Goal: Task Accomplishment & Management: Complete application form

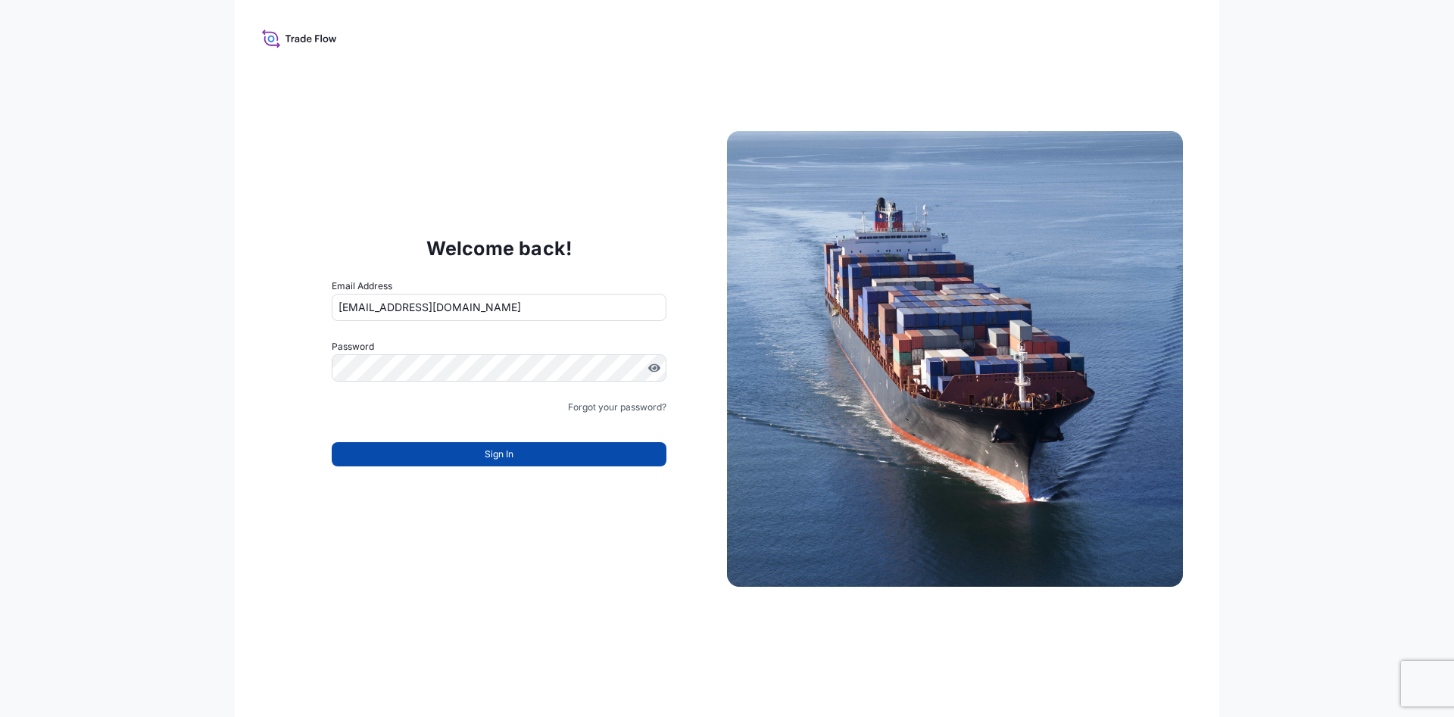
click at [503, 460] on span "Sign In" at bounding box center [499, 454] width 29 height 15
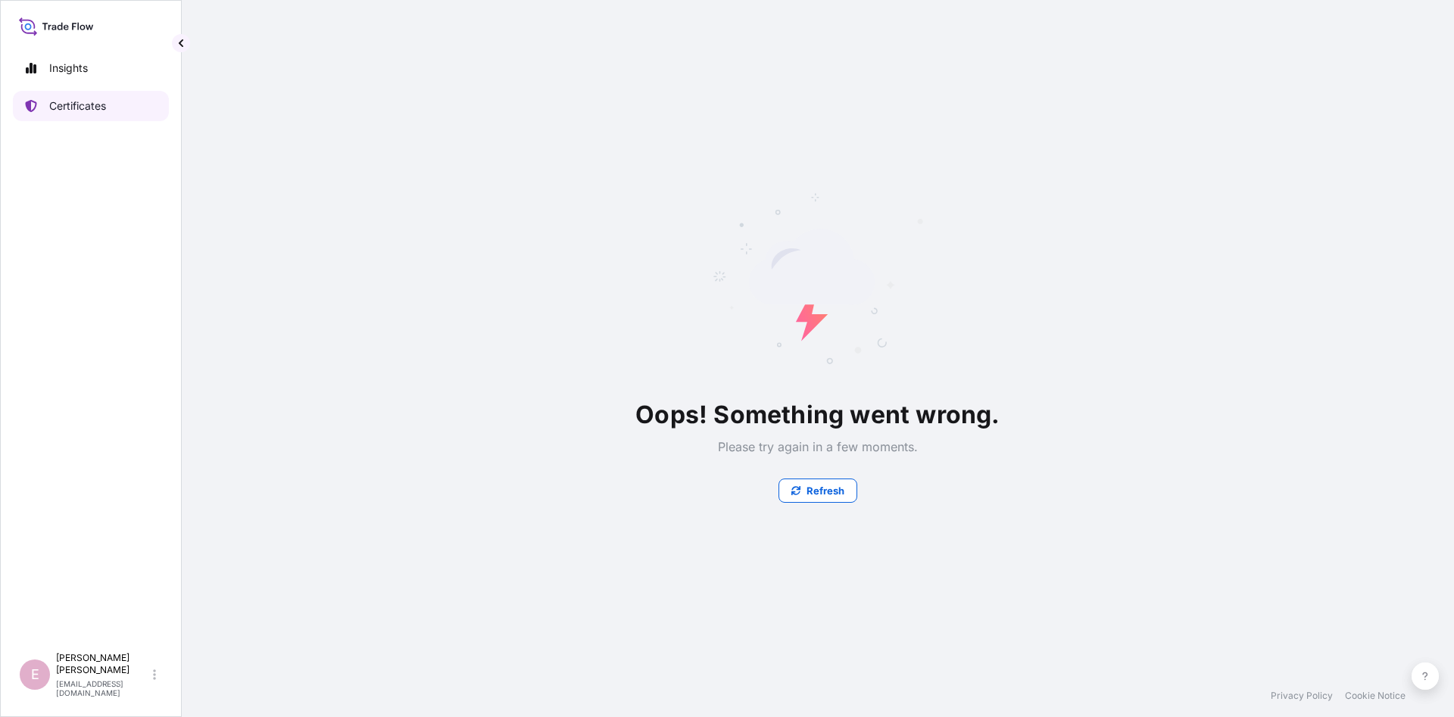
click at [67, 101] on p "Certificates" at bounding box center [77, 105] width 57 height 15
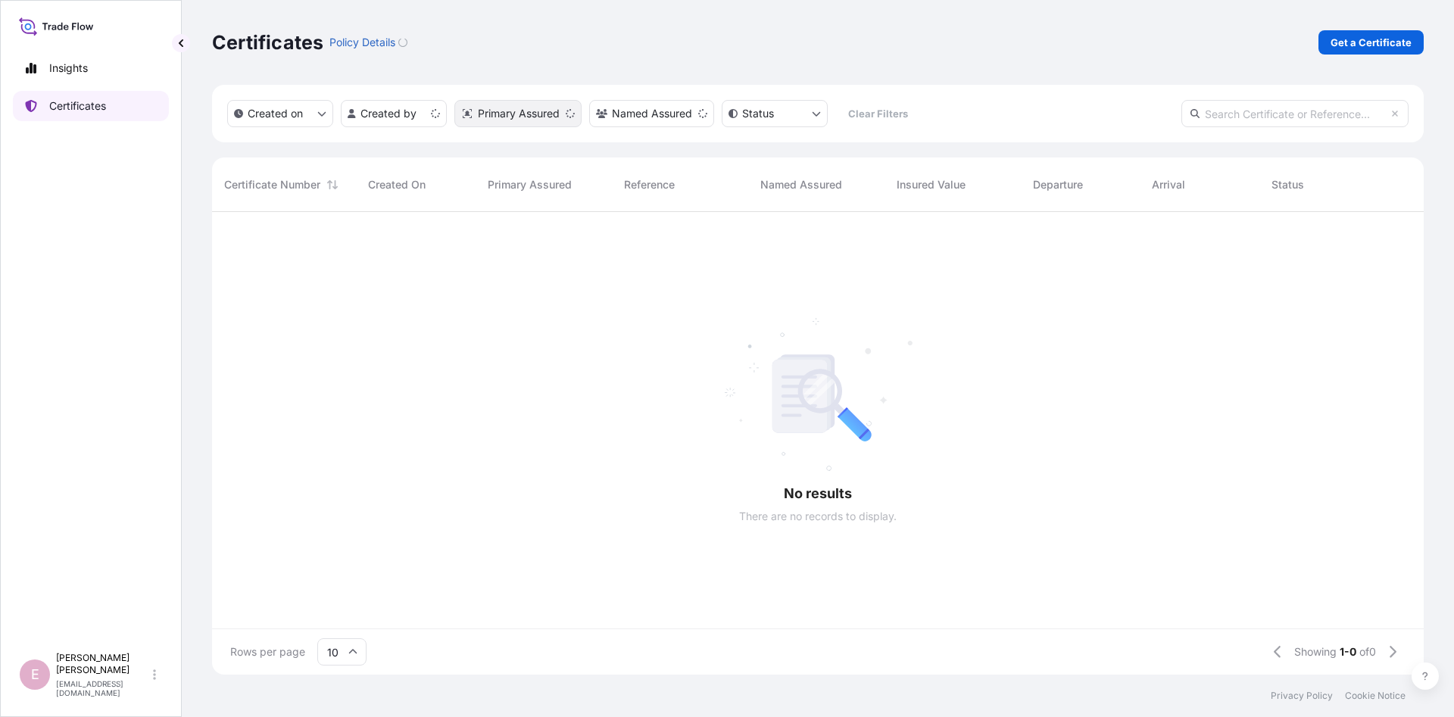
scroll to position [471, 1212]
click at [1281, 107] on input "text" at bounding box center [1295, 113] width 227 height 27
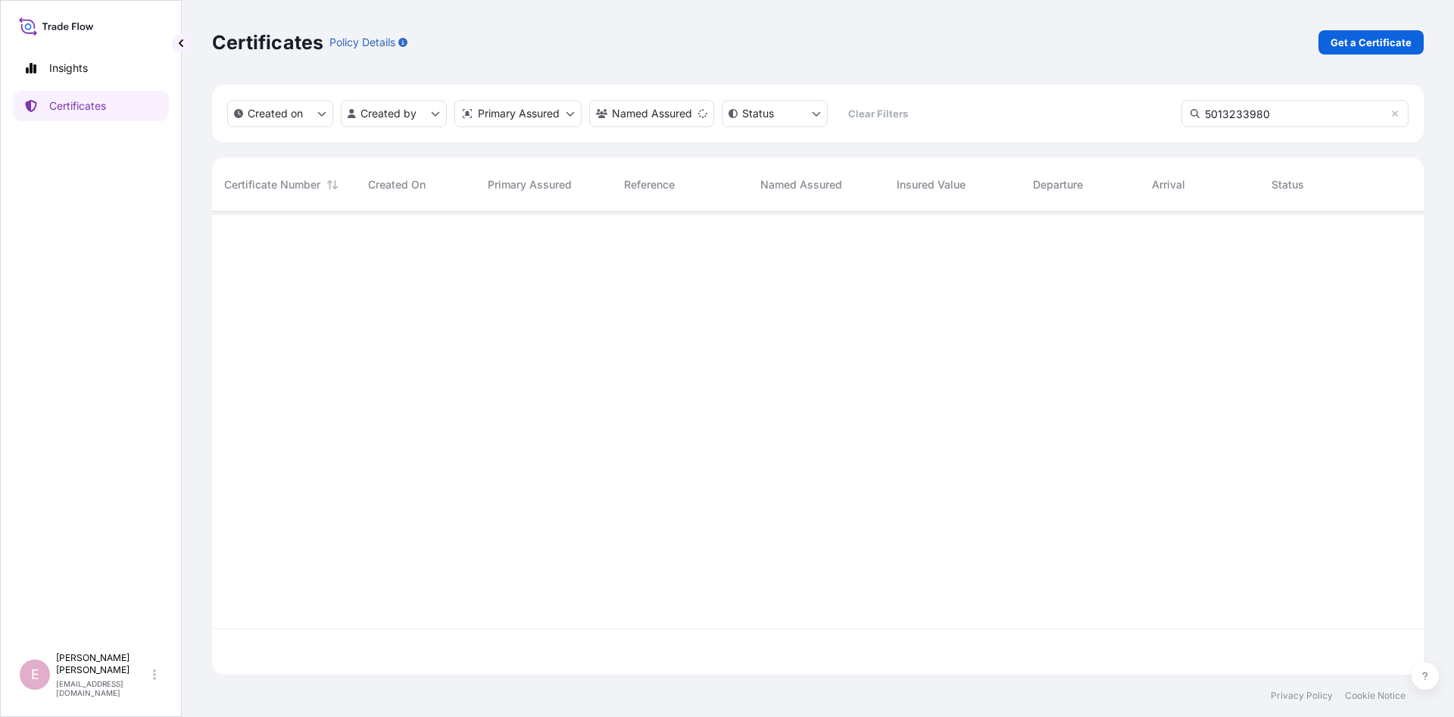
type input "5013233980"
click at [1346, 41] on p "Get a Certificate" at bounding box center [1371, 42] width 81 height 15
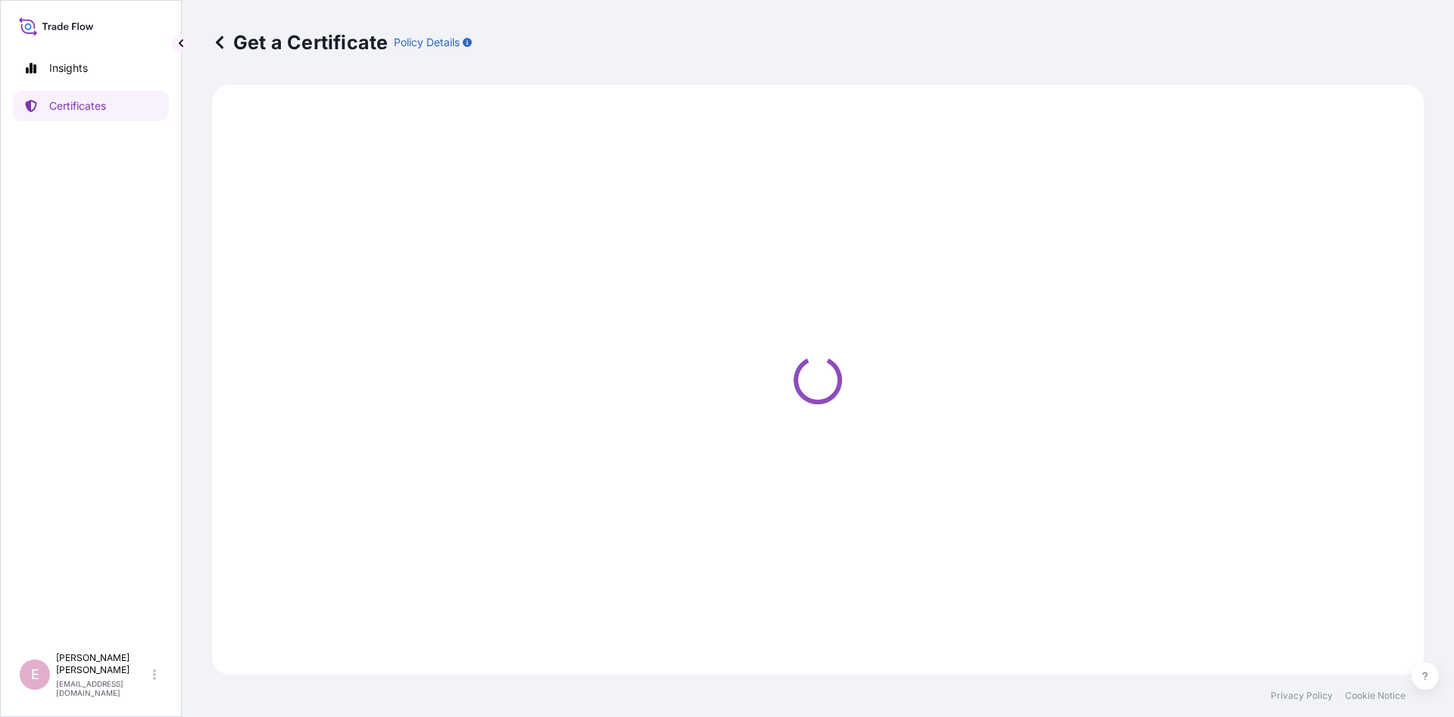
select select "Sea"
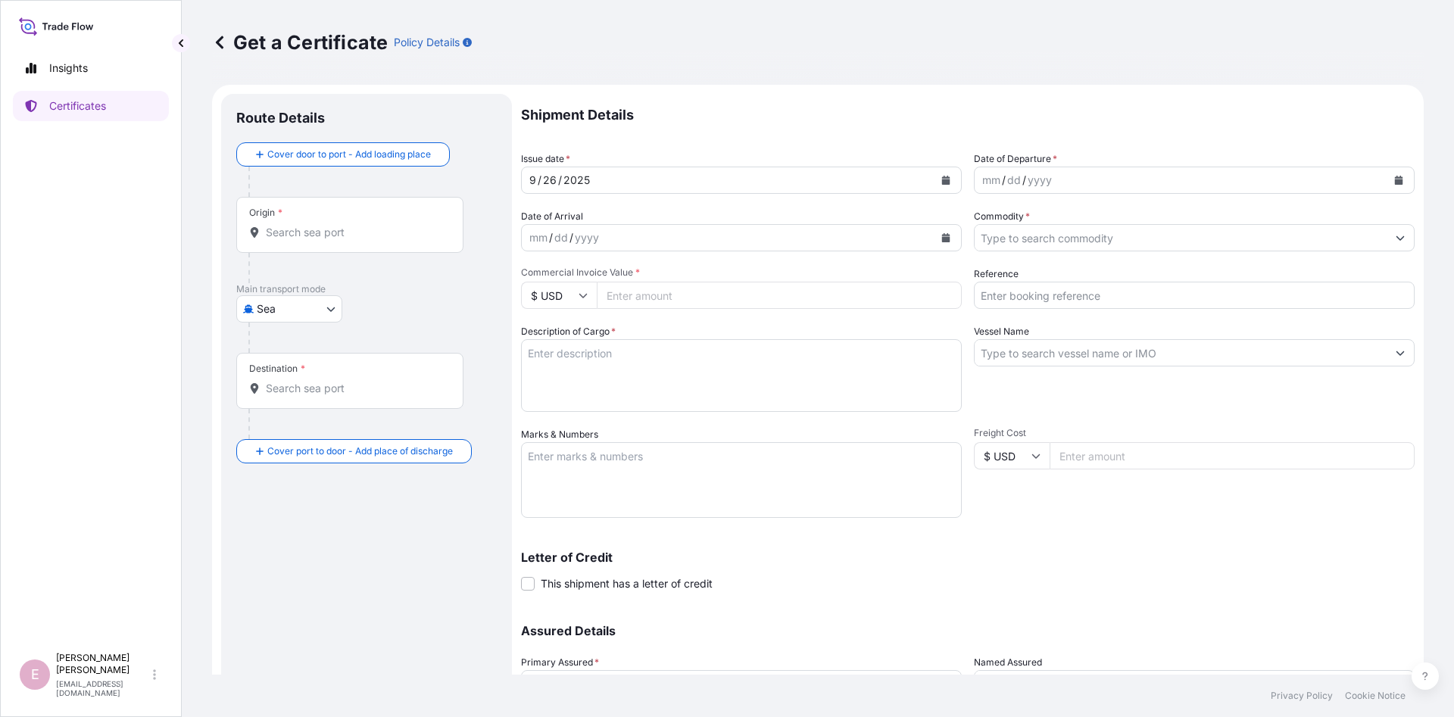
click at [297, 236] on input "Origin *" at bounding box center [355, 232] width 179 height 15
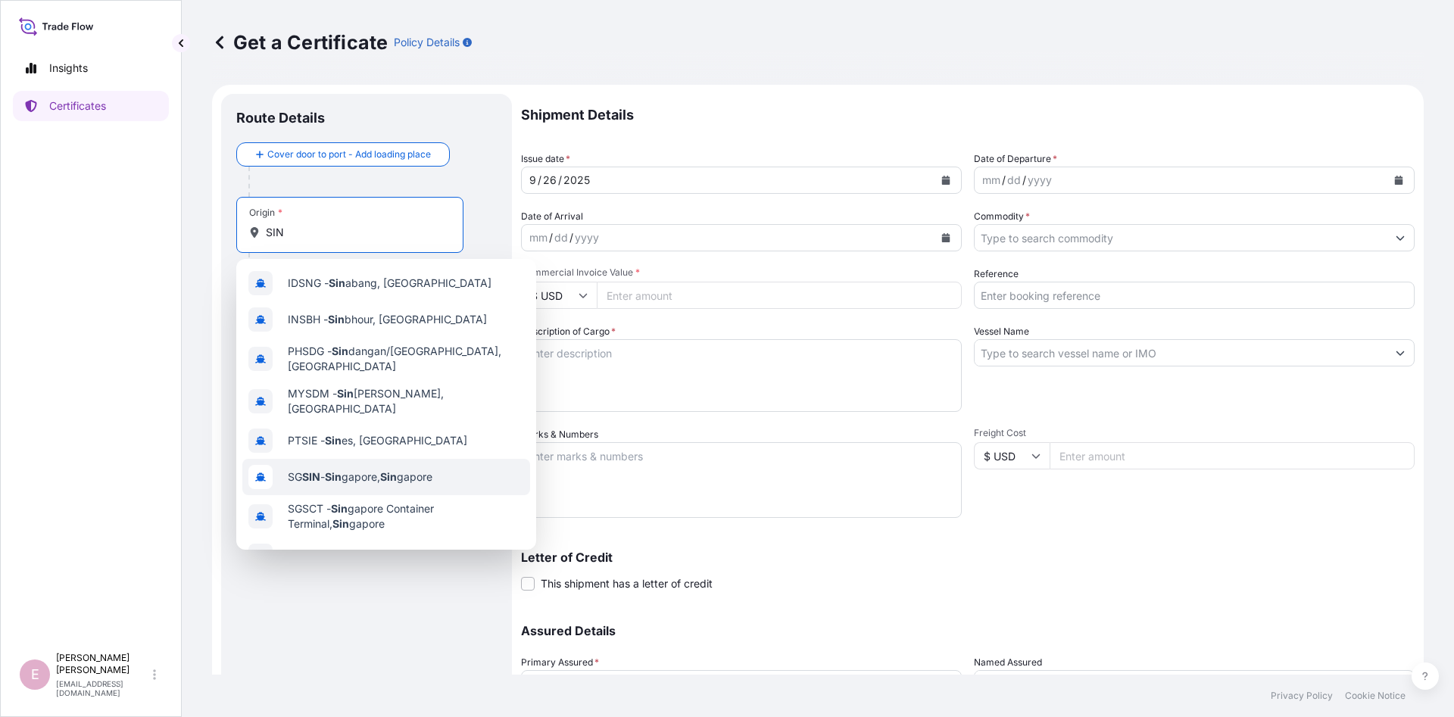
click at [368, 470] on span "SG SIN - Sin gapore, Sin gapore" at bounding box center [360, 477] width 145 height 15
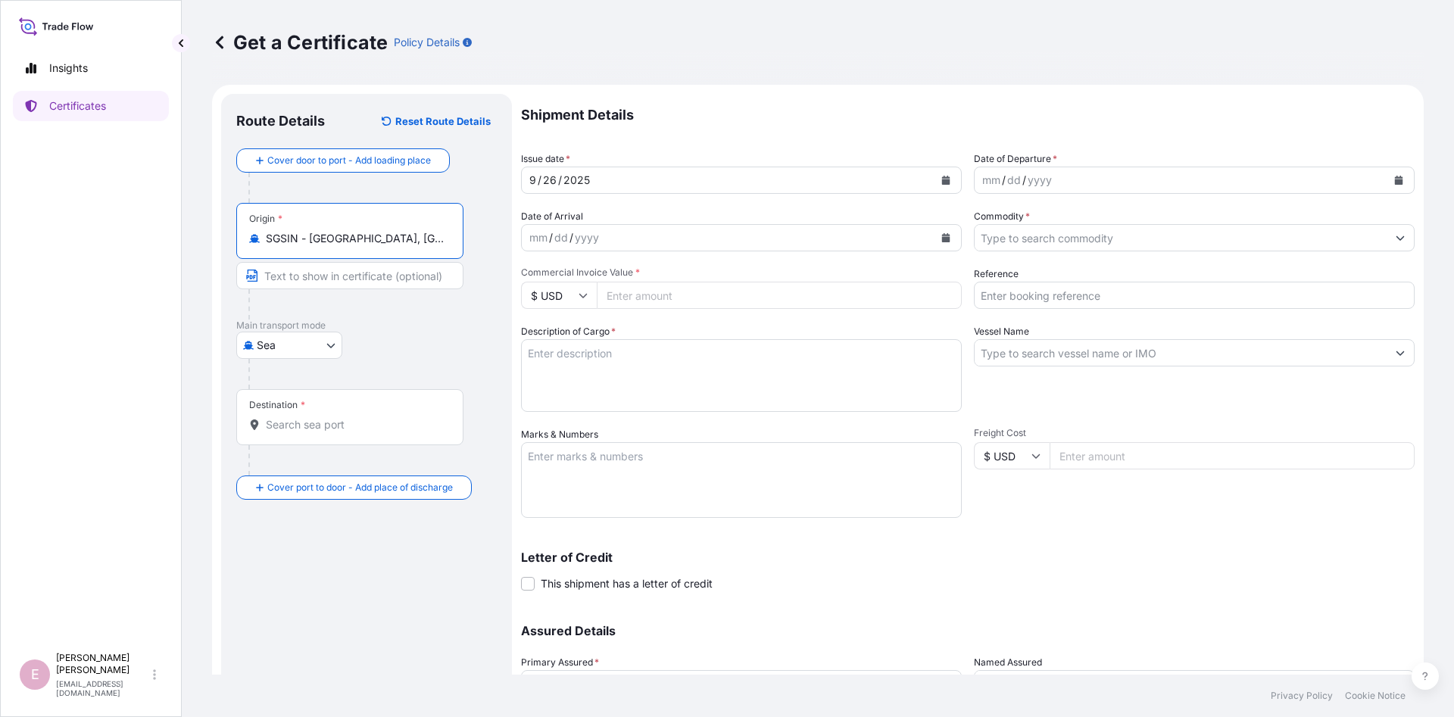
type input "SGSIN - [GEOGRAPHIC_DATA], [GEOGRAPHIC_DATA]"
click at [320, 279] on input "Text to appear on certificate" at bounding box center [349, 275] width 227 height 27
type input "[GEOGRAPHIC_DATA]"
click at [293, 432] on input "Destination *" at bounding box center [355, 424] width 179 height 15
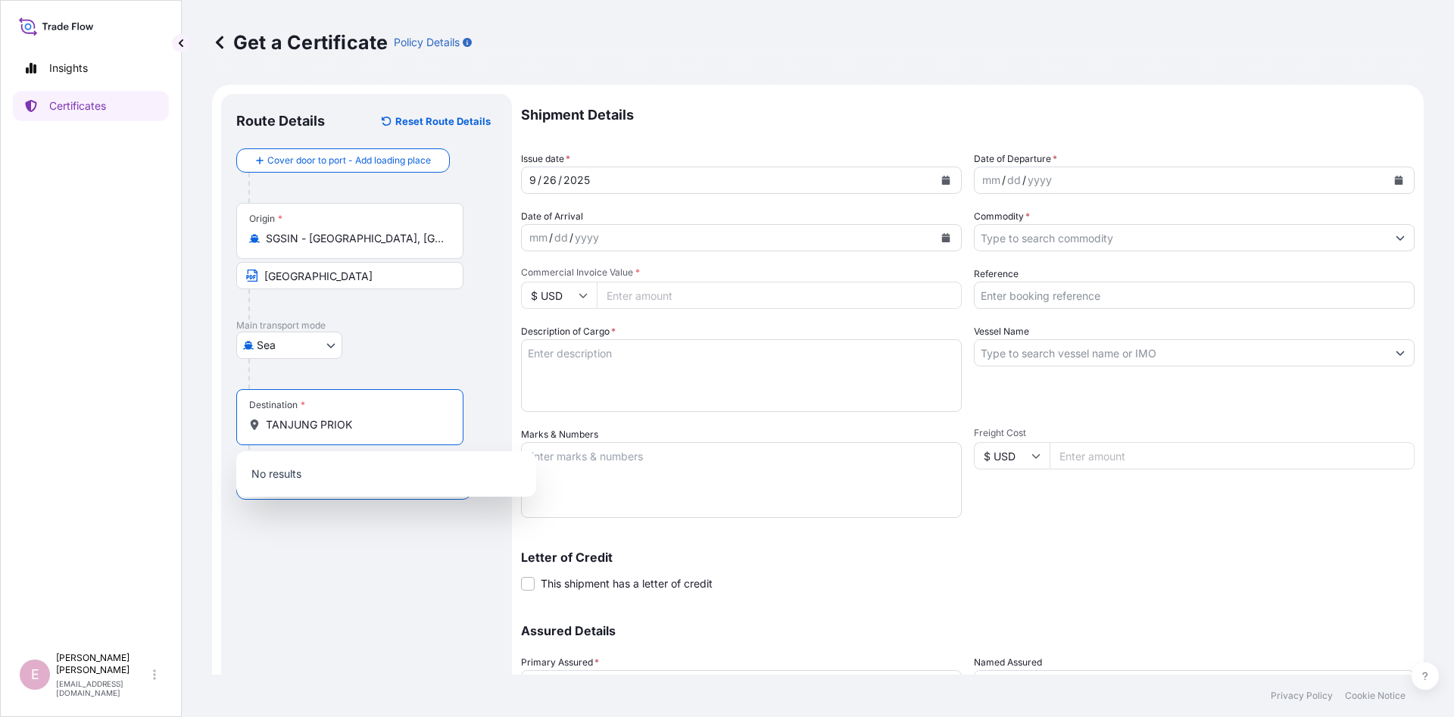
drag, startPoint x: 380, startPoint y: 426, endPoint x: 248, endPoint y: 424, distance: 131.1
click at [266, 424] on input "TANJUNG PRIOK" at bounding box center [355, 424] width 179 height 15
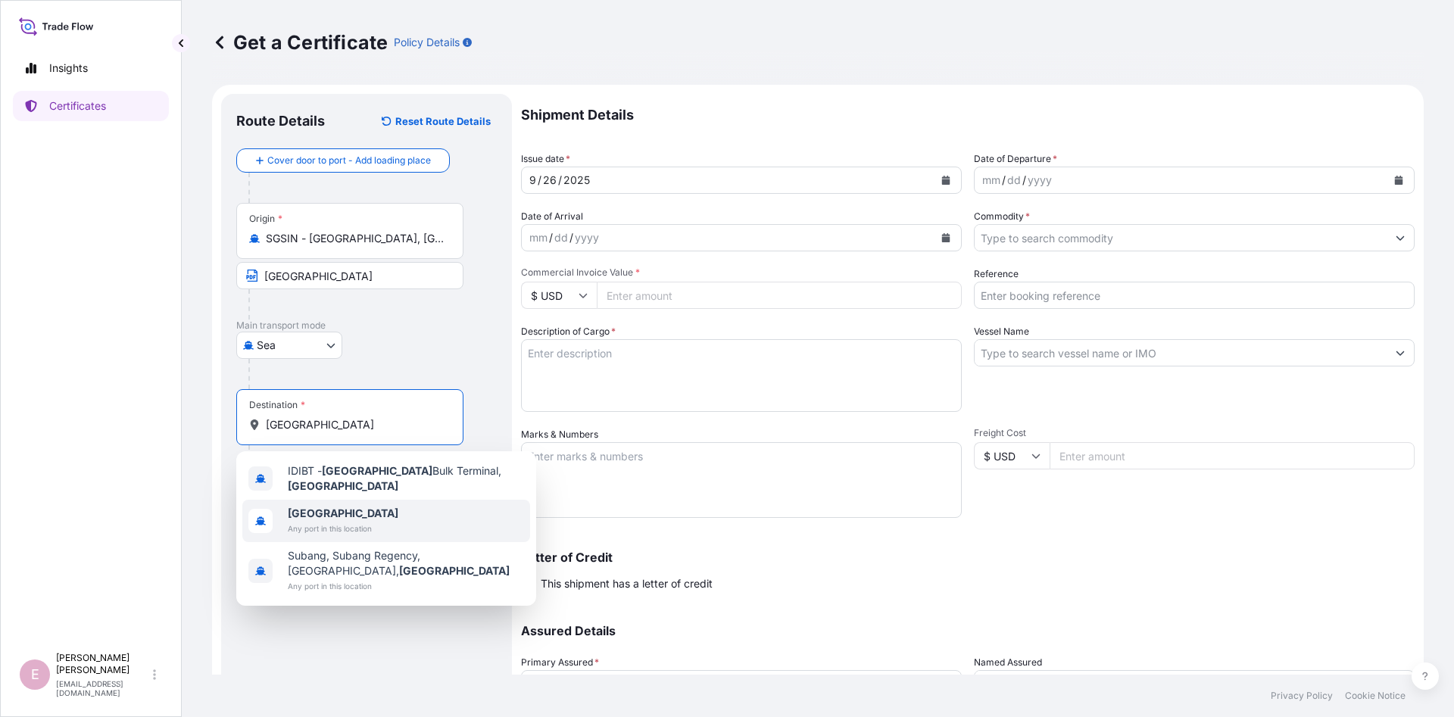
click at [452, 511] on div "[GEOGRAPHIC_DATA] Any port in this location" at bounding box center [386, 521] width 288 height 42
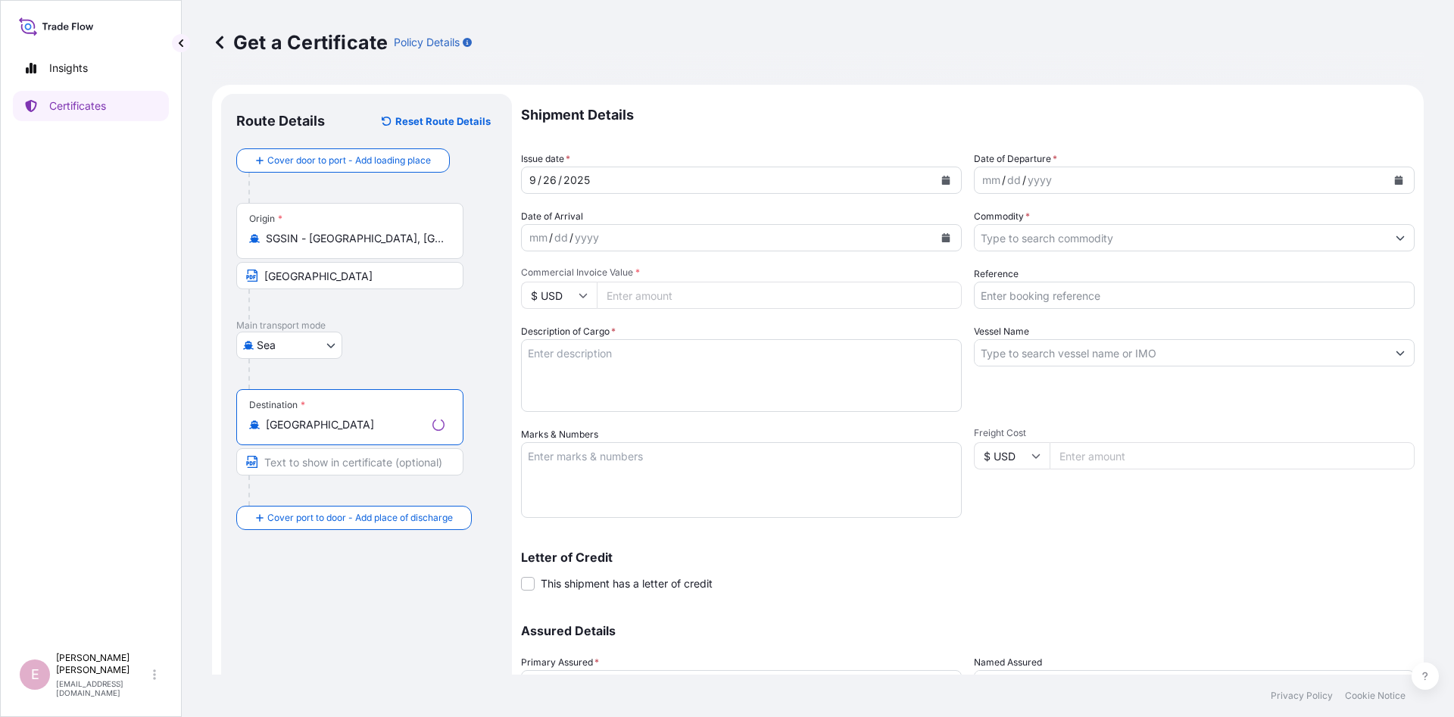
type input "[GEOGRAPHIC_DATA]"
click at [333, 469] on input "Text to appear on certificate" at bounding box center [349, 461] width 227 height 27
paste input "[GEOGRAPHIC_DATA], [GEOGRAPHIC_DATA], [GEOGRAPHIC_DATA]"
type input "[GEOGRAPHIC_DATA], [GEOGRAPHIC_DATA], [GEOGRAPHIC_DATA]"
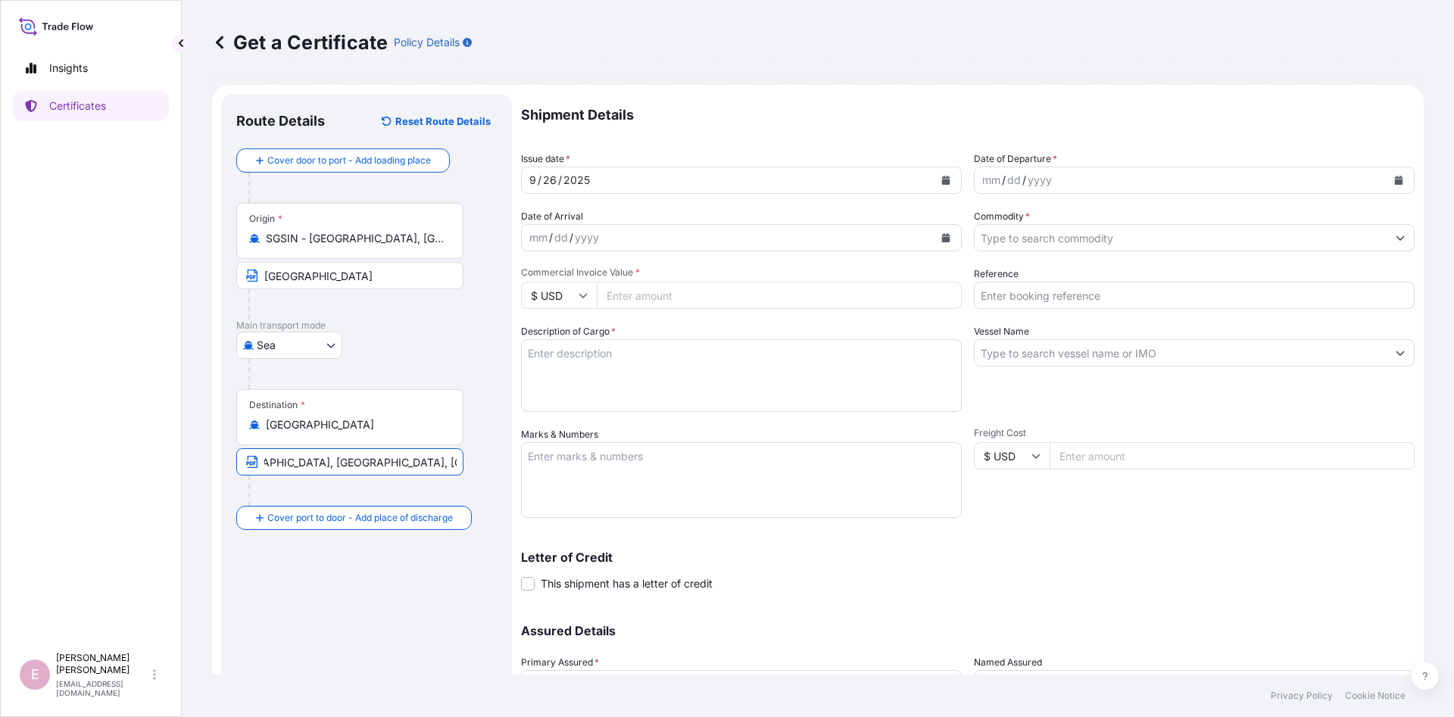
click at [946, 177] on icon "Calendar" at bounding box center [946, 180] width 9 height 9
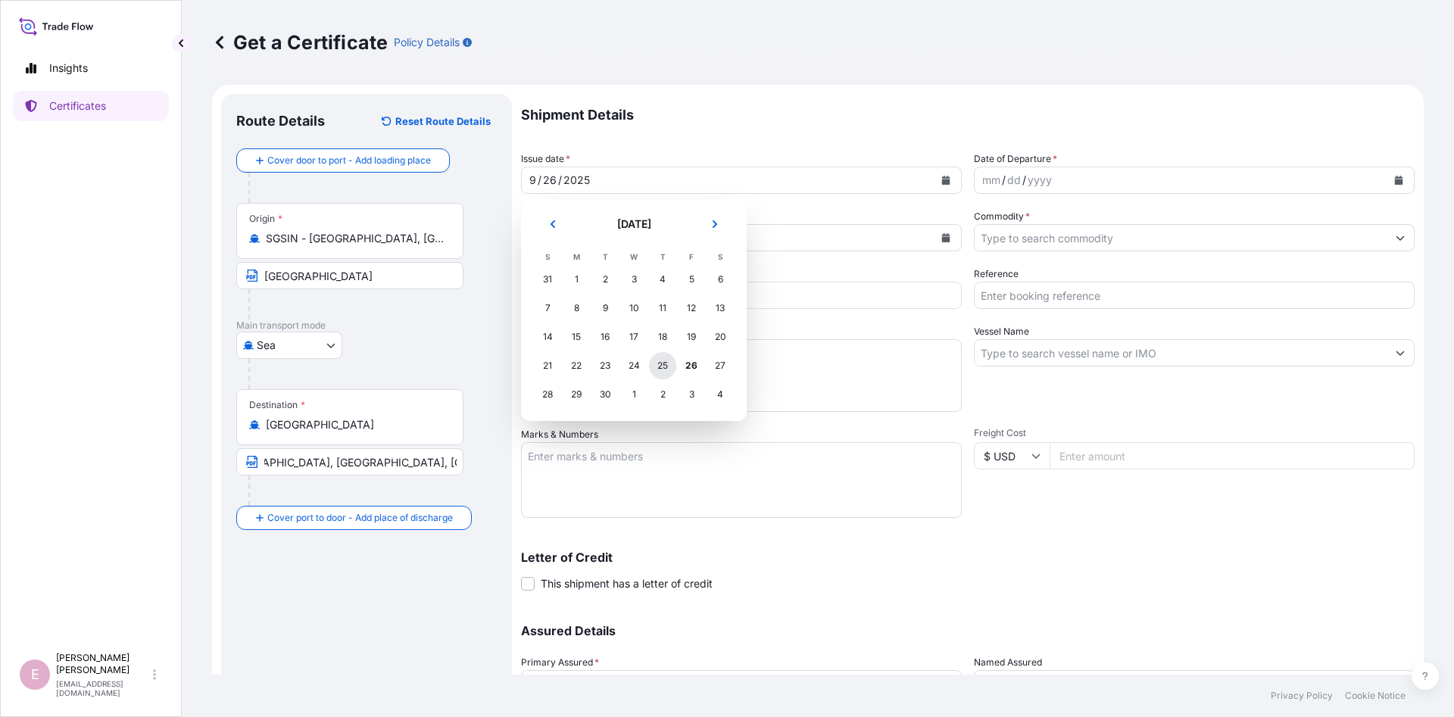
click at [664, 367] on div "25" at bounding box center [662, 365] width 27 height 27
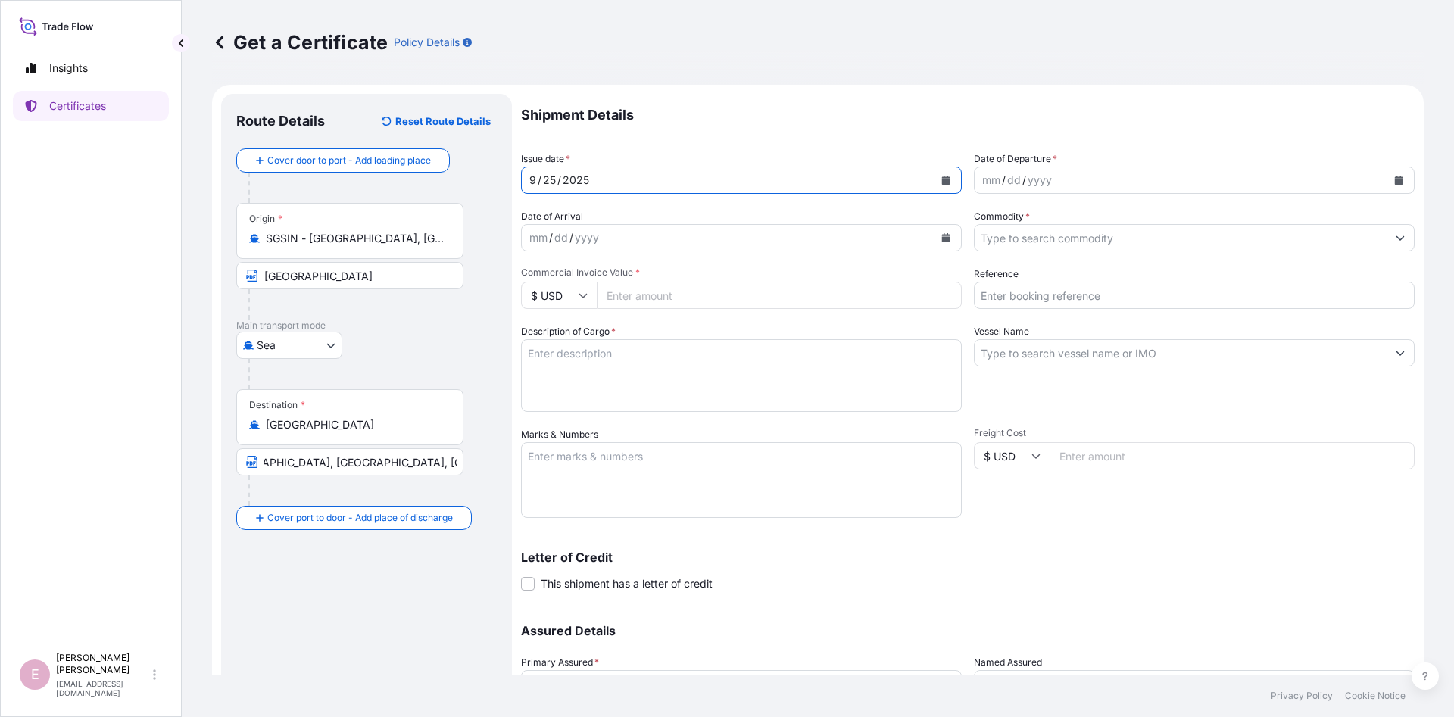
click at [1396, 184] on icon "Calendar" at bounding box center [1399, 180] width 8 height 9
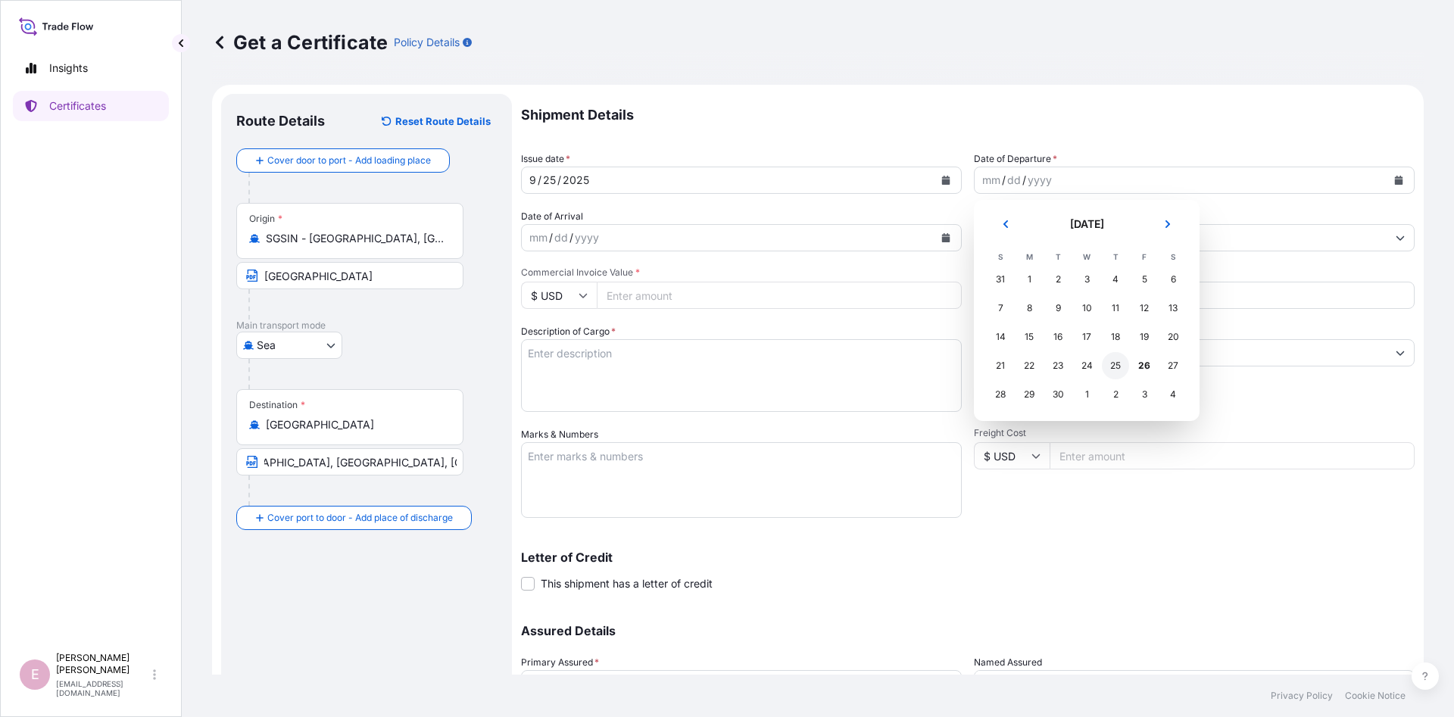
click at [1122, 367] on div "25" at bounding box center [1115, 365] width 27 height 27
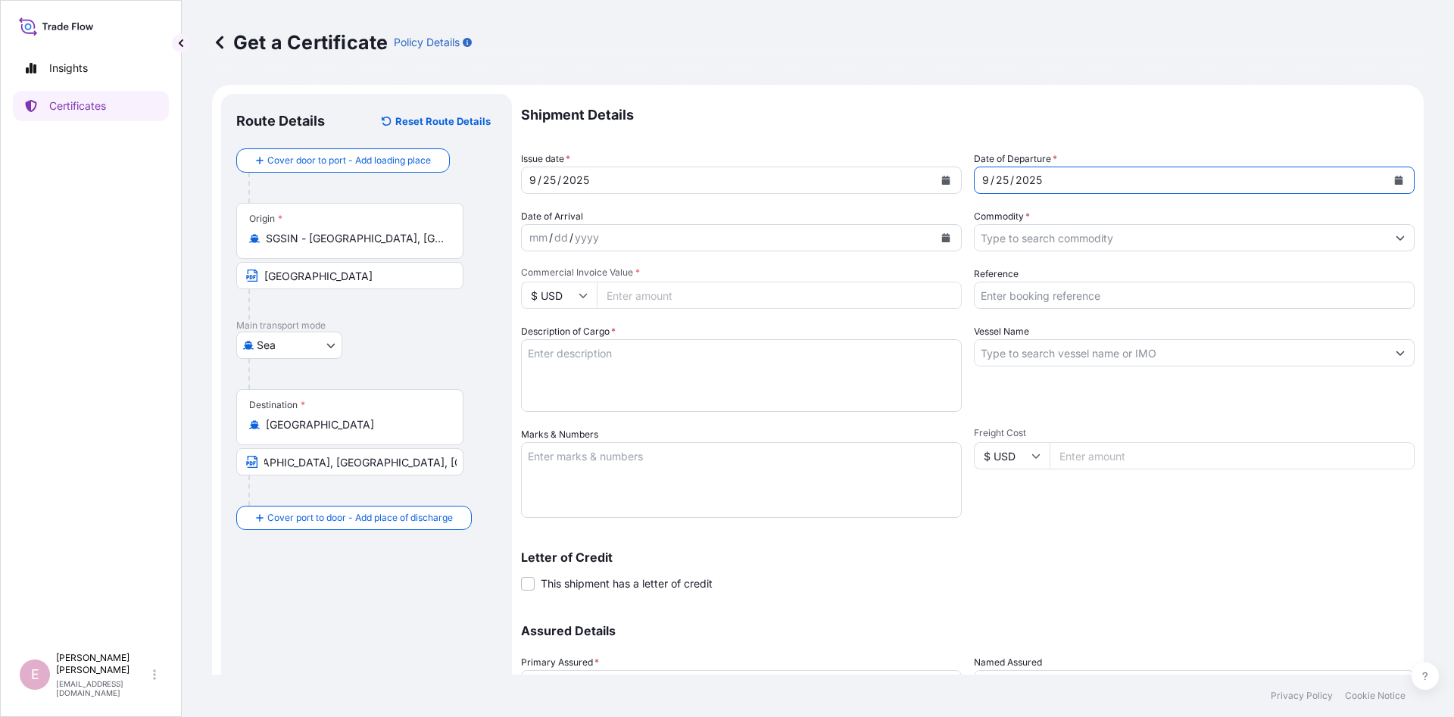
click at [1088, 238] on input "Commodity *" at bounding box center [1181, 237] width 412 height 27
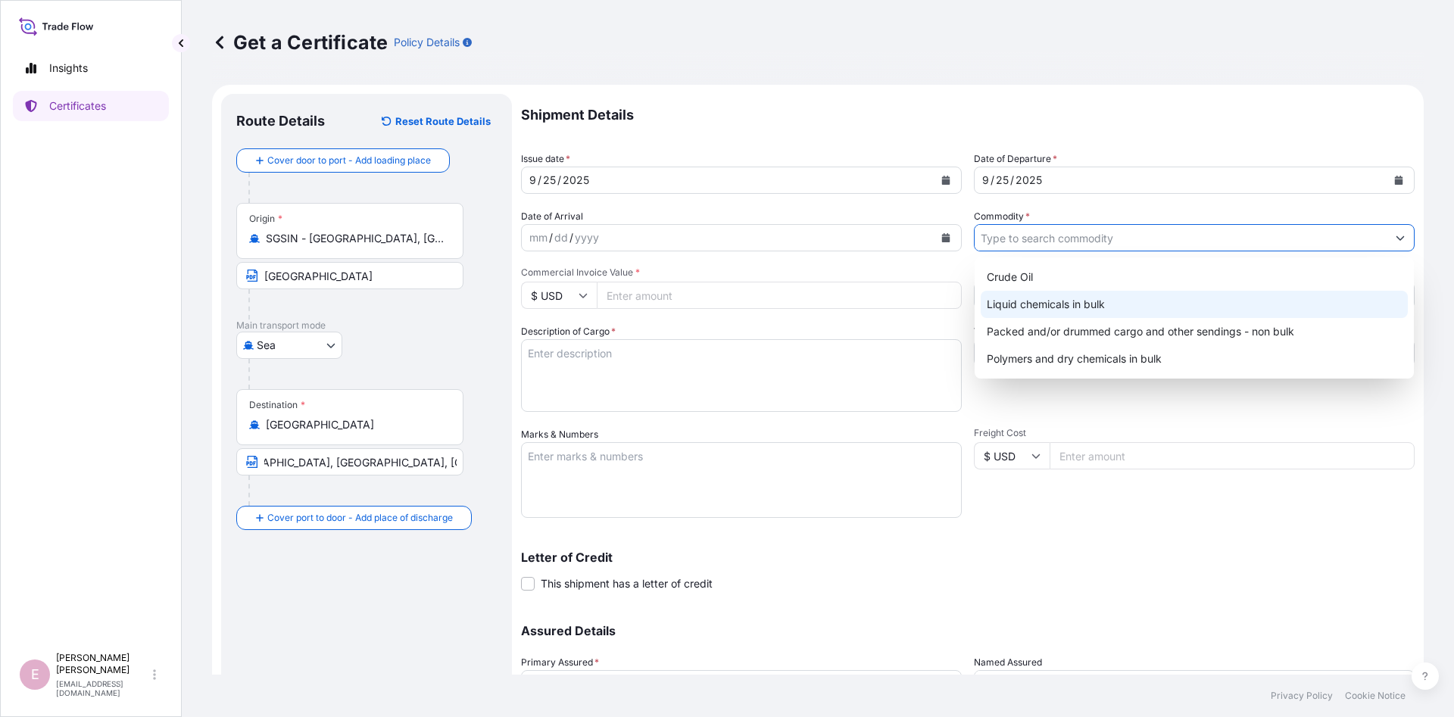
click at [1104, 310] on div "Liquid chemicals in bulk" at bounding box center [1194, 304] width 427 height 27
type input "Liquid chemicals in bulk"
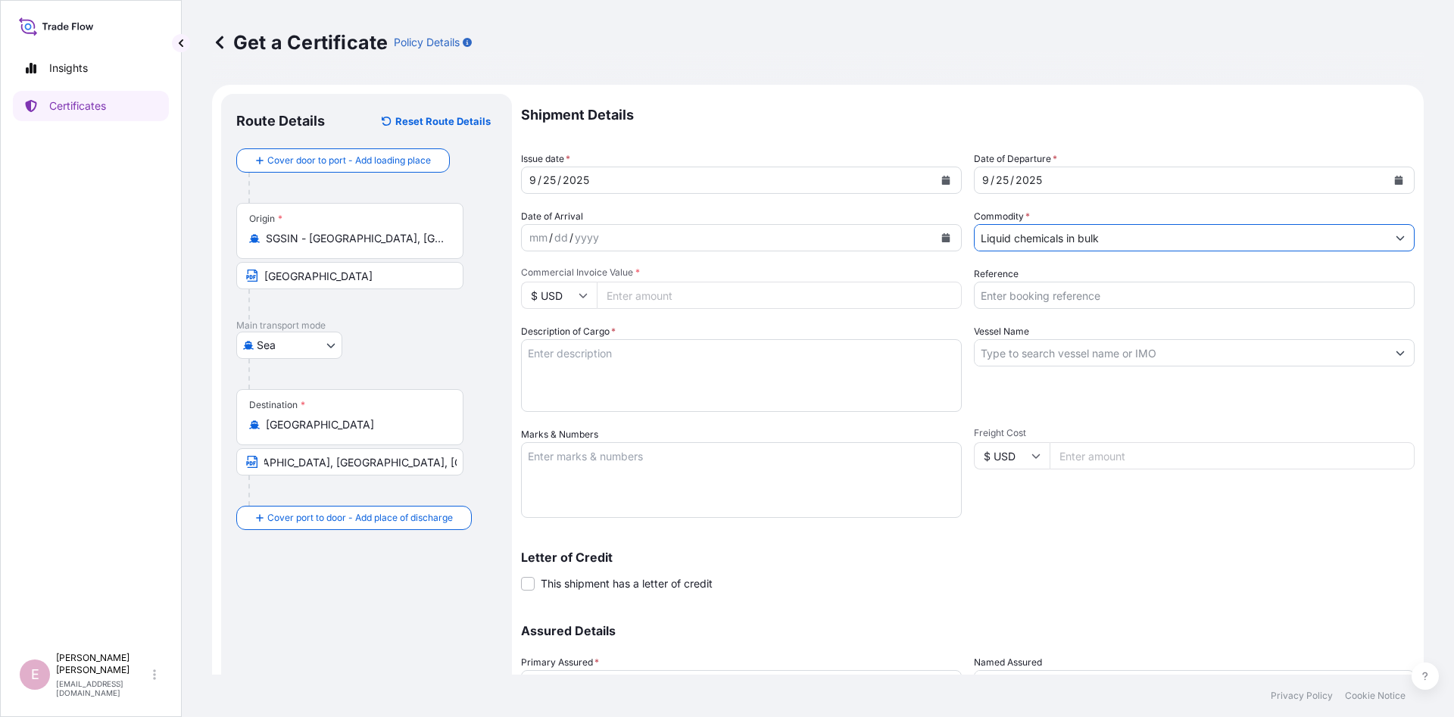
click at [640, 299] on input "Commercial Invoice Value *" at bounding box center [779, 295] width 365 height 27
click at [676, 329] on div "Description of Cargo *" at bounding box center [741, 368] width 441 height 88
drag, startPoint x: 684, startPoint y: 302, endPoint x: 564, endPoint y: 292, distance: 120.8
click at [597, 292] on input "39560" at bounding box center [779, 295] width 365 height 27
type input "43516"
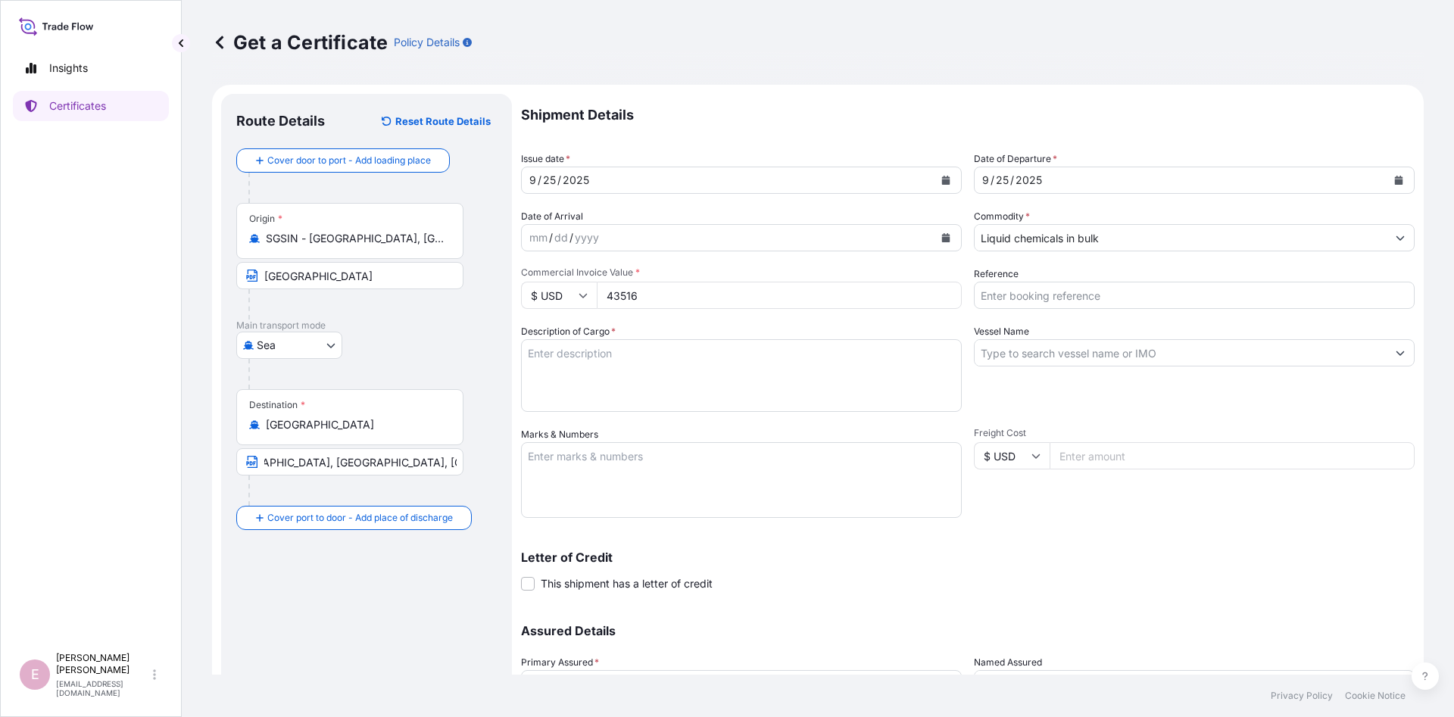
click at [591, 385] on textarea "Description of Cargo *" at bounding box center [741, 375] width 441 height 73
paste textarea "NAME OF GOODS: [MEDICAL_DATA] USP/EP GRADE"
type textarea "NAME OF GOODS: [MEDICAL_DATA] USP/EP GRADE"
click at [1020, 359] on input "Vessel Name" at bounding box center [1181, 352] width 412 height 27
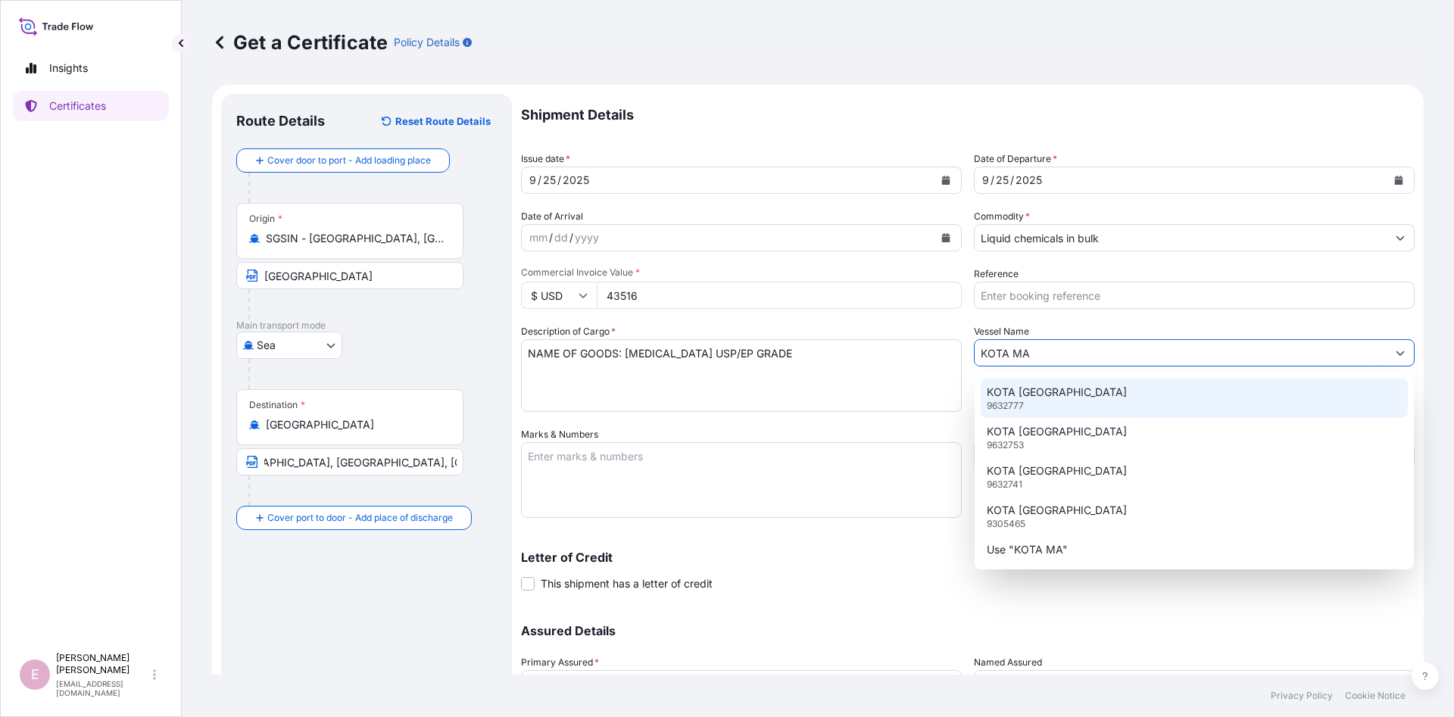
click at [1048, 407] on div "KOTA MACHAN 9632777" at bounding box center [1194, 398] width 427 height 39
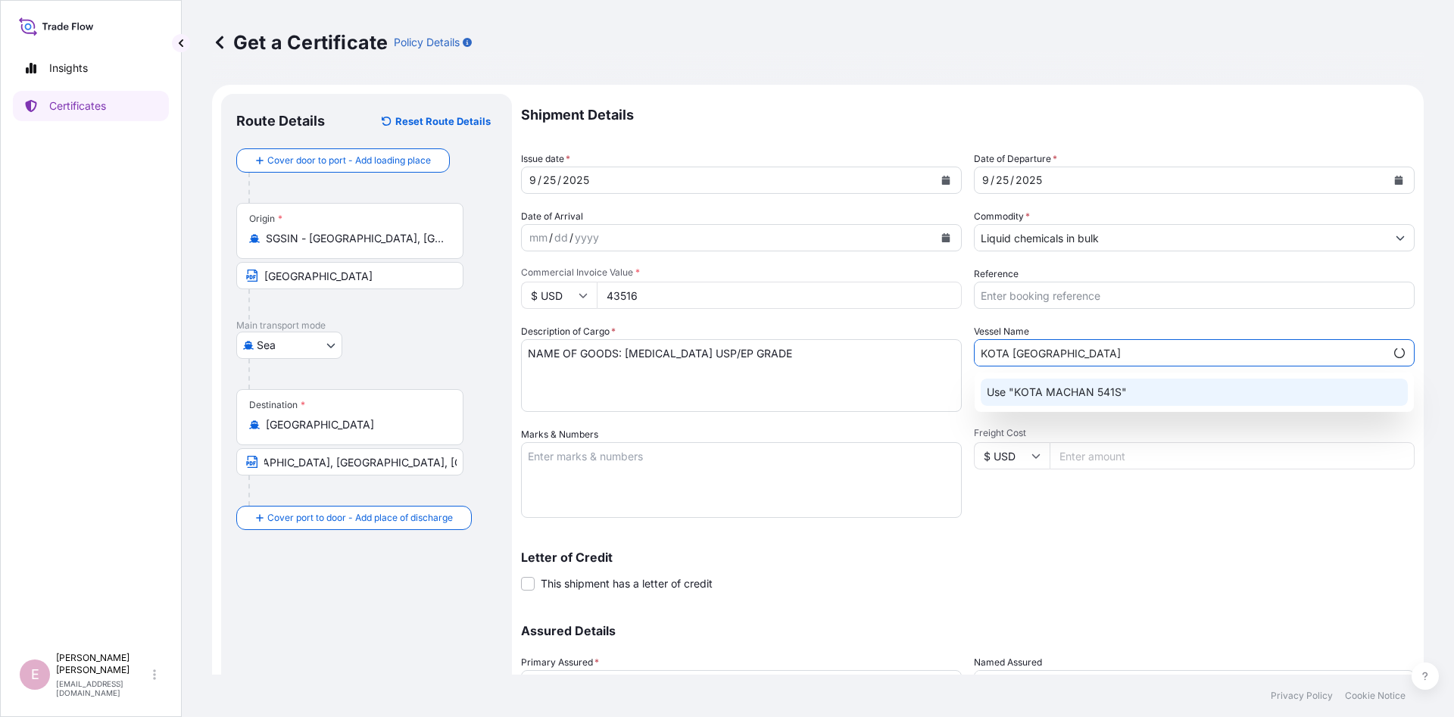
click at [1123, 535] on div "Letter of Credit This shipment has a letter of credit Letter of credit * Letter…" at bounding box center [968, 562] width 894 height 58
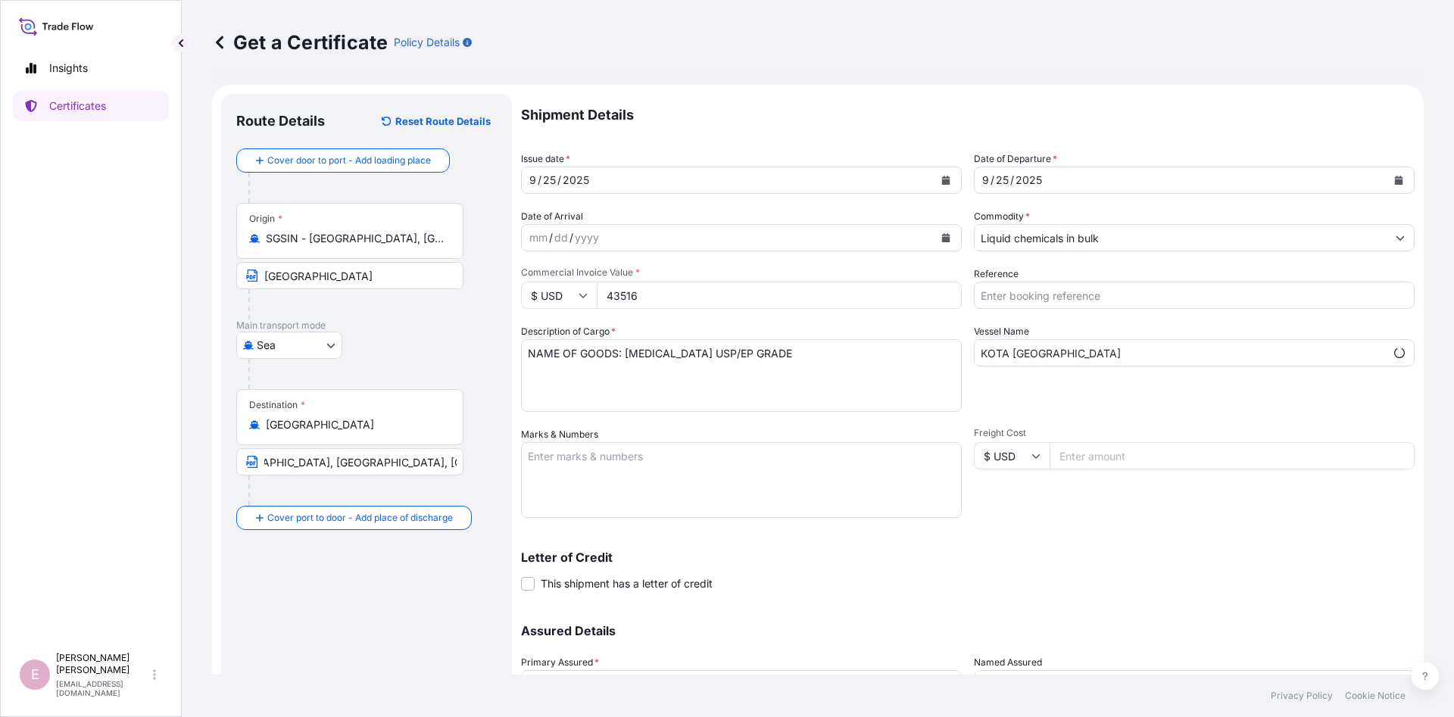
click at [1079, 355] on input "KOTA [GEOGRAPHIC_DATA]" at bounding box center [1180, 352] width 411 height 27
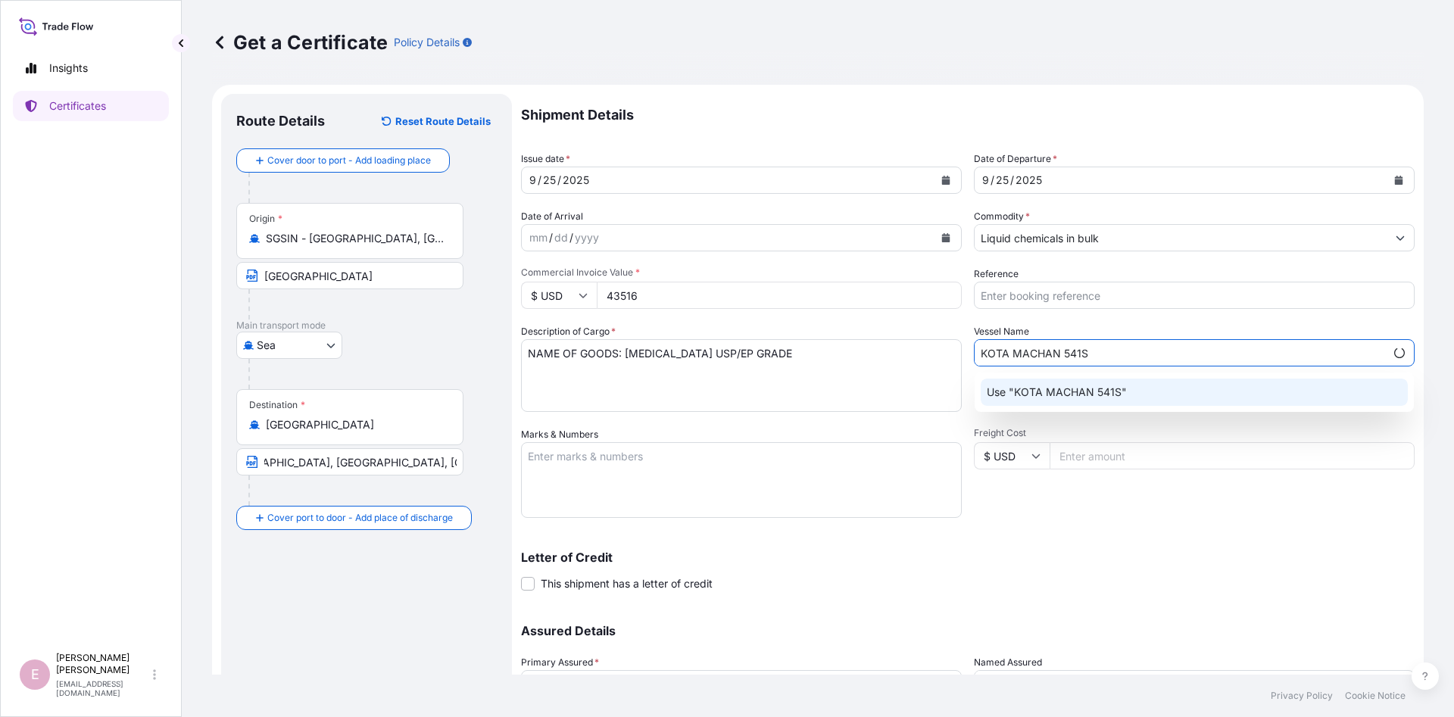
click at [1161, 387] on div "Use "KOTA MACHAN 541S"" at bounding box center [1194, 392] width 427 height 27
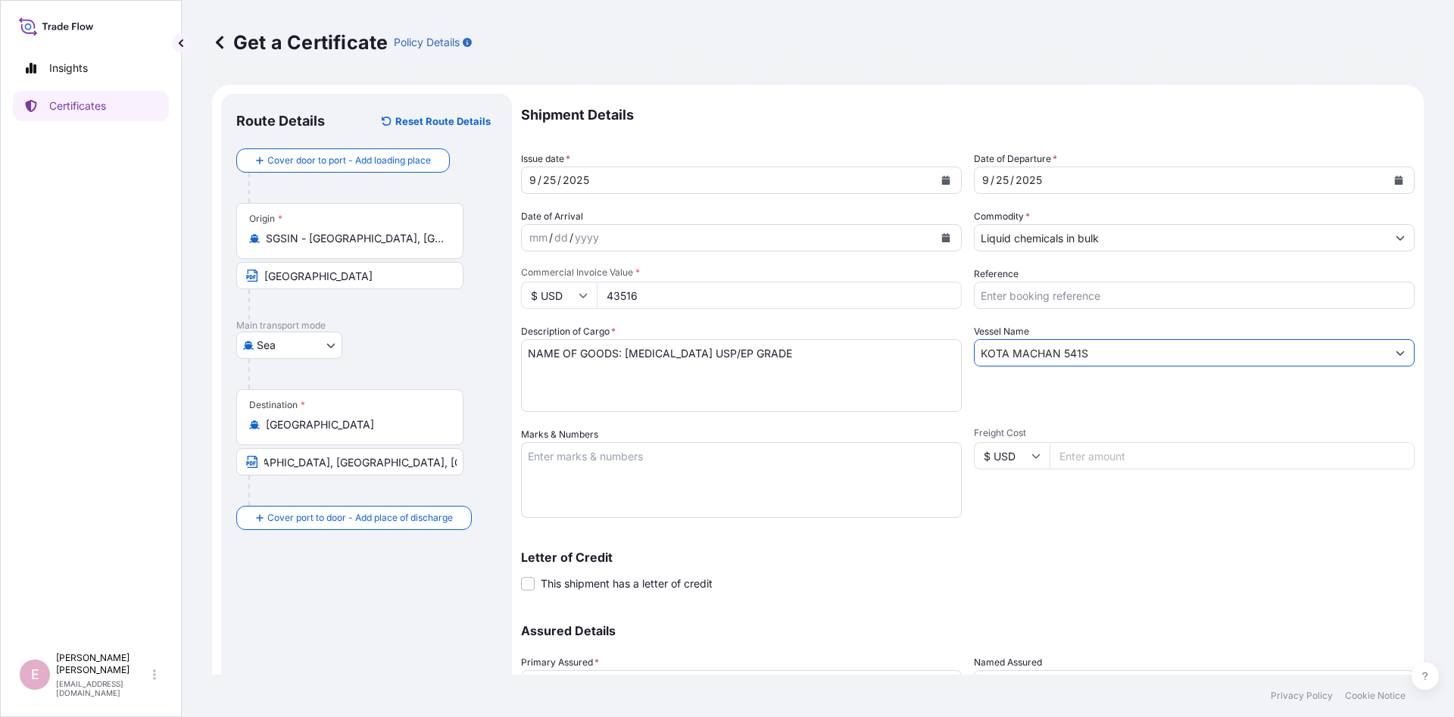
type input "KOTA MACHAN 541S"
click at [1170, 550] on div "Letter of Credit This shipment has a letter of credit Letter of credit * Letter…" at bounding box center [968, 562] width 894 height 58
click at [848, 355] on textarea "NAME OF GOODS: [MEDICAL_DATA] USP/EP GRADE" at bounding box center [741, 375] width 441 height 73
paste textarea "PO NO.: 3530004022 LC NUMBER I031173 DATED 250903"
type textarea "NAME OF GOODS: [MEDICAL_DATA] USP/EP GRADE PO NO.: 3530004022 LC NUMBER I031173…"
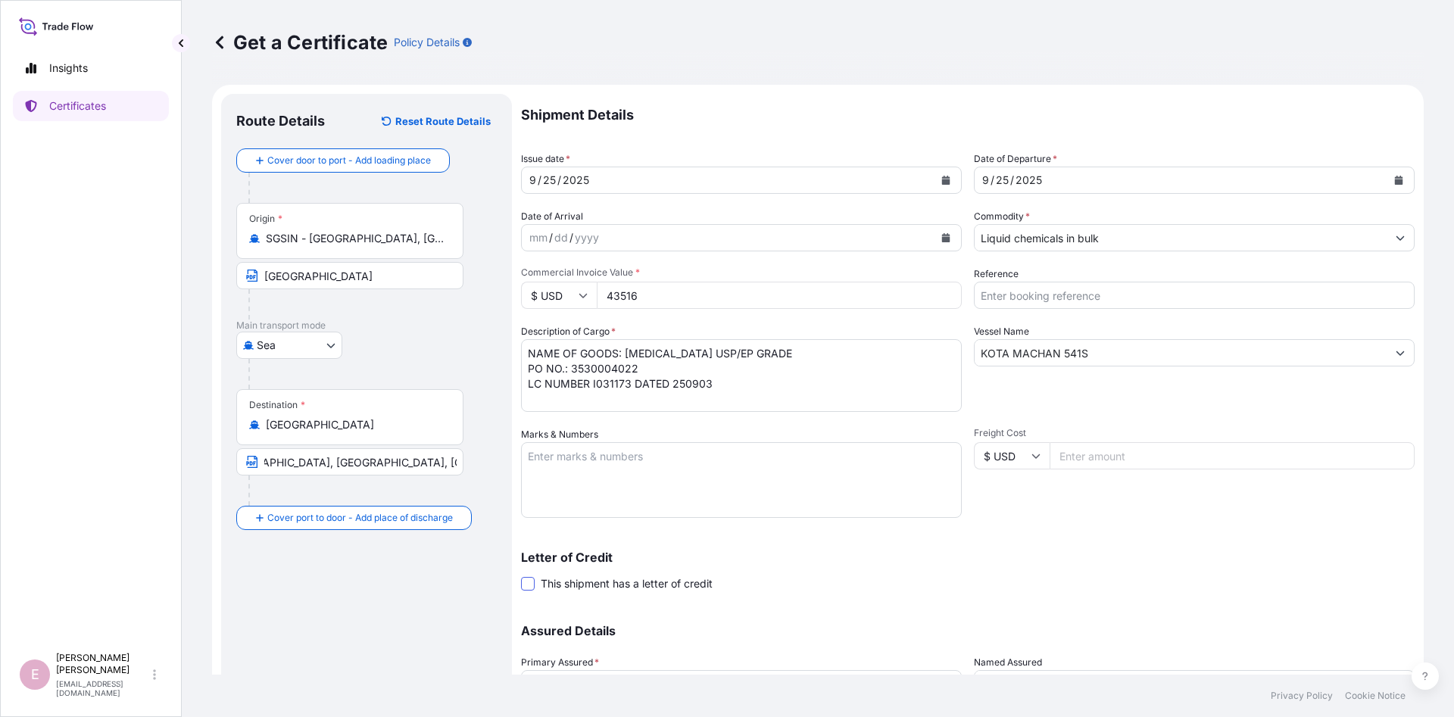
click at [527, 580] on span at bounding box center [528, 584] width 14 height 14
click at [521, 576] on input "This shipment has a letter of credit" at bounding box center [521, 576] width 0 height 0
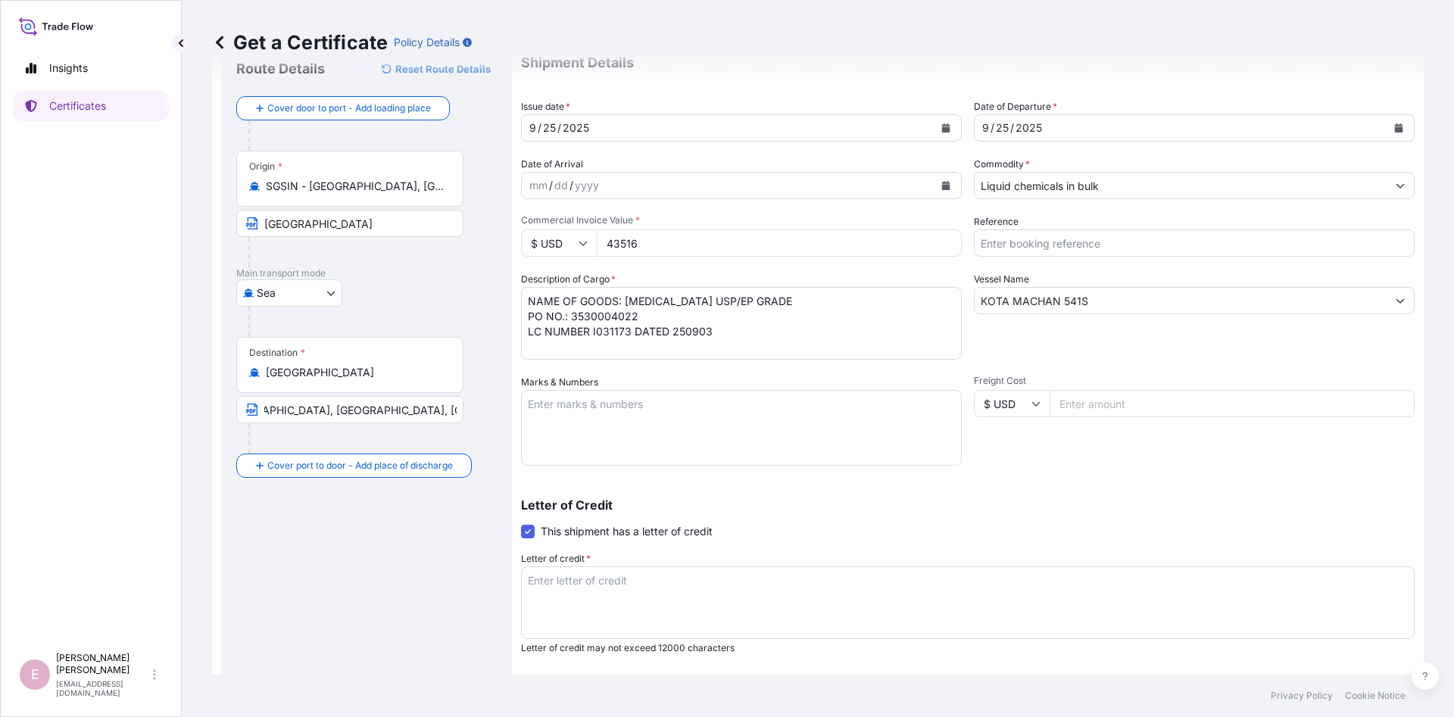
scroll to position [91, 0]
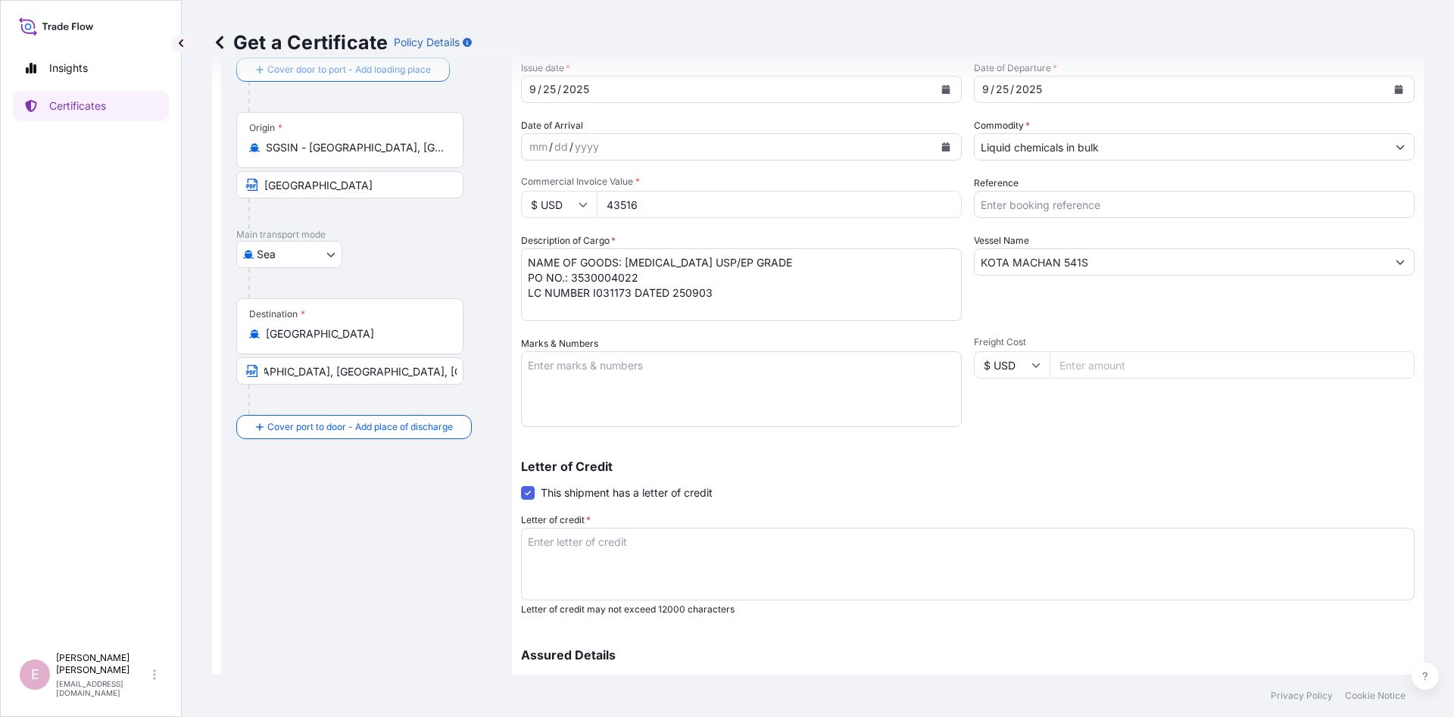
click at [622, 548] on textarea "Letter of credit *" at bounding box center [968, 564] width 894 height 73
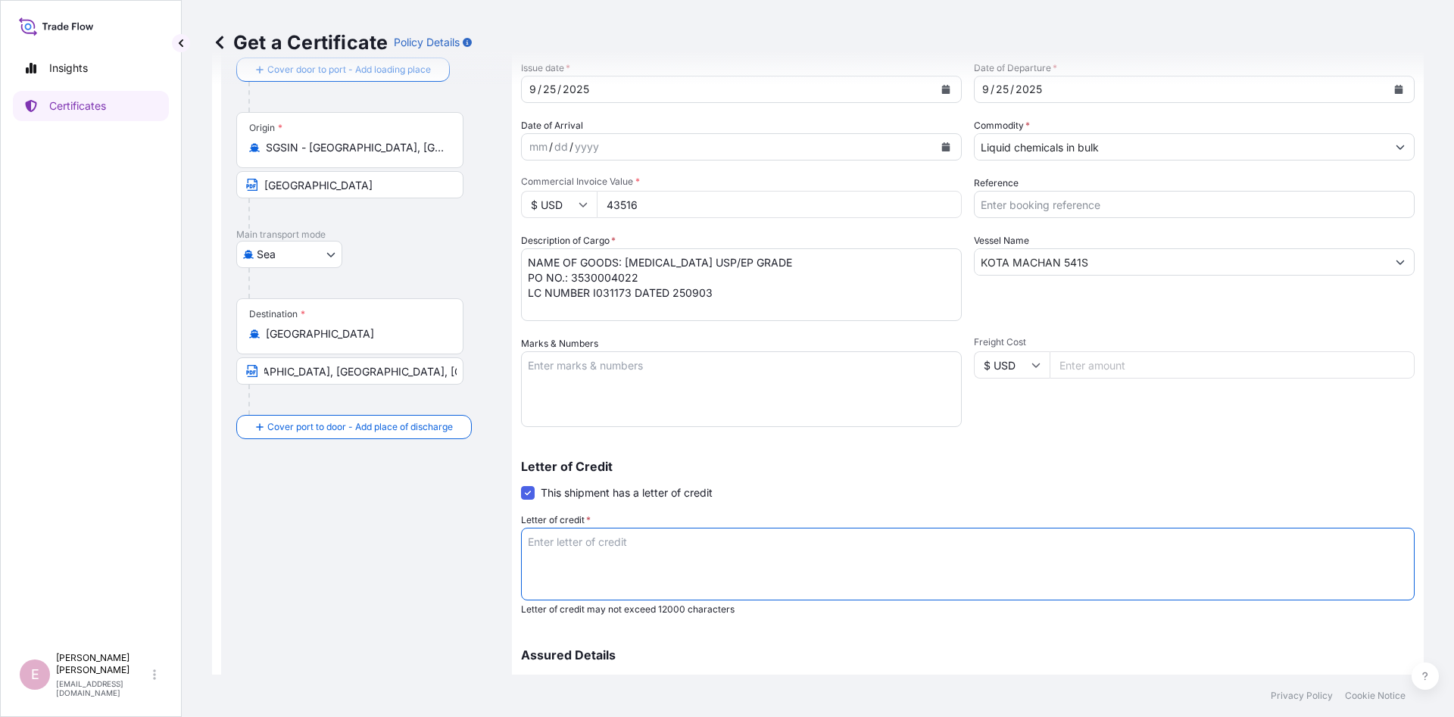
paste textarea "4. INSURANCE POLICY OR CERTIFICATE IN FULL SETS ORIGINALS AND 1 COPY COVERING I…"
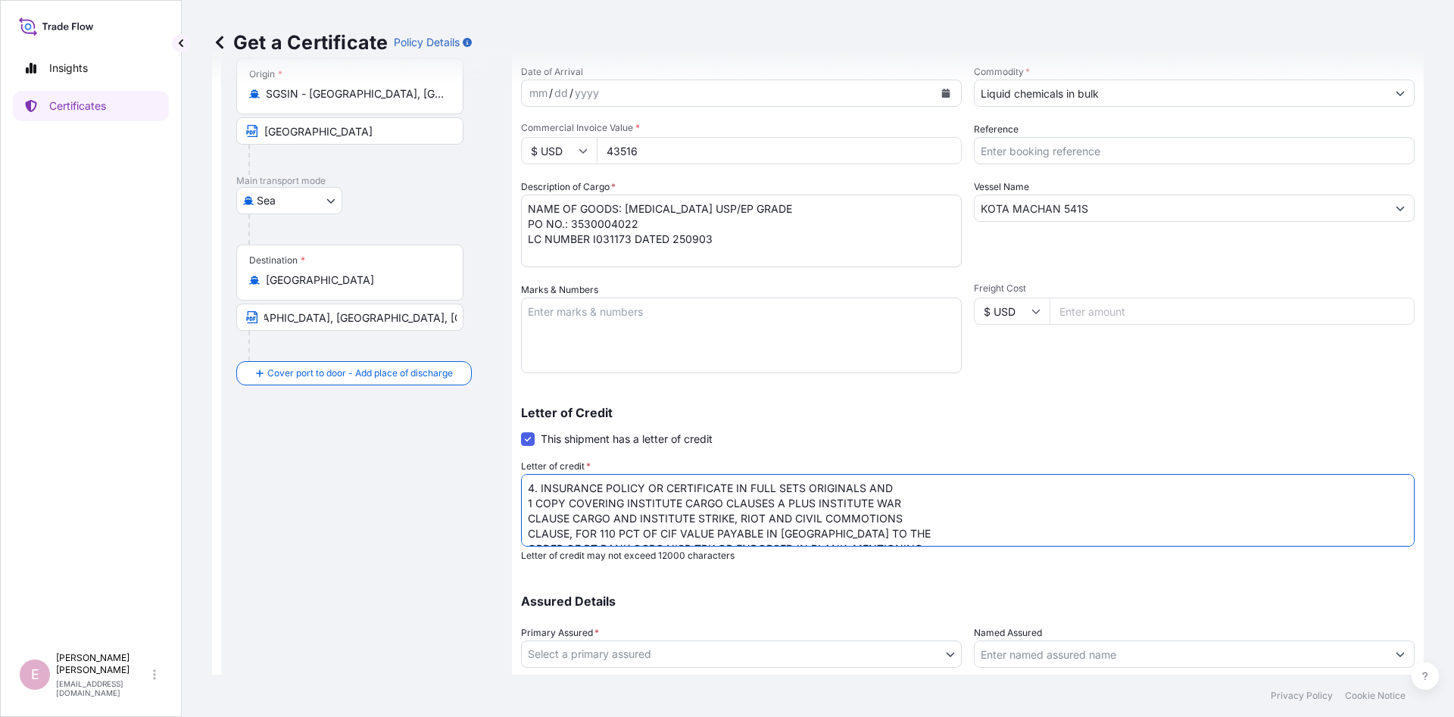
scroll to position [241, 0]
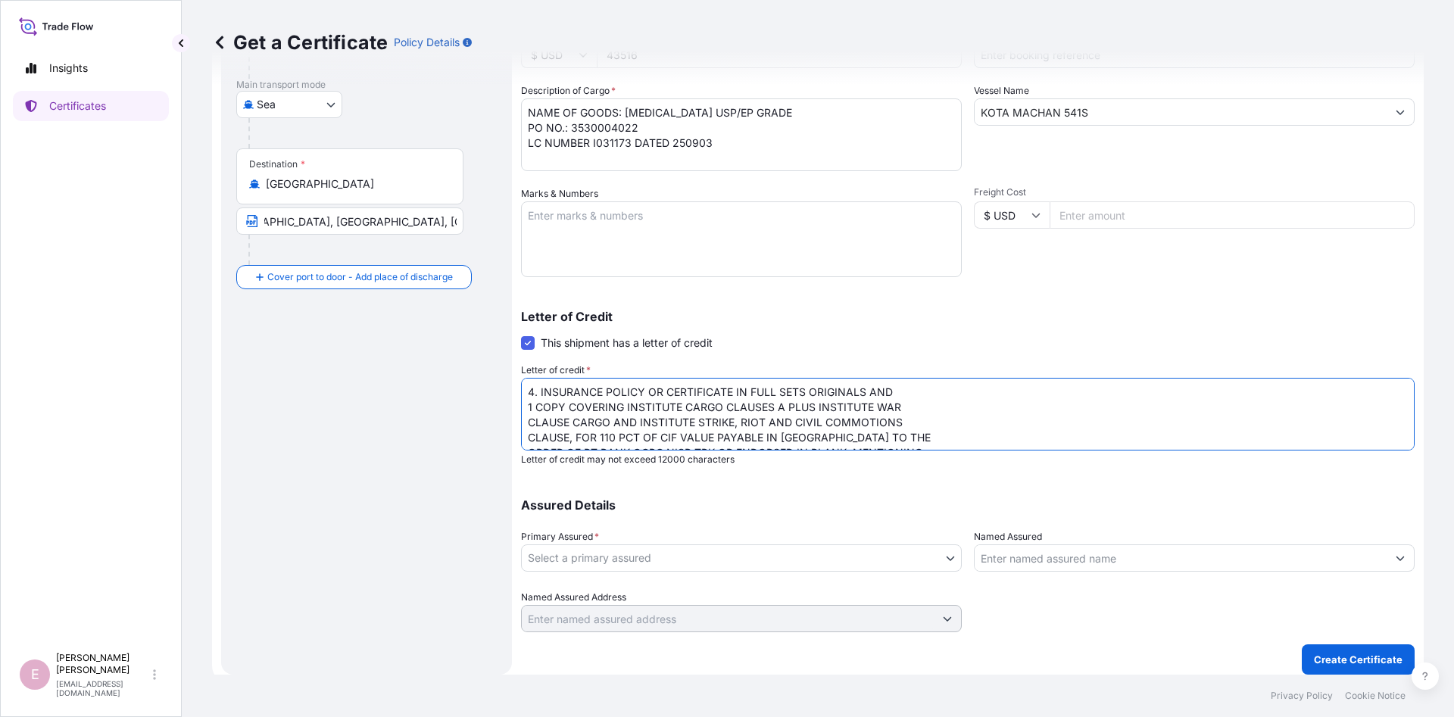
drag, startPoint x: 536, startPoint y: 395, endPoint x: 487, endPoint y: 382, distance: 50.4
click at [521, 382] on textarea "4. INSURANCE POLICY OR CERTIFICATE IN FULL SETS ORIGINALS AND 1 COPY COVERING I…" at bounding box center [968, 414] width 894 height 73
click at [610, 389] on textarea "INSURANCE POLICY OR CERTIFICATE IN FULL SETS ORIGINALS AND 1 COPY COVERING INST…" at bounding box center [968, 414] width 894 height 73
click at [854, 389] on textarea "INSURANCE CERTIFICATE IN FULL SETS ORIGINALS AND 1 COPY COVERING INSTITUTE CARG…" at bounding box center [968, 414] width 894 height 73
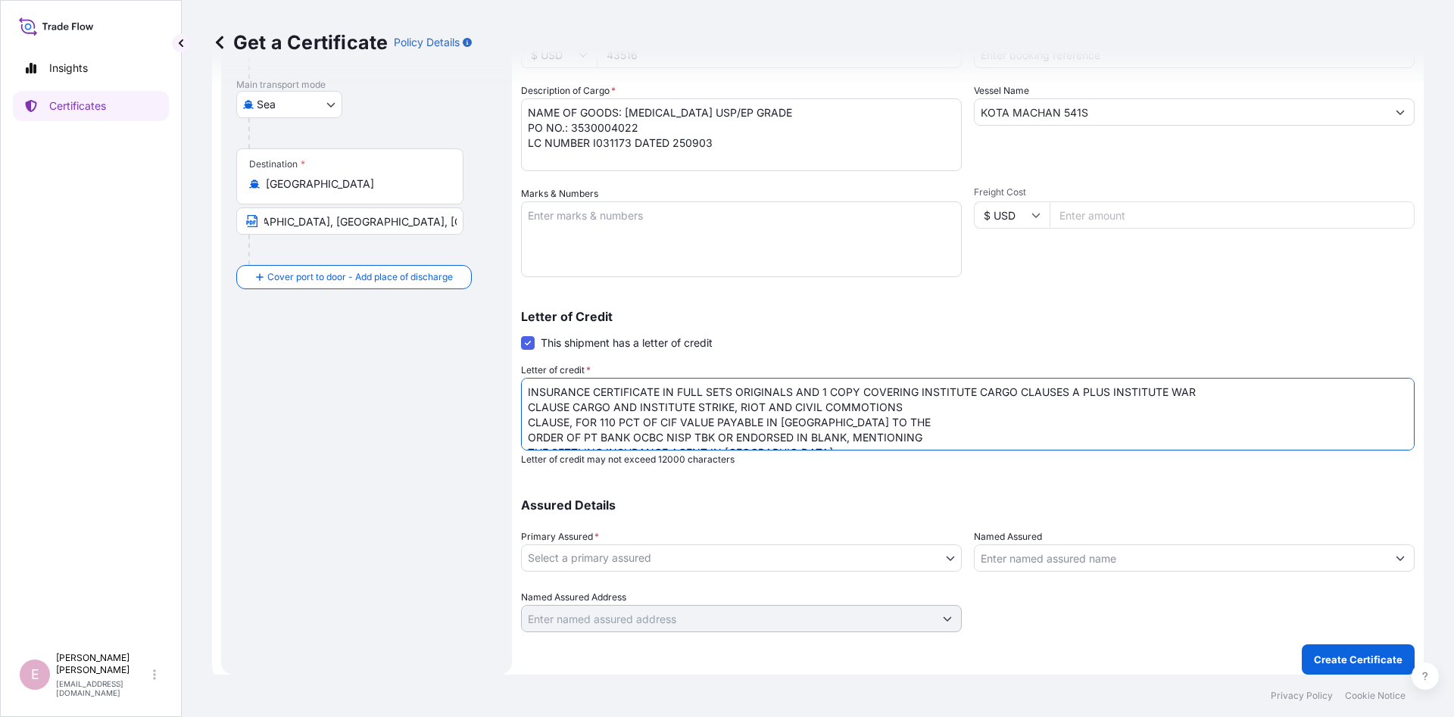
drag, startPoint x: 861, startPoint y: 390, endPoint x: 662, endPoint y: 390, distance: 198.5
click at [662, 390] on textarea "INSURANCE CERTIFICATE IN FULL SETS ORIGINALS AND 1 COPY COVERING INSTITUTE CARG…" at bounding box center [968, 414] width 894 height 73
click at [1005, 392] on textarea "INSURANCE CERTIFICATE COVERING INSTITUTE CARGO CLAUSES A PLUS INSTITUTE WAR CLA…" at bounding box center [968, 414] width 894 height 73
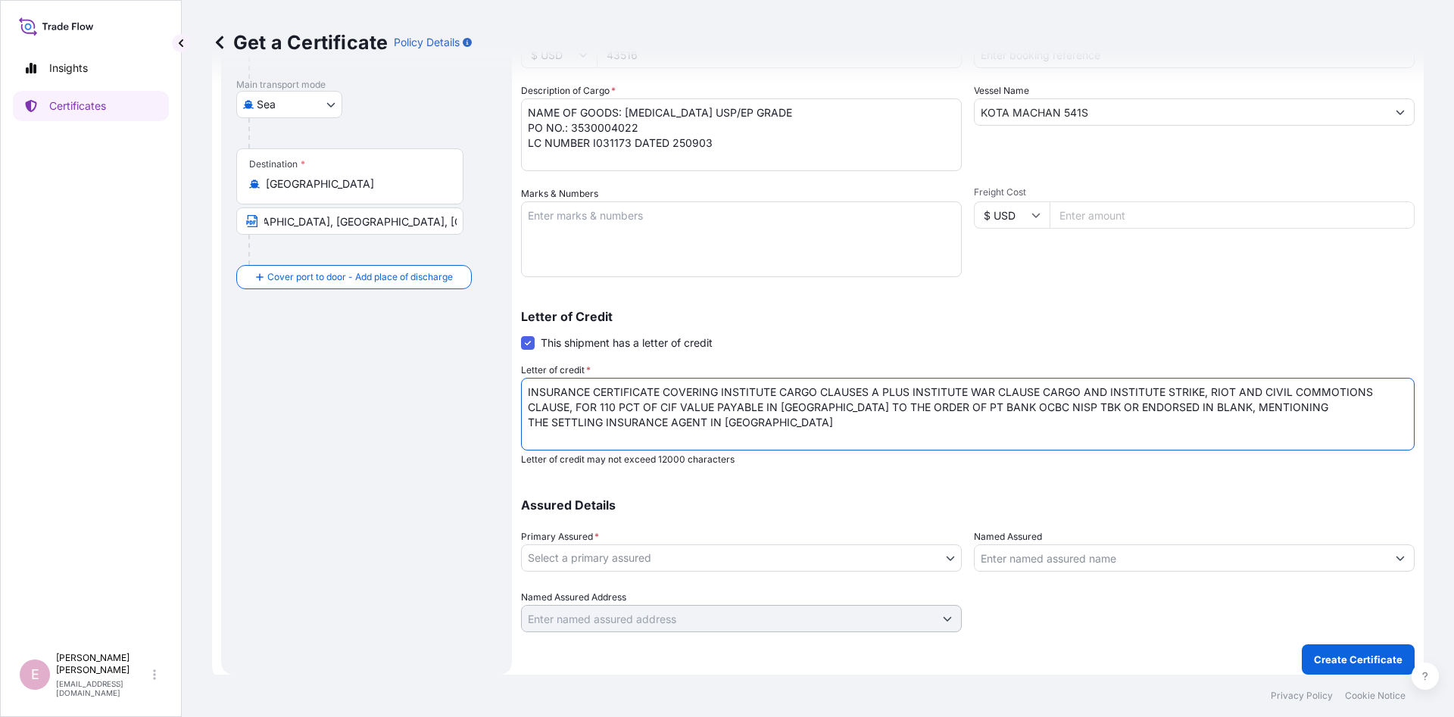
click at [1281, 404] on textarea "INSURANCE CERTIFICATE COVERING INSTITUTE CARGO CLAUSES A PLUS INSTITUTE WAR CLA…" at bounding box center [968, 414] width 894 height 73
click at [714, 423] on textarea "INSURANCE CERTIFICATE COVERING INSTITUTE CARGO CLAUSES A PLUS INSTITUTE WAR CLA…" at bounding box center [968, 414] width 894 height 73
paste textarea "PT Carsurin Neo Soho Capital - 28th [PERSON_NAME]. Letjen S. [STREET_ADDRESS]"
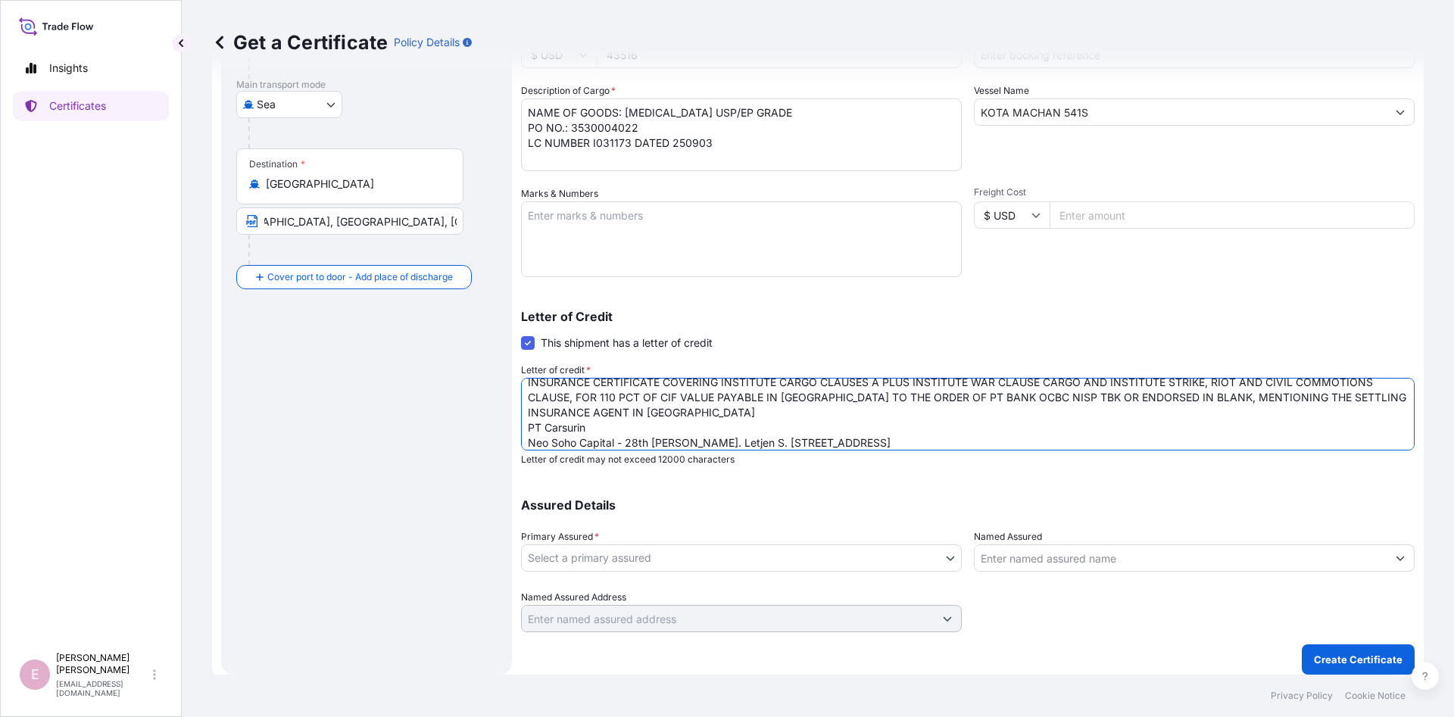
click at [640, 421] on textarea "INSURANCE CERTIFICATE COVERING INSTITUTE CARGO CLAUSES A PLUS INSTITUTE WAR CLA…" at bounding box center [968, 414] width 894 height 73
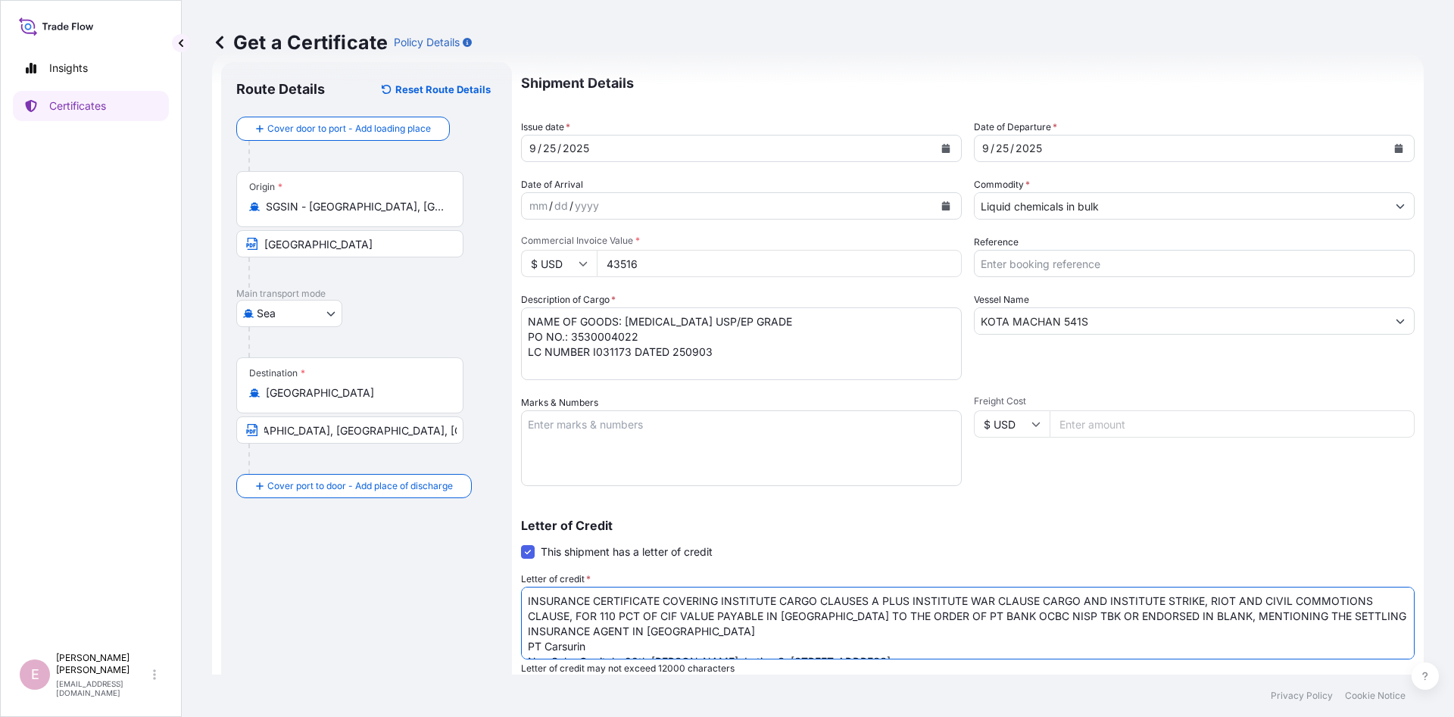
scroll to position [0, 0]
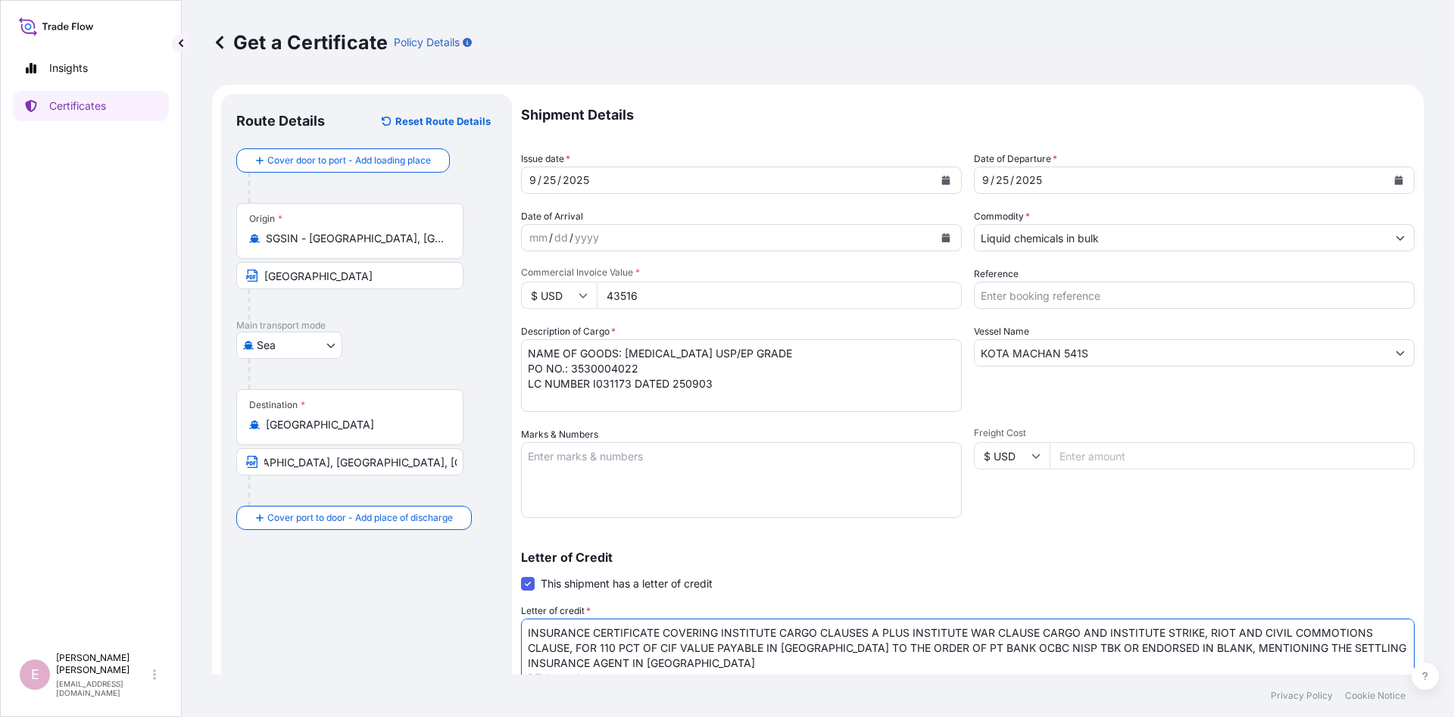
click at [662, 630] on textarea "INSURANCE CERTIFICATE COVERING INSTITUTE CARGO CLAUSES A PLUS INSTITUTE WAR CLA…" at bounding box center [968, 655] width 894 height 73
drag, startPoint x: 658, startPoint y: 628, endPoint x: 499, endPoint y: 625, distance: 159.1
click at [521, 625] on textarea "INSURANCE CERTIFICATE COVERING INSTITUTE CARGO CLAUSES A PLUS INSTITUTE WAR CLA…" at bounding box center [968, 655] width 894 height 73
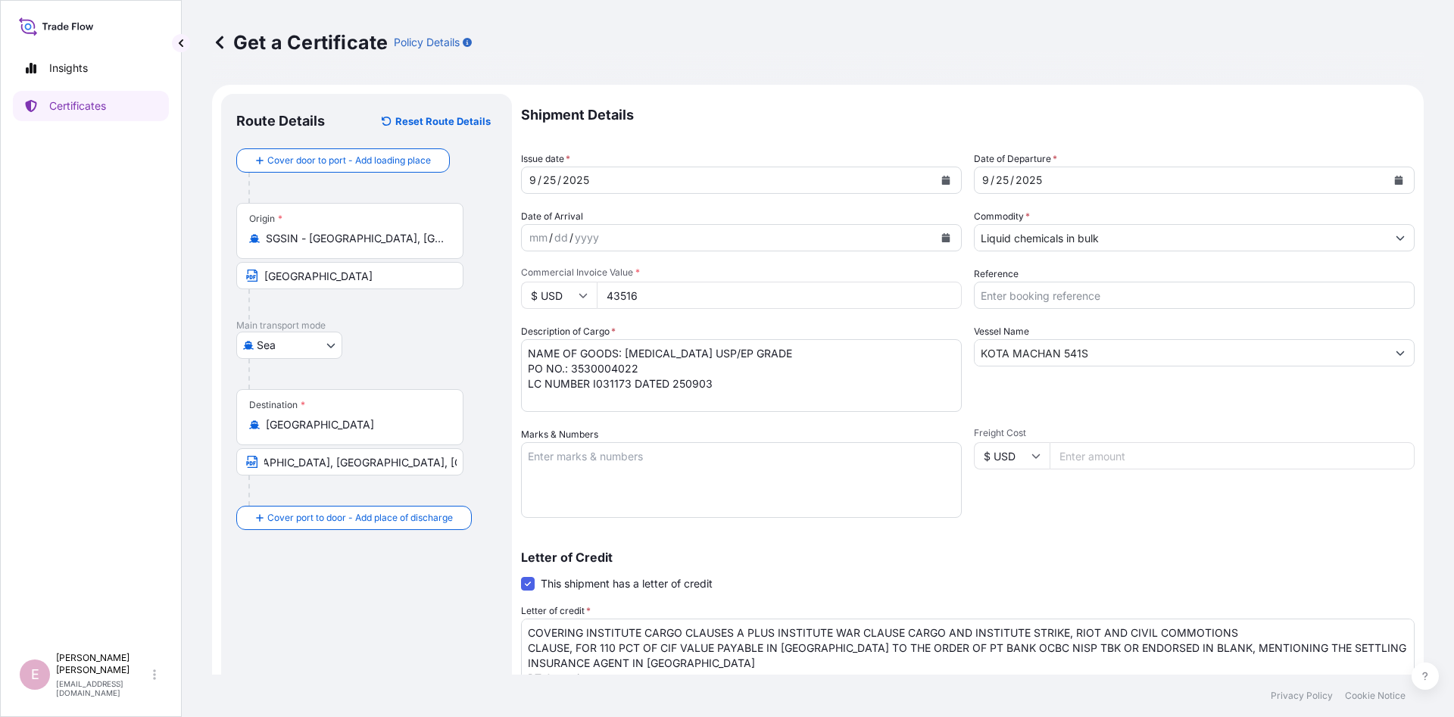
click at [1122, 560] on p "Letter of Credit" at bounding box center [968, 557] width 894 height 12
drag, startPoint x: 1089, startPoint y: 648, endPoint x: 843, endPoint y: 646, distance: 245.5
click at [843, 646] on textarea "COVERING INSTITUTE CARGO CLAUSES A PLUS INSTITUTE WAR CLAUSE CARGO AND INSTITUT…" at bounding box center [968, 655] width 894 height 73
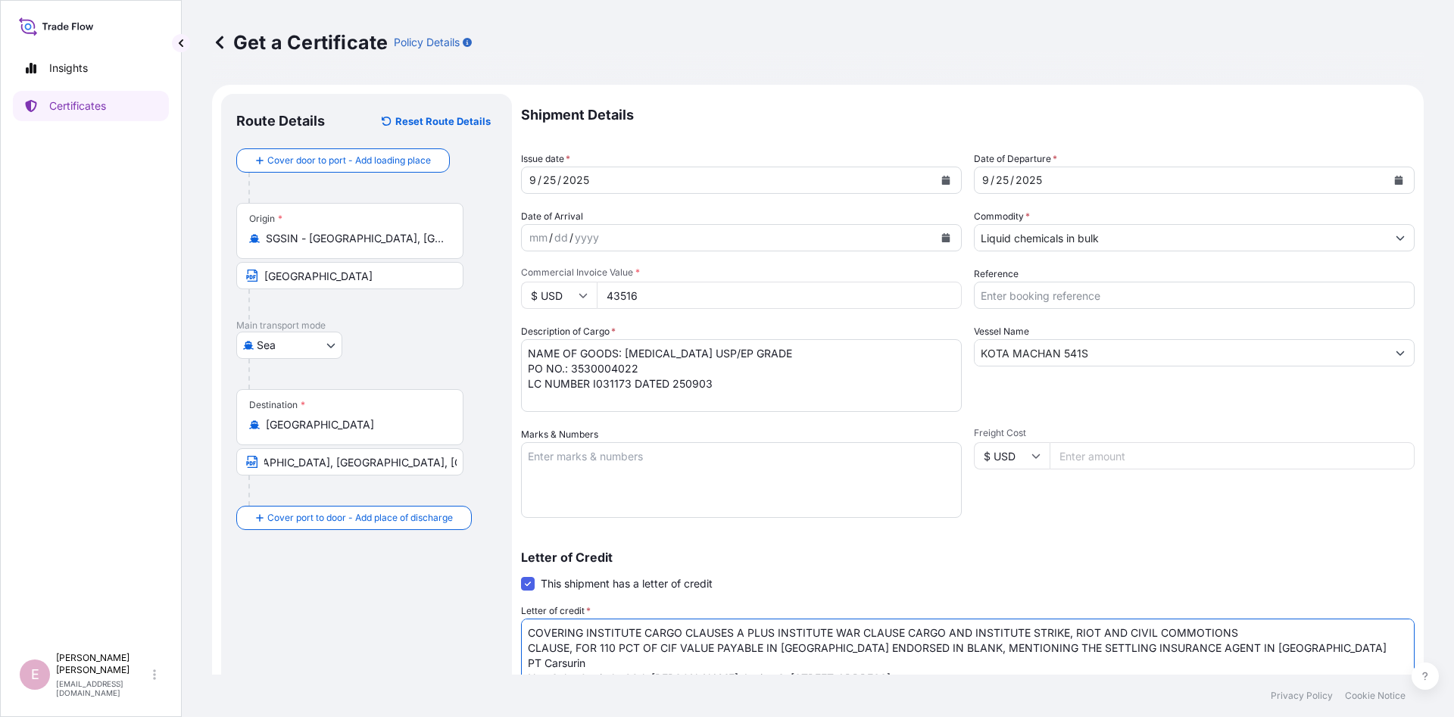
click at [979, 647] on textarea "COVERING INSTITUTE CARGO CLAUSES A PLUS INSTITUTE WAR CLAUSE CARGO AND INSTITUT…" at bounding box center [968, 655] width 894 height 73
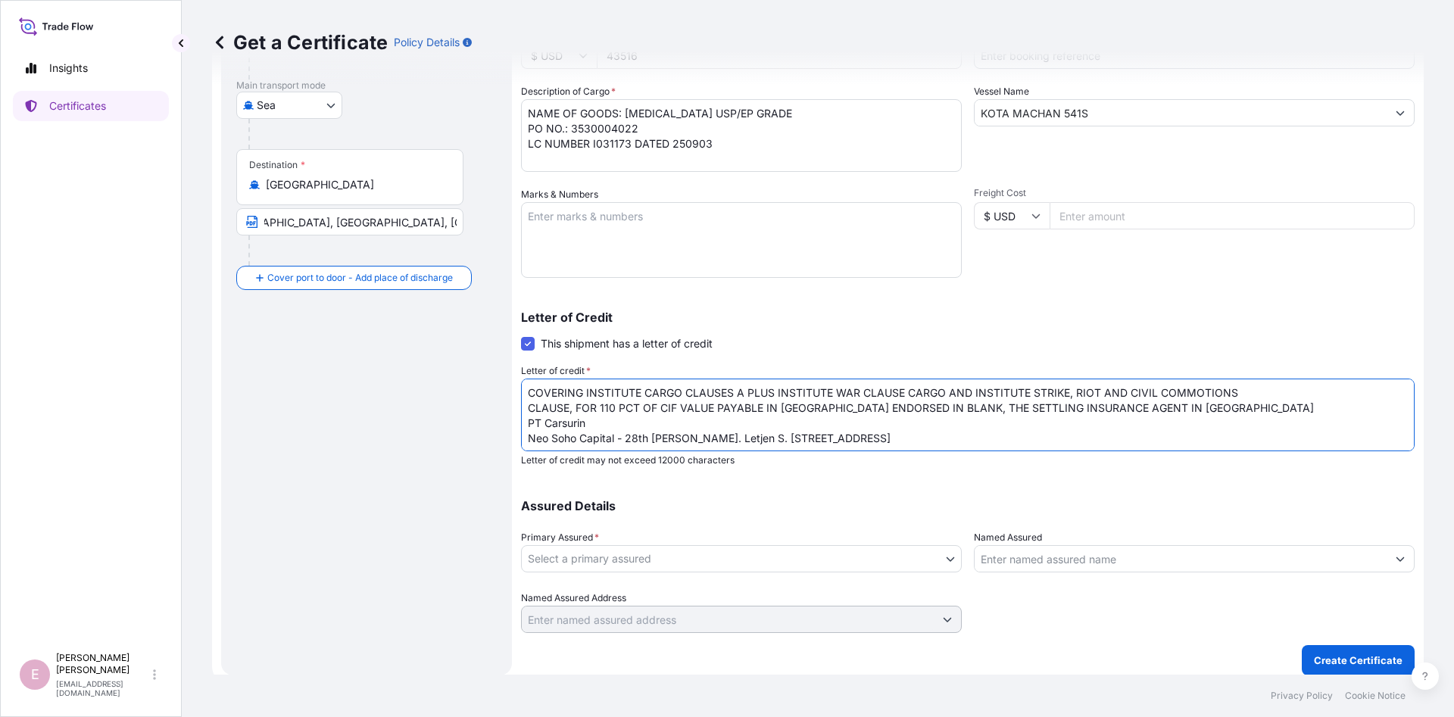
scroll to position [241, 0]
drag, startPoint x: 842, startPoint y: 408, endPoint x: 955, endPoint y: 410, distance: 112.1
click at [955, 410] on textarea "COVERING INSTITUTE CARGO CLAUSES A PLUS INSTITUTE WAR CLAUSE CARGO AND INSTITUT…" at bounding box center [968, 414] width 894 height 73
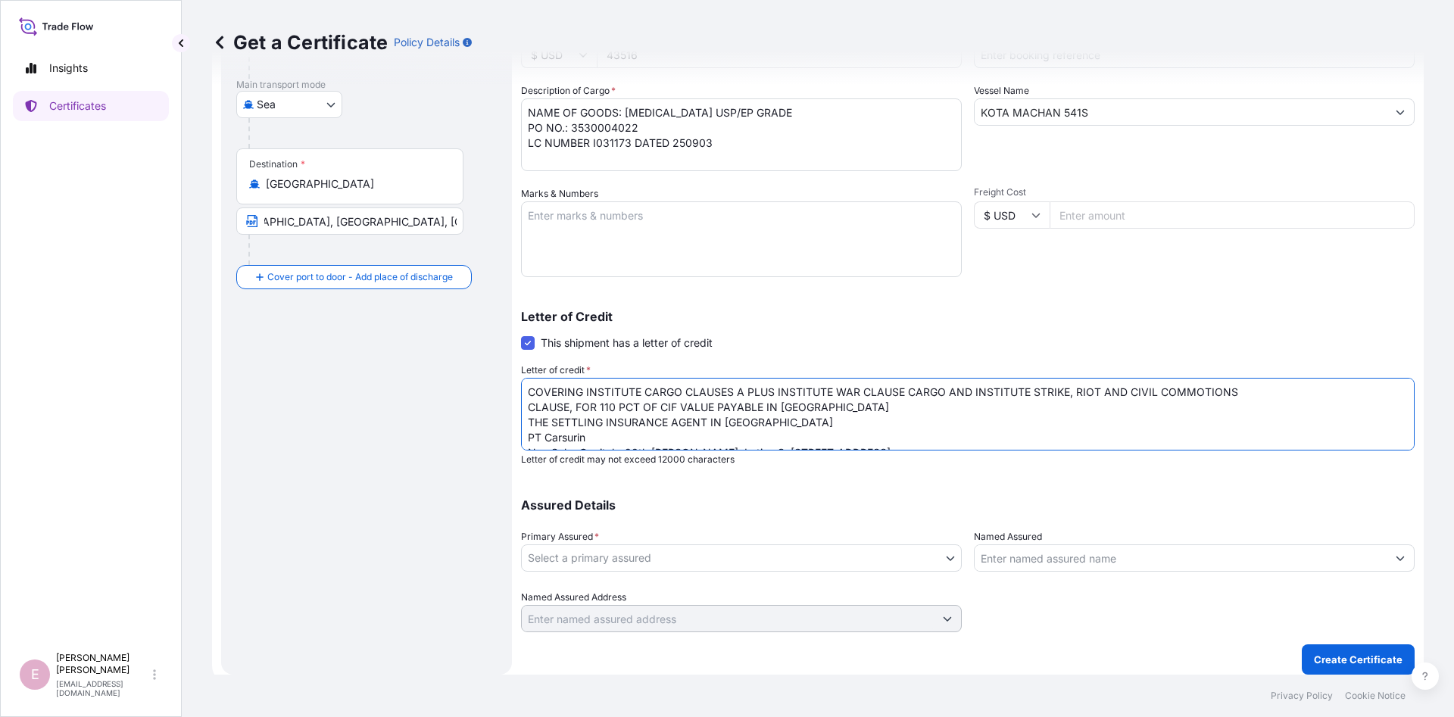
type textarea "COVERING INSTITUTE CARGO CLAUSES A PLUS INSTITUTE WAR CLAUSE CARGO AND INSTITUT…"
click at [879, 559] on body "Insights Certificates E [PERSON_NAME] [PERSON_NAME][EMAIL_ADDRESS][DOMAIN_NAME]…" at bounding box center [727, 358] width 1454 height 717
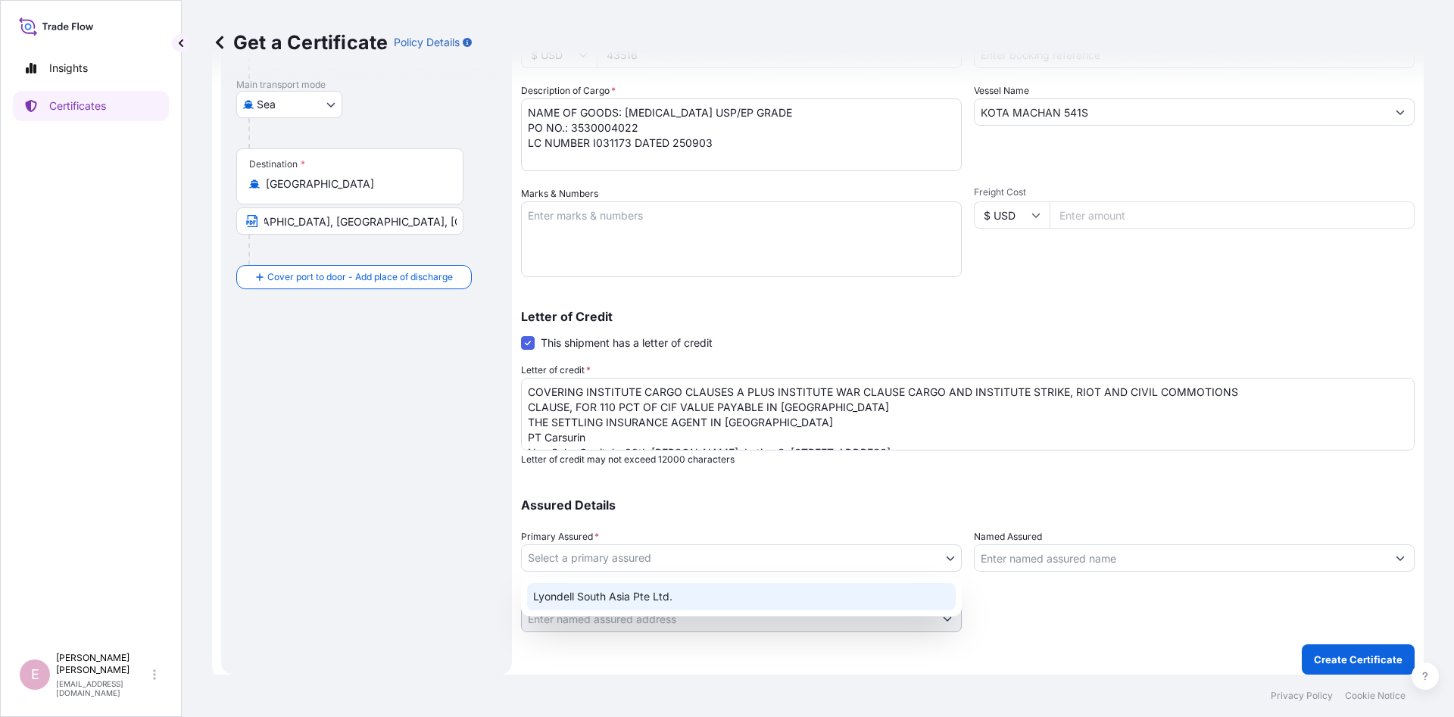
click at [770, 590] on div "Lyondell South Asia Pte Ltd." at bounding box center [741, 596] width 429 height 27
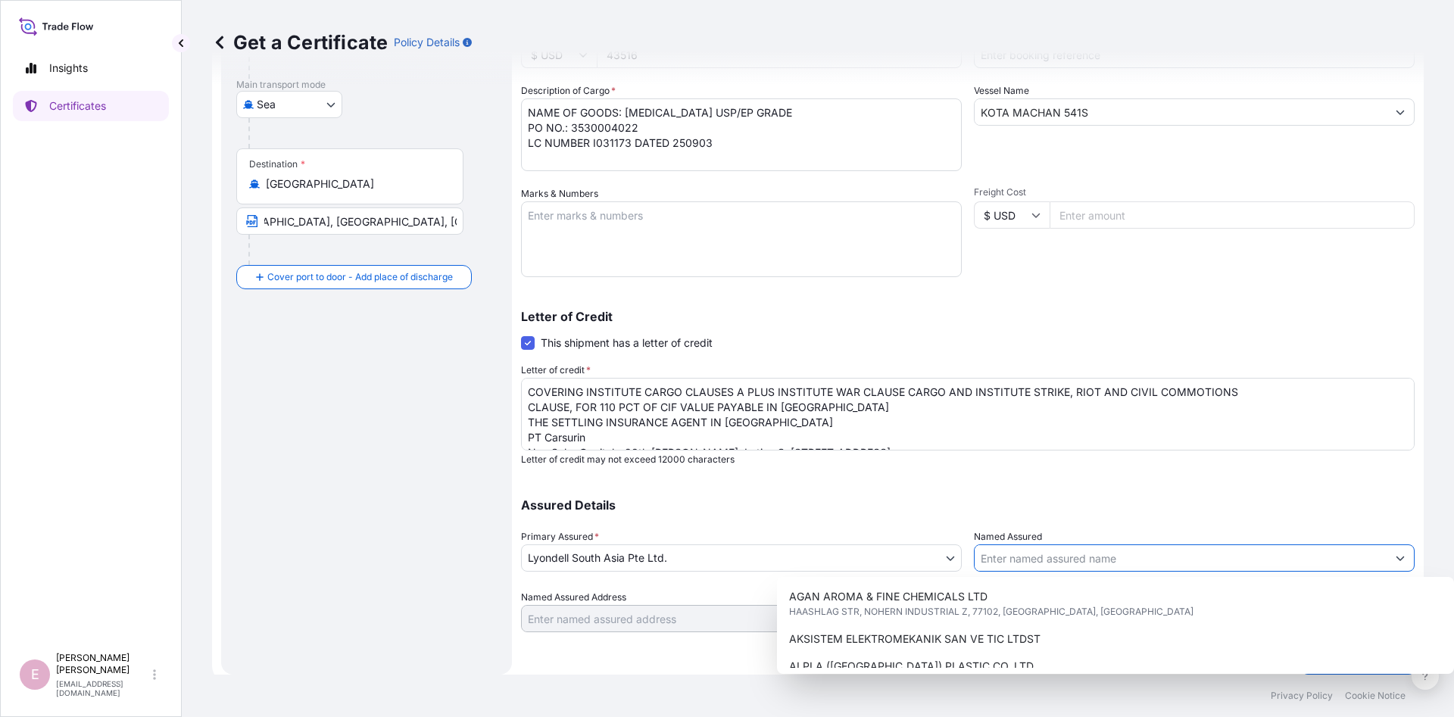
click at [1014, 550] on input "Named Assured" at bounding box center [1181, 558] width 412 height 27
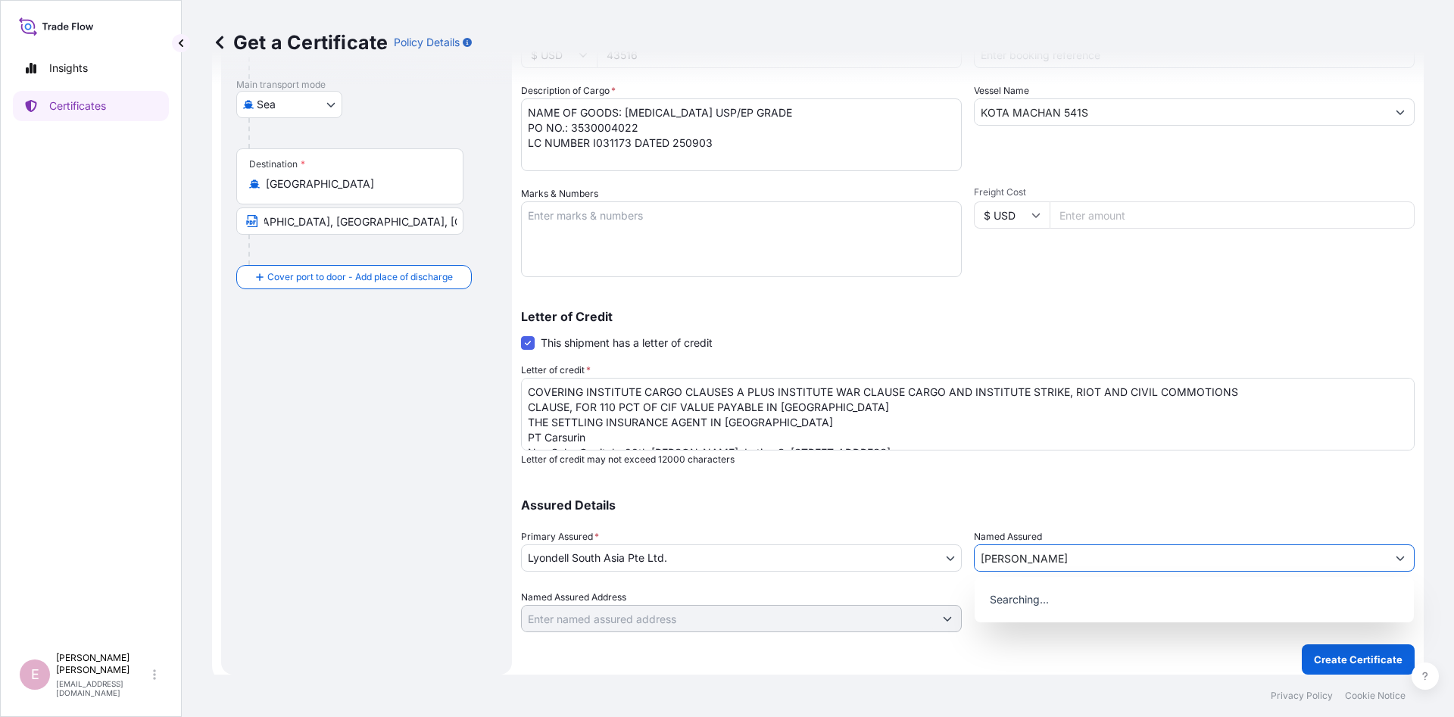
type input "LYONDELL SO"
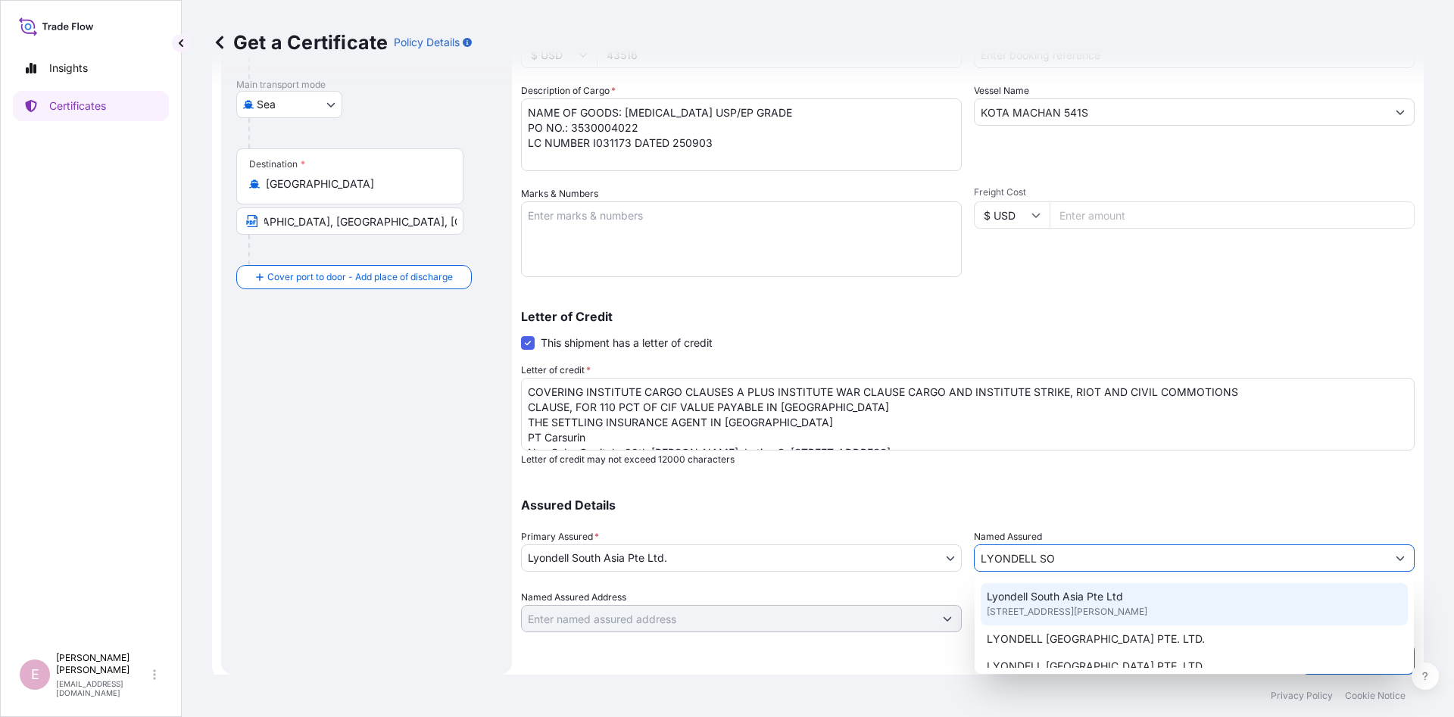
click at [1038, 613] on span "[STREET_ADDRESS][PERSON_NAME]" at bounding box center [1067, 612] width 161 height 15
type input "[STREET_ADDRESS][PERSON_NAME]"
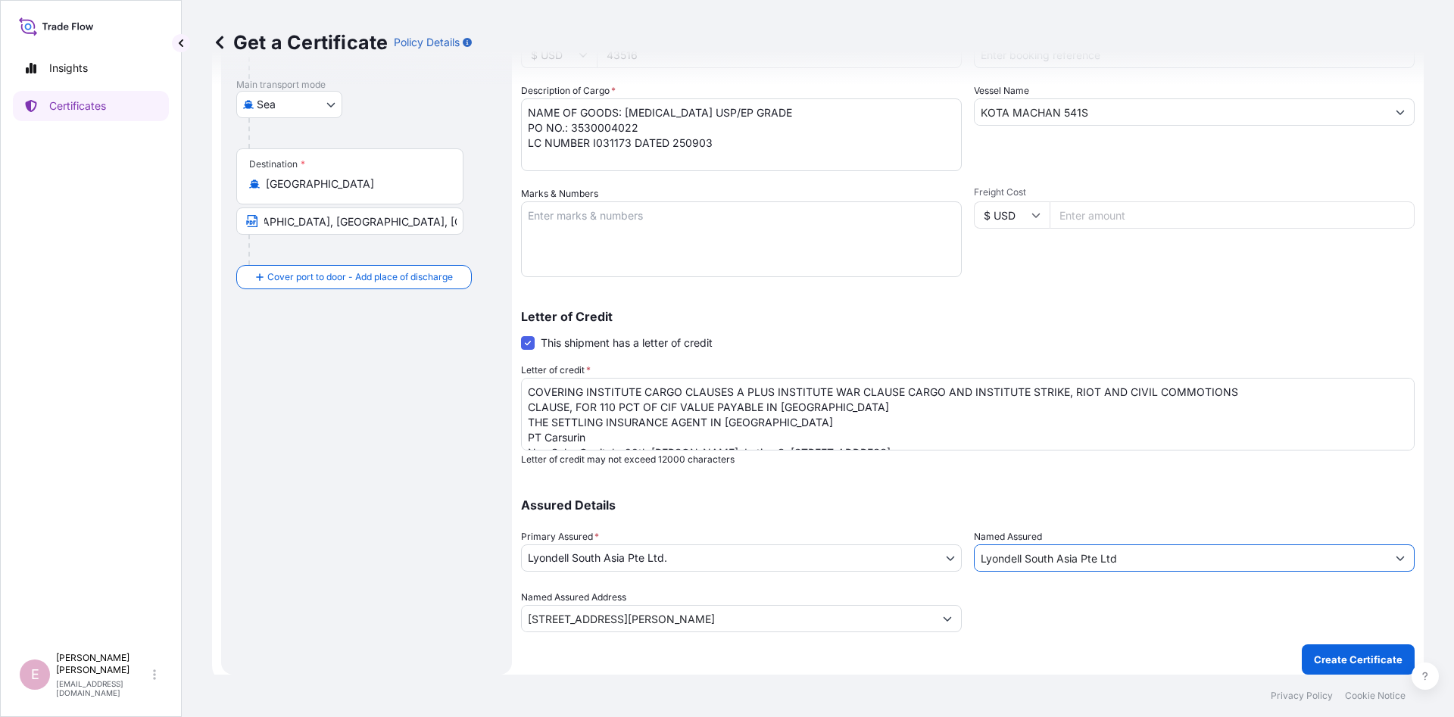
type input "Lyondell South Asia Pte Ltd"
click at [315, 402] on div "Route Details Reset Route Details Cover door to port - Add loading place Place …" at bounding box center [366, 264] width 261 height 792
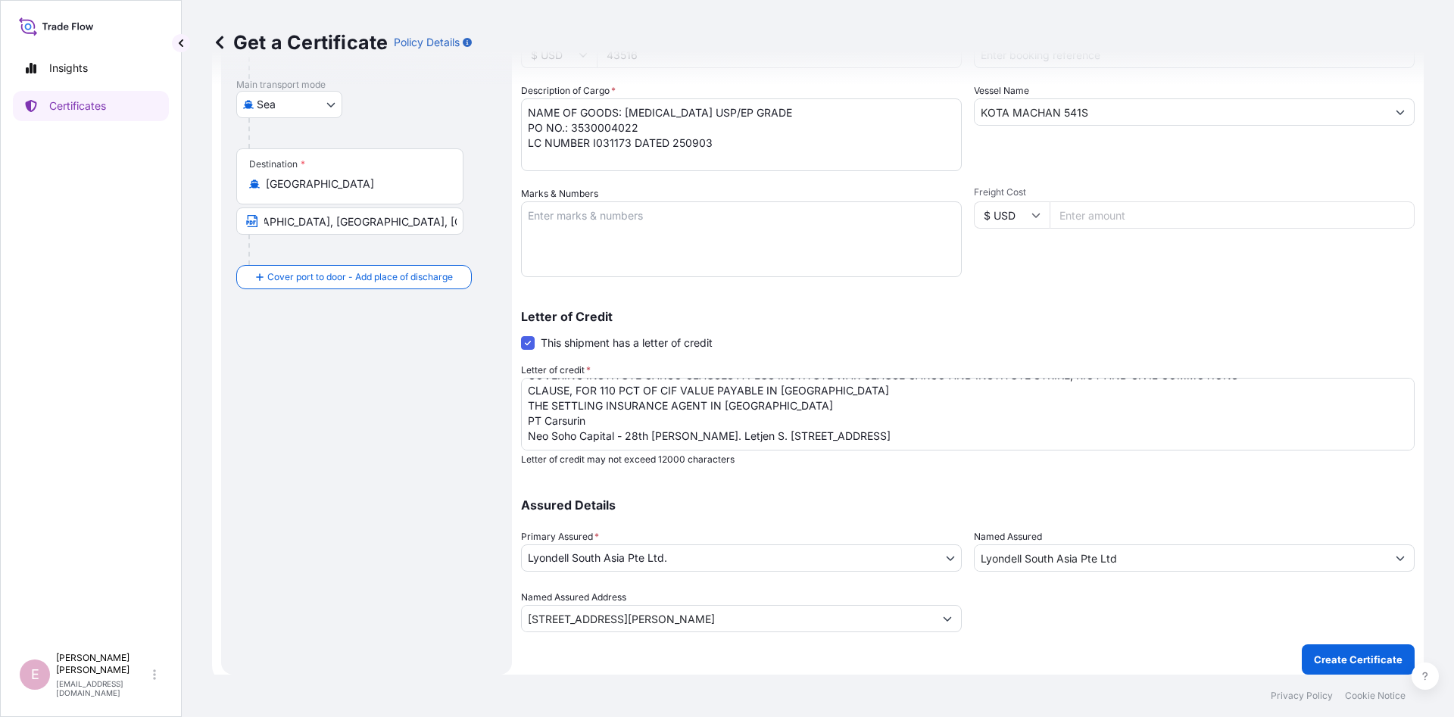
click at [1354, 666] on p "Create Certificate" at bounding box center [1358, 659] width 89 height 15
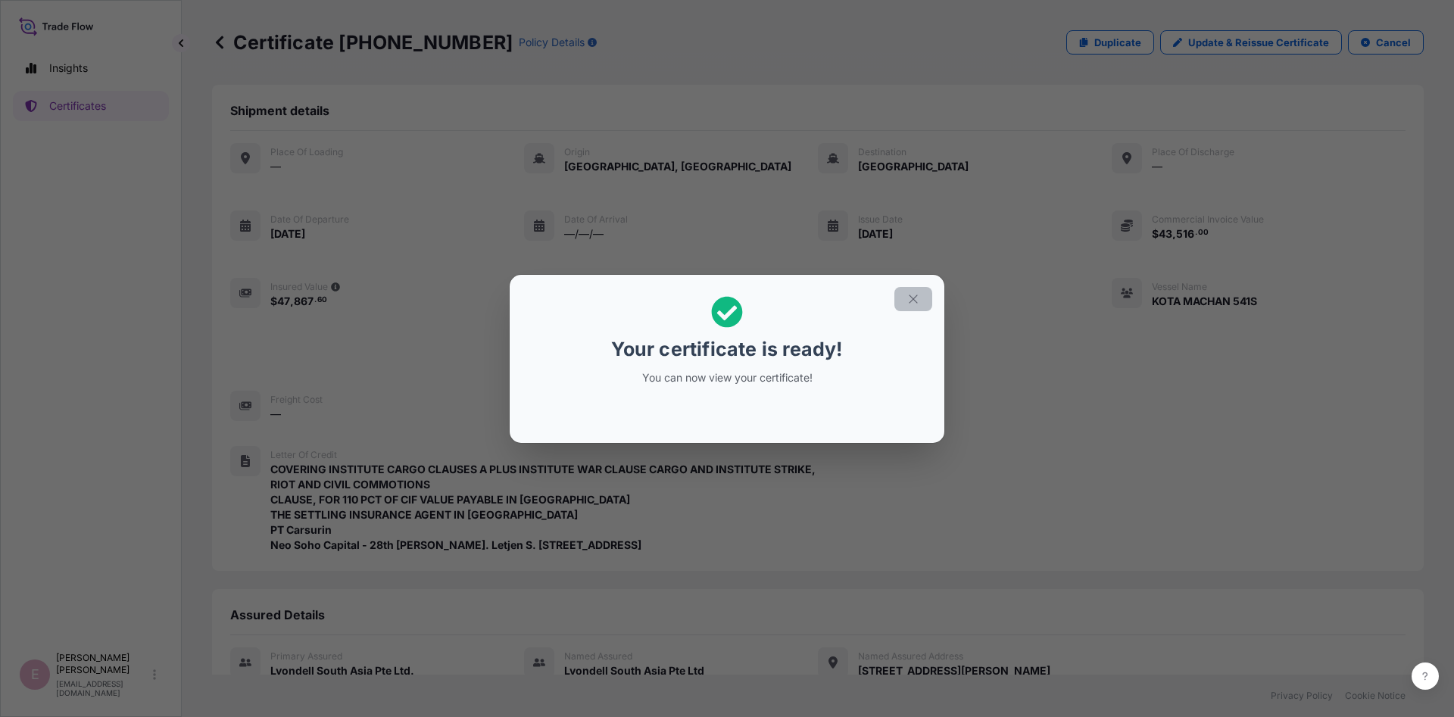
click at [918, 300] on icon "button" at bounding box center [914, 299] width 14 height 14
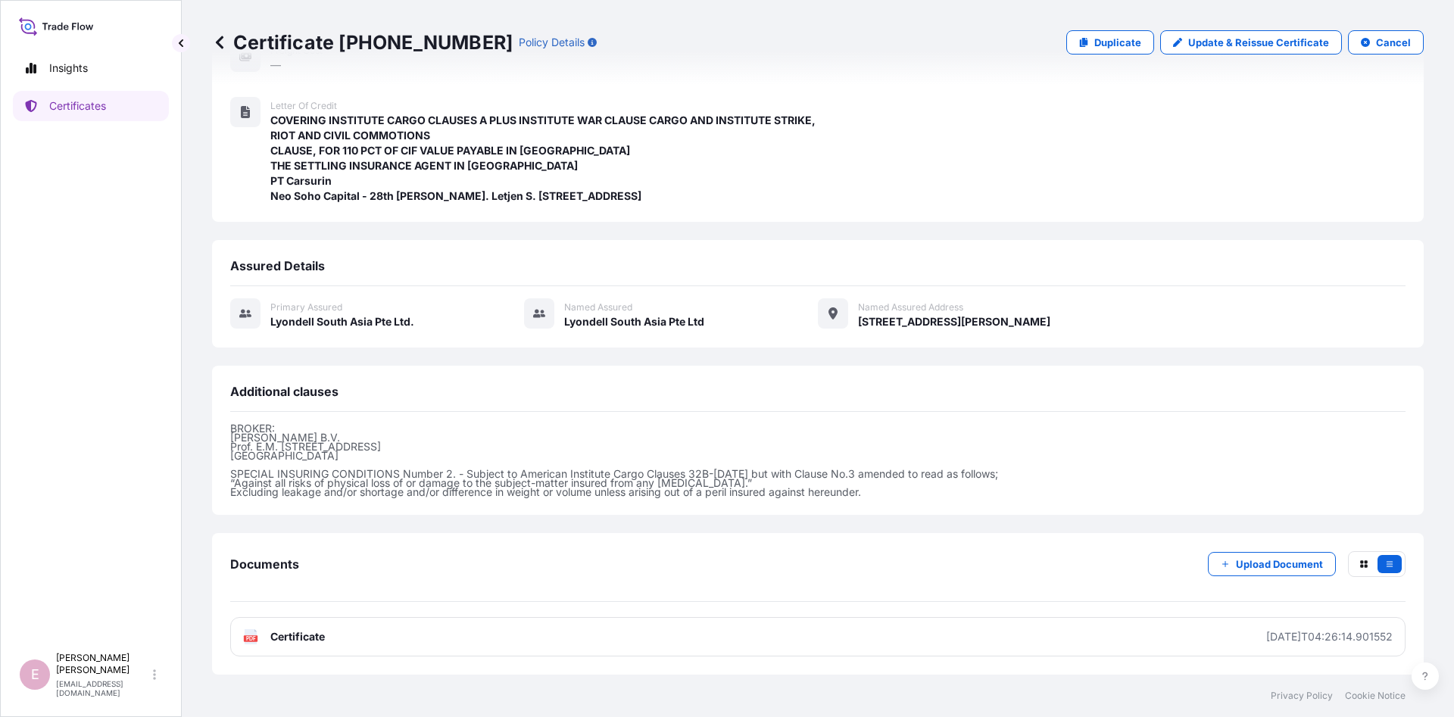
scroll to position [362, 0]
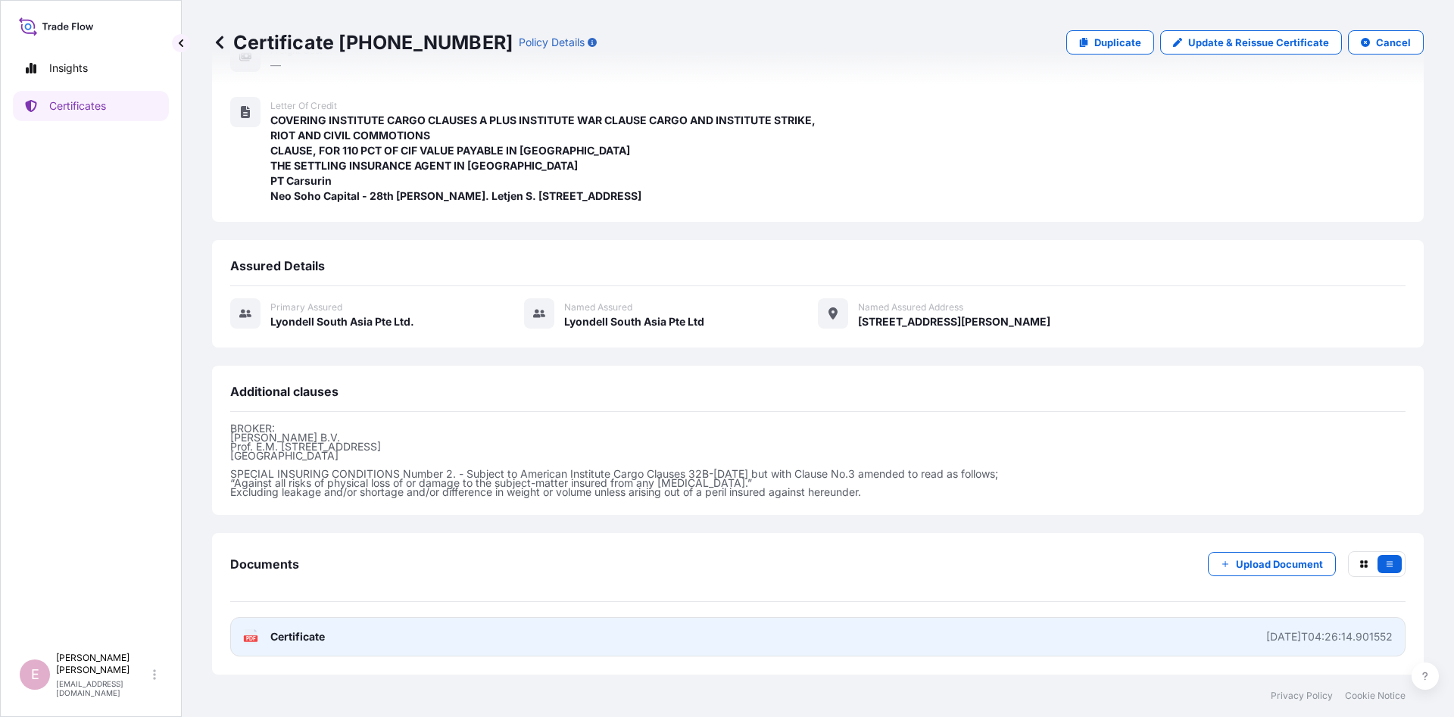
click at [339, 642] on link "PDF Certificate [DATE]T04:26:14.901552" at bounding box center [818, 636] width 1176 height 39
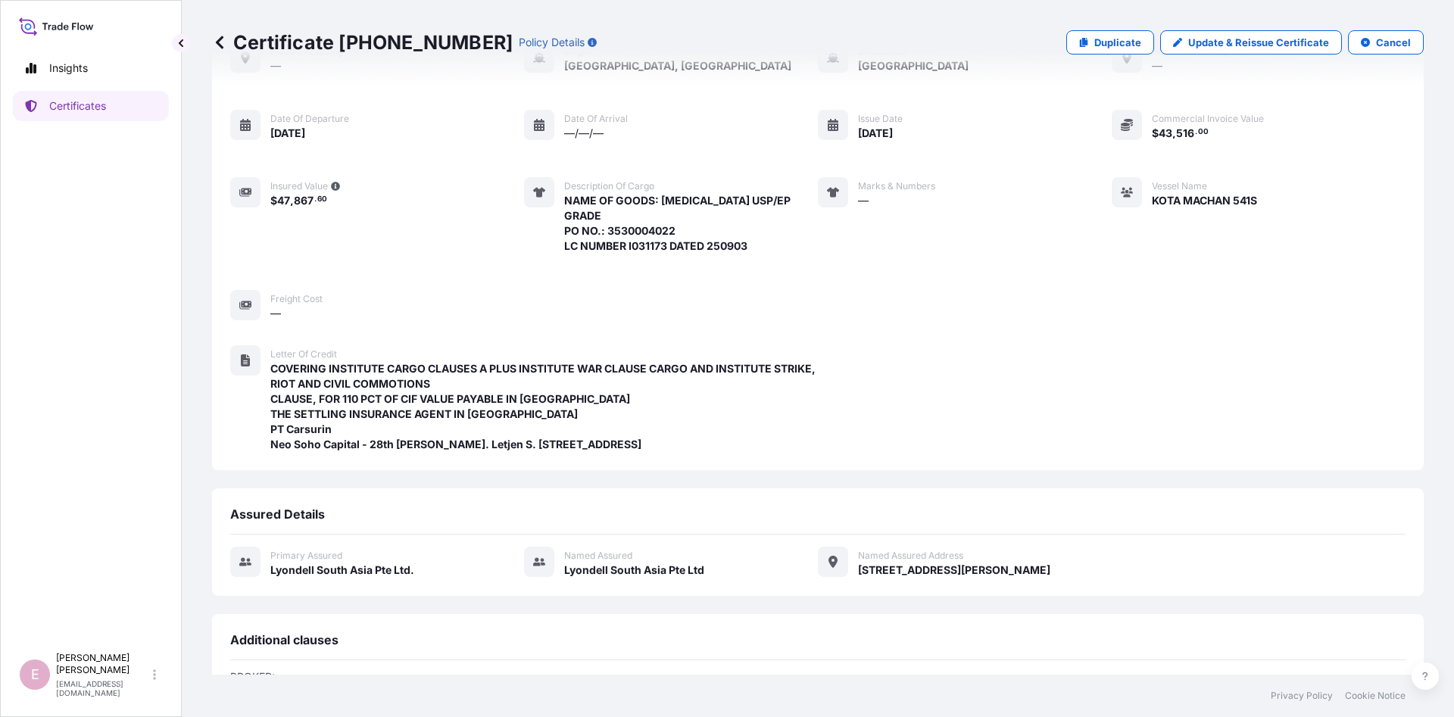
scroll to position [0, 0]
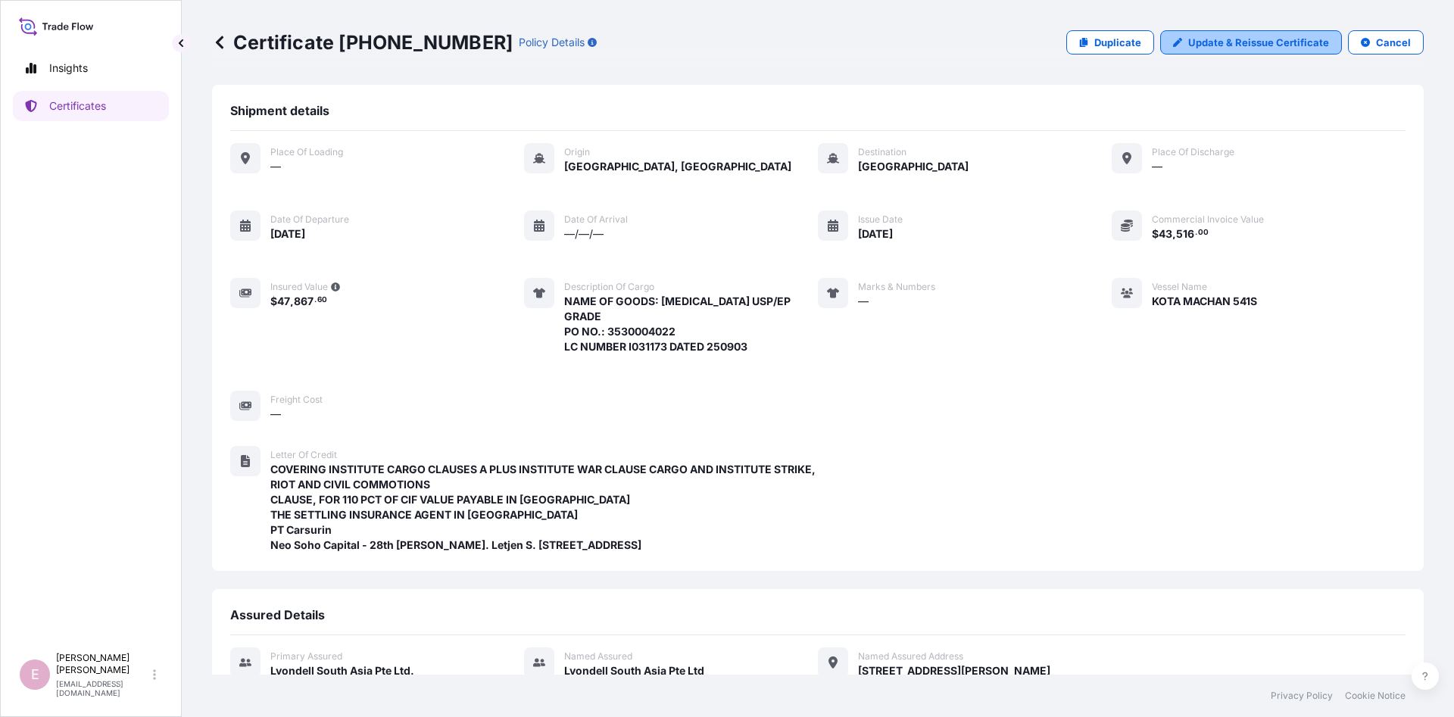
click at [1247, 42] on p "Update & Reissue Certificate" at bounding box center [1259, 42] width 141 height 15
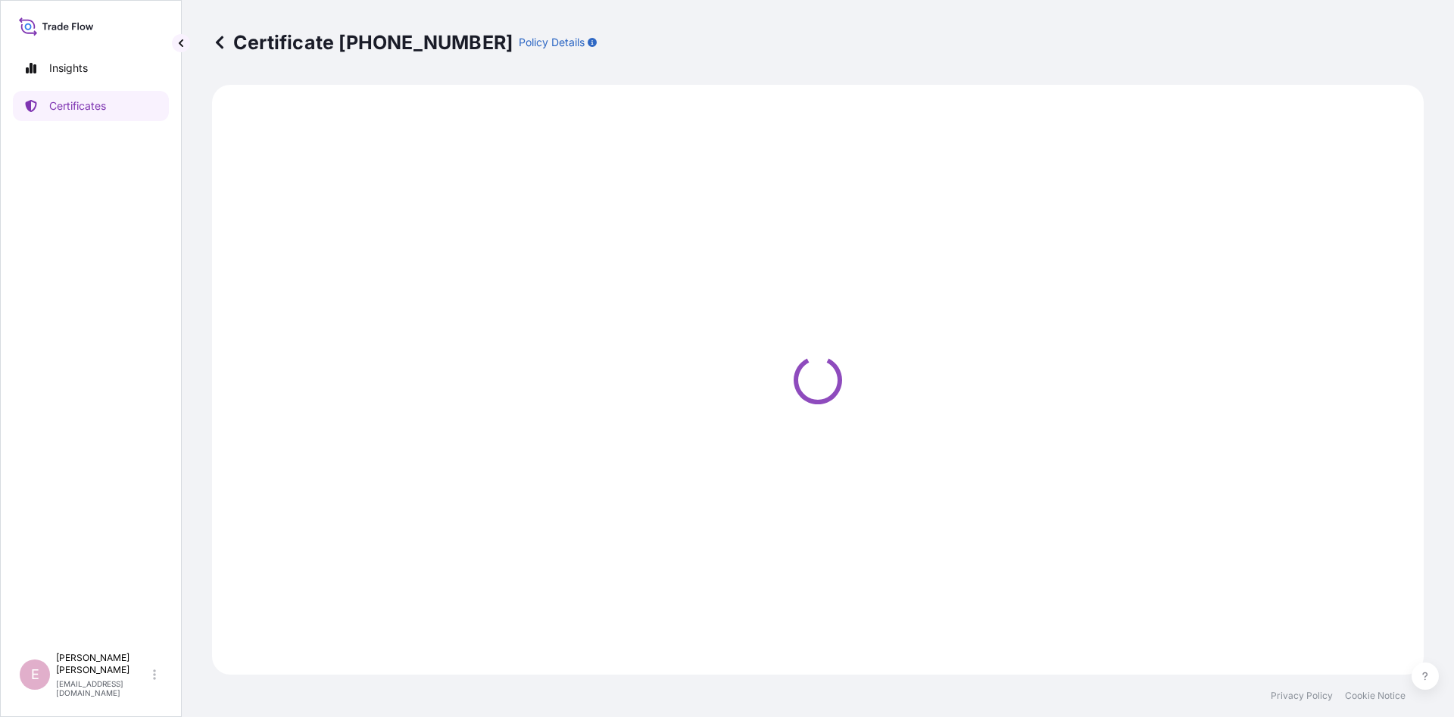
select select "Sea"
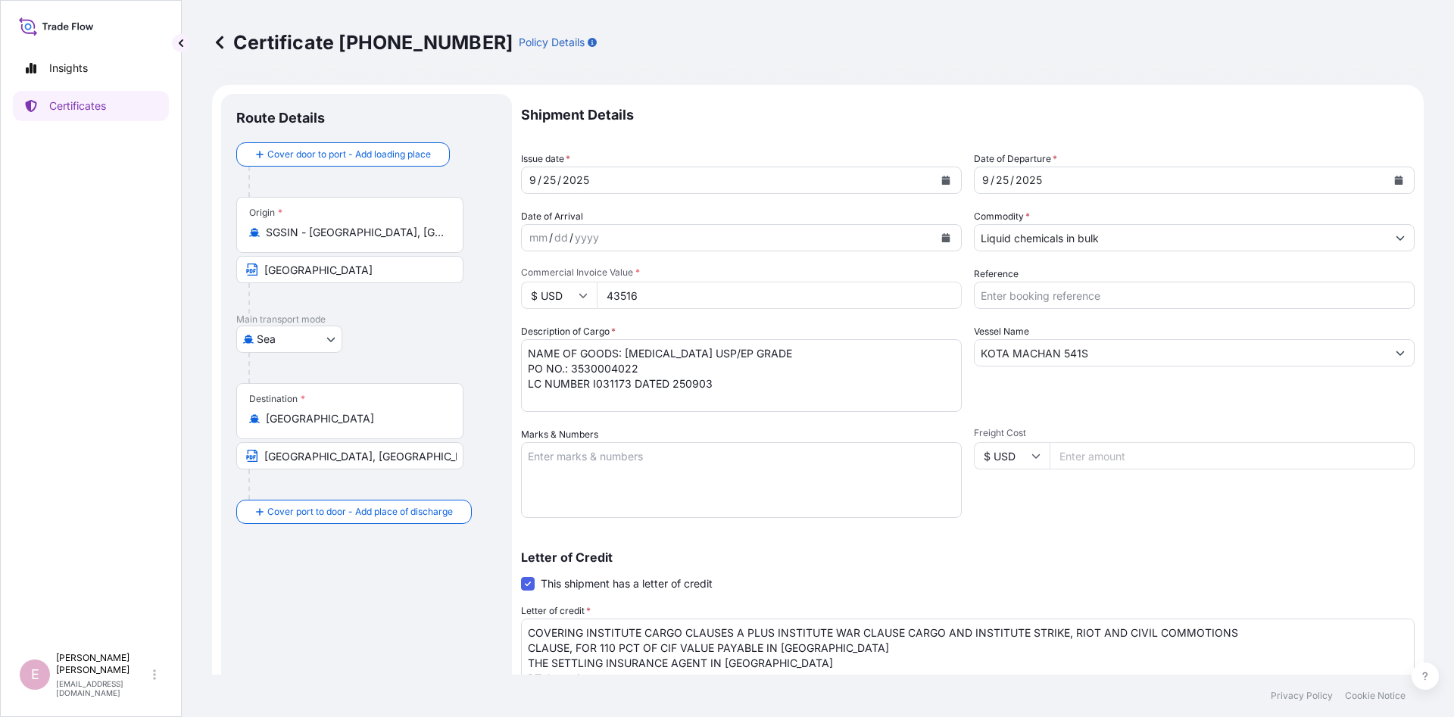
click at [734, 355] on textarea "NAME OF GOODS: [MEDICAL_DATA] USP/EP GRADE PO NO.: 3530004022 LC NUMBER I031173…" at bounding box center [741, 375] width 441 height 73
click at [688, 386] on textarea "NAME OF GOODS: [MEDICAL_DATA] USP/EP GRADE PO NO.: 3530004022 LC NUMBER I031173…" at bounding box center [741, 375] width 441 height 73
type textarea "NAME OF GOODS: [MEDICAL_DATA] USP/EP GRADE PO NO.: 3530004022 LC NUMBER I031173…"
drag, startPoint x: 655, startPoint y: 298, endPoint x: 573, endPoint y: 298, distance: 81.8
click at [597, 298] on input "43516" at bounding box center [779, 295] width 365 height 27
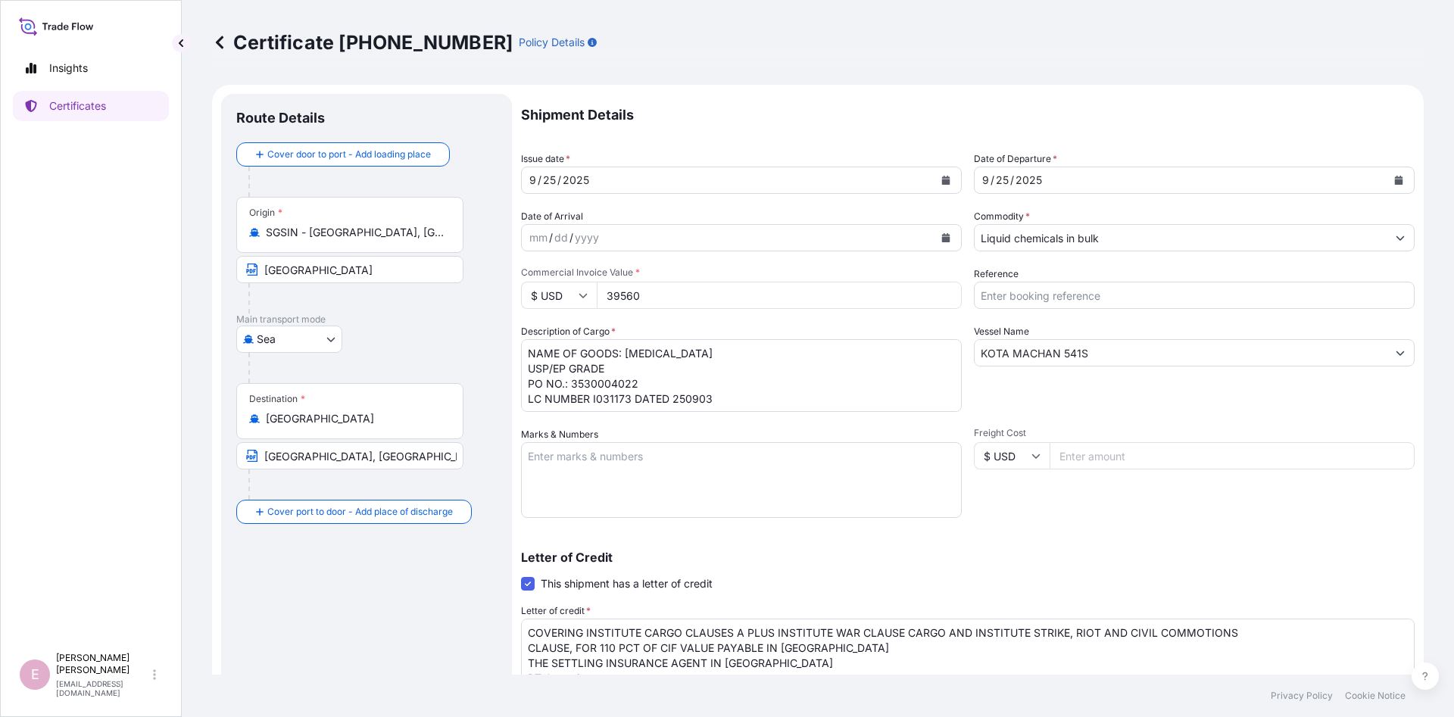
type input "39560"
click at [1074, 413] on div "Shipment Details Issue date * [DATE] Date of Departure * [DATE] Date of Arrival…" at bounding box center [968, 484] width 894 height 780
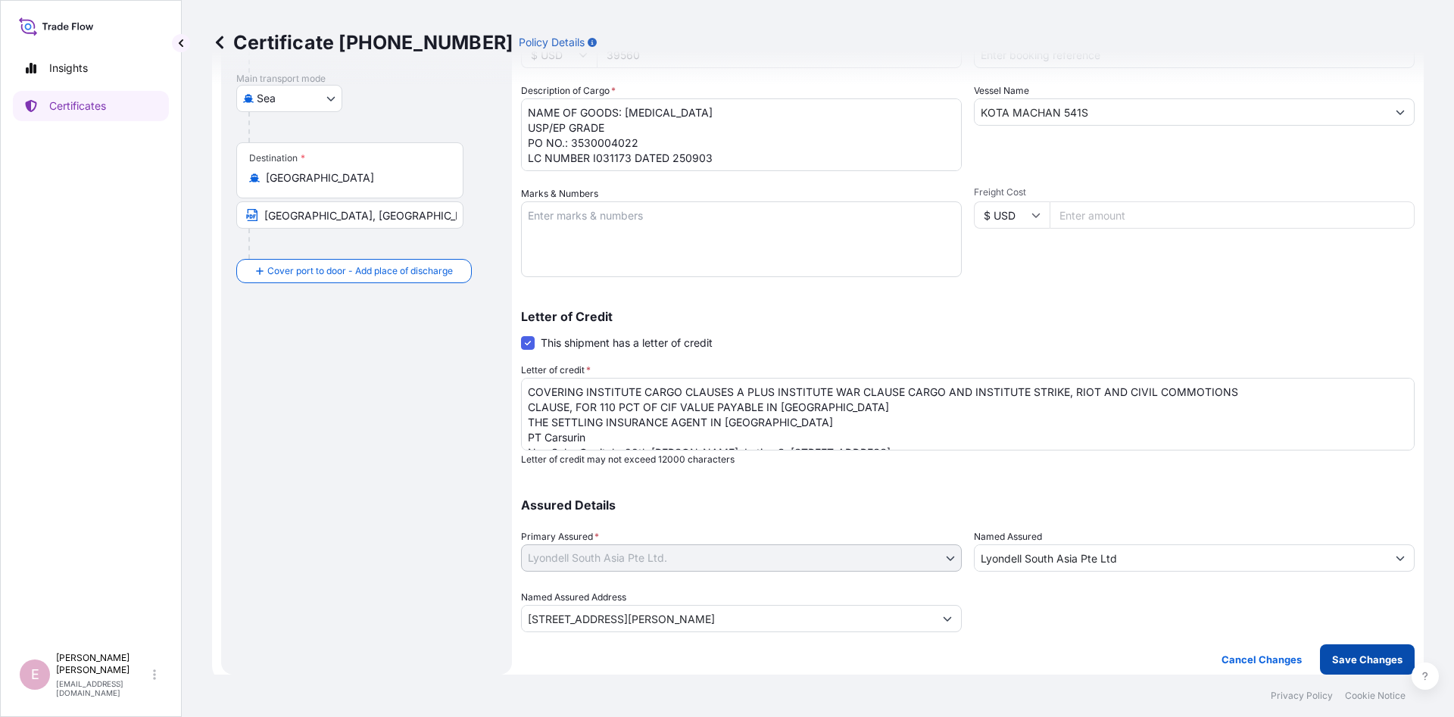
click at [1368, 658] on p "Save Changes" at bounding box center [1368, 659] width 70 height 15
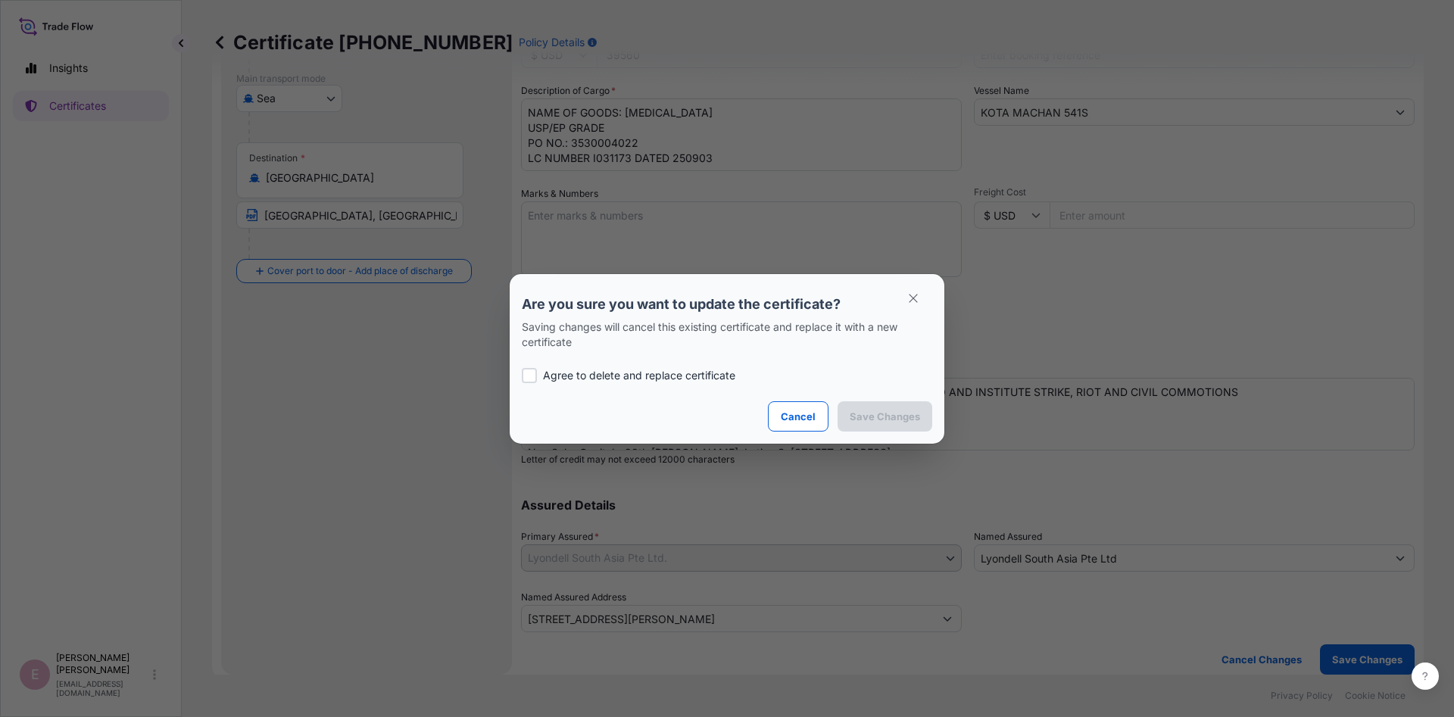
click at [595, 381] on p "Agree to delete and replace certificate" at bounding box center [639, 375] width 192 height 15
checkbox input "true"
click at [895, 427] on button "Save Changes" at bounding box center [885, 417] width 95 height 30
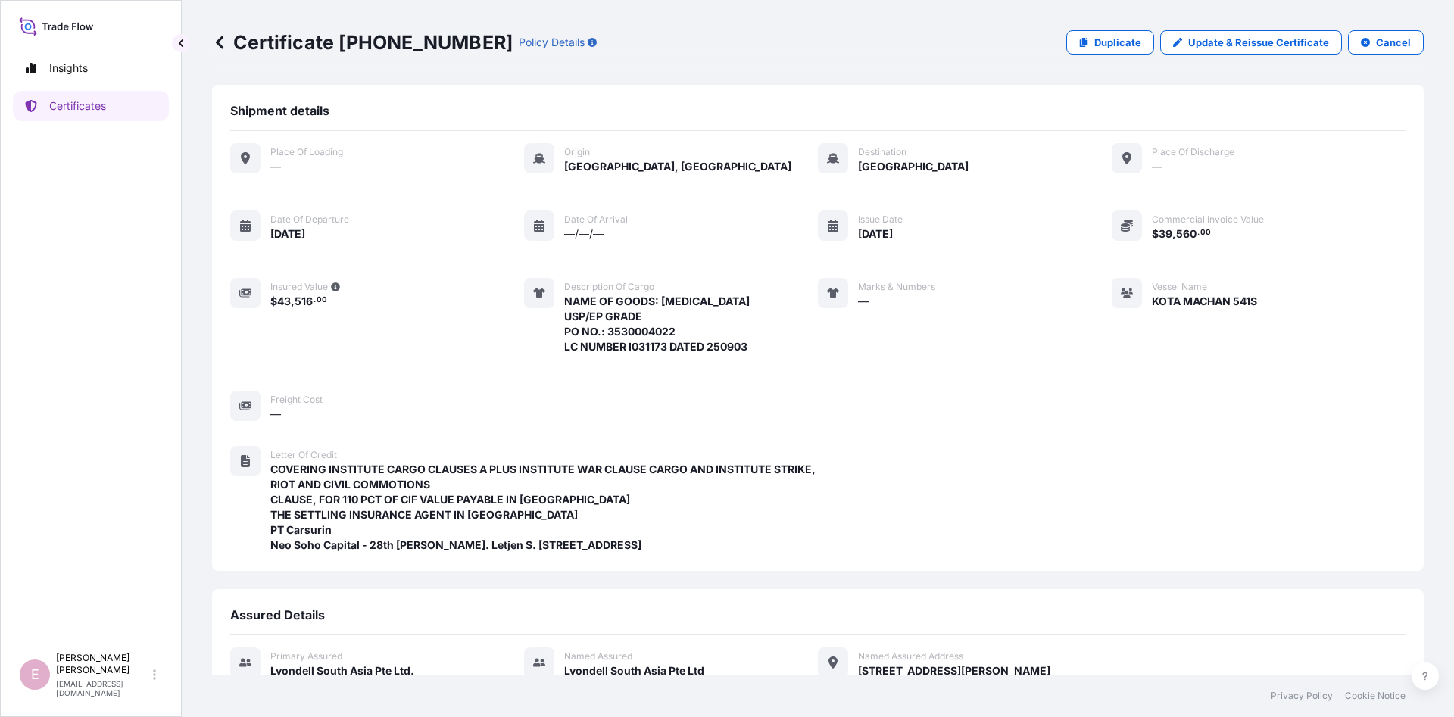
scroll to position [362, 0]
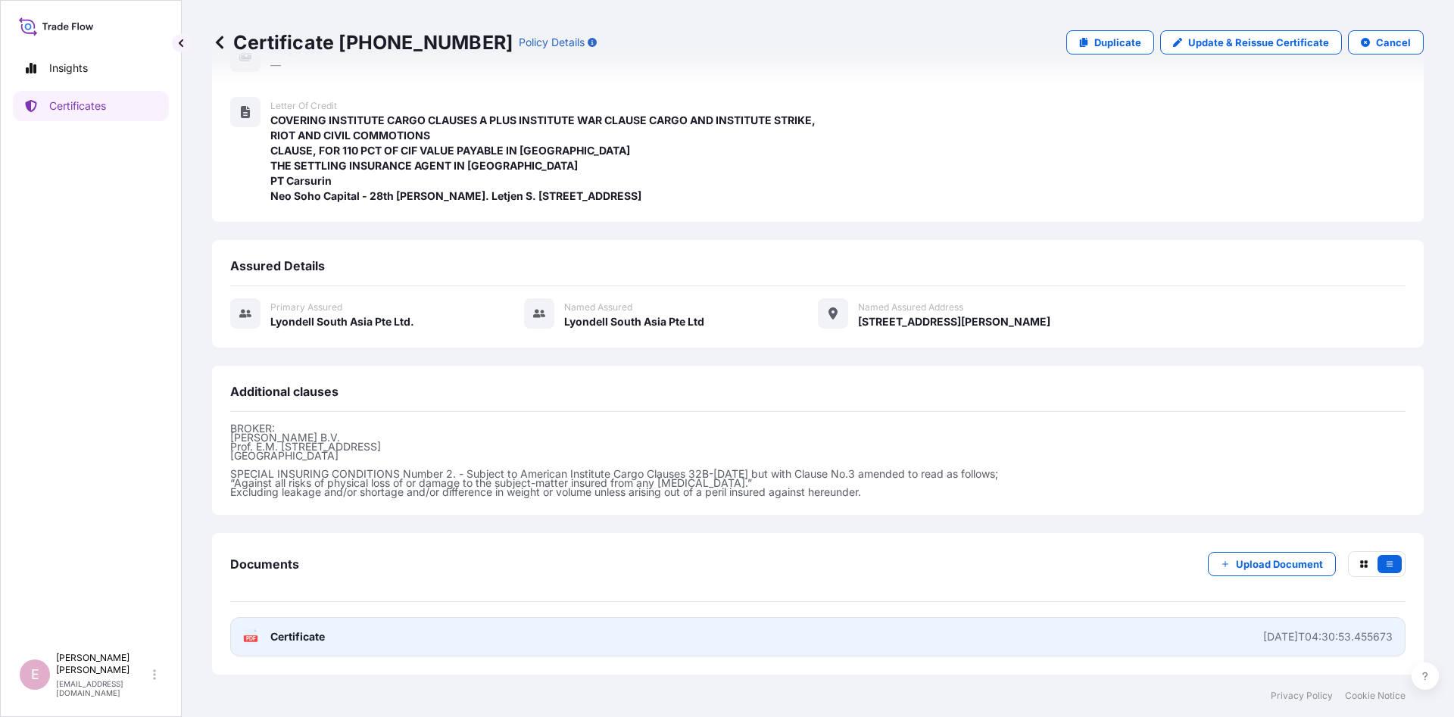
click at [296, 639] on span "Certificate" at bounding box center [297, 637] width 55 height 15
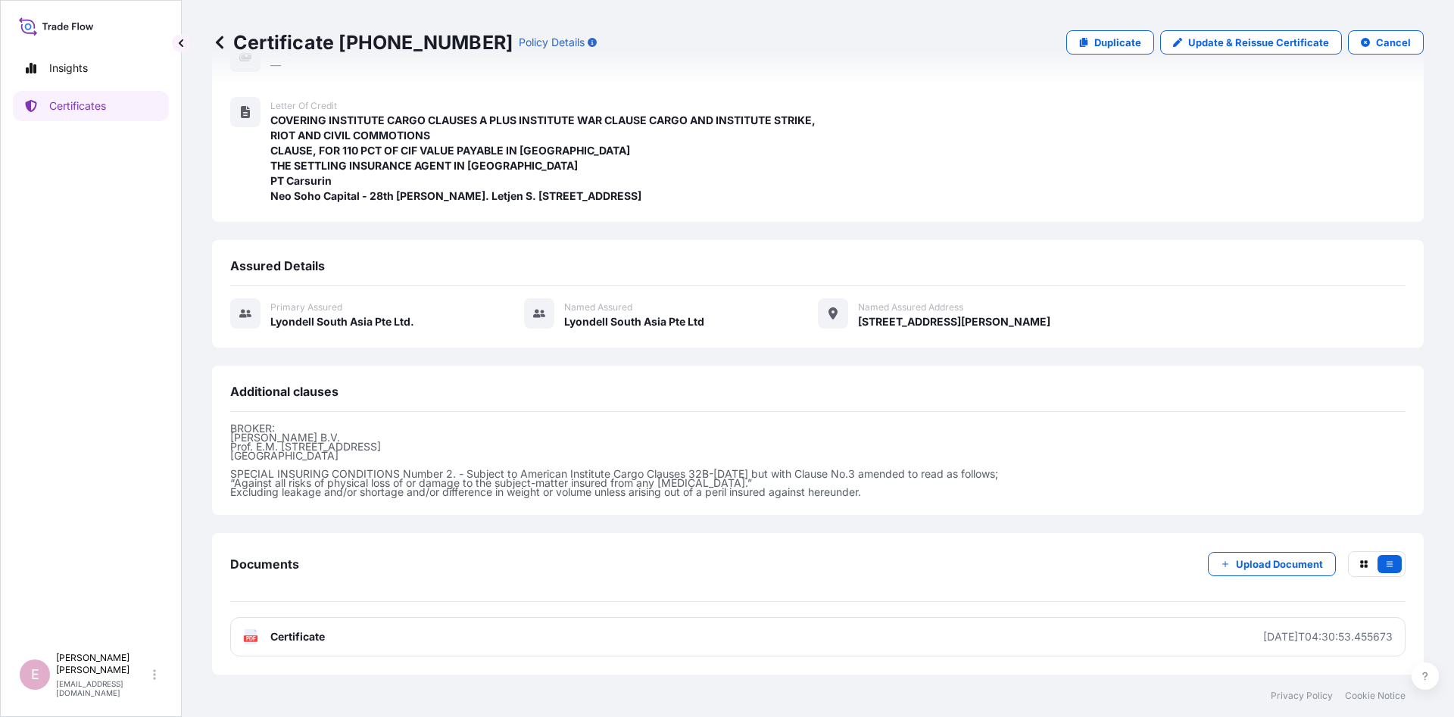
scroll to position [0, 0]
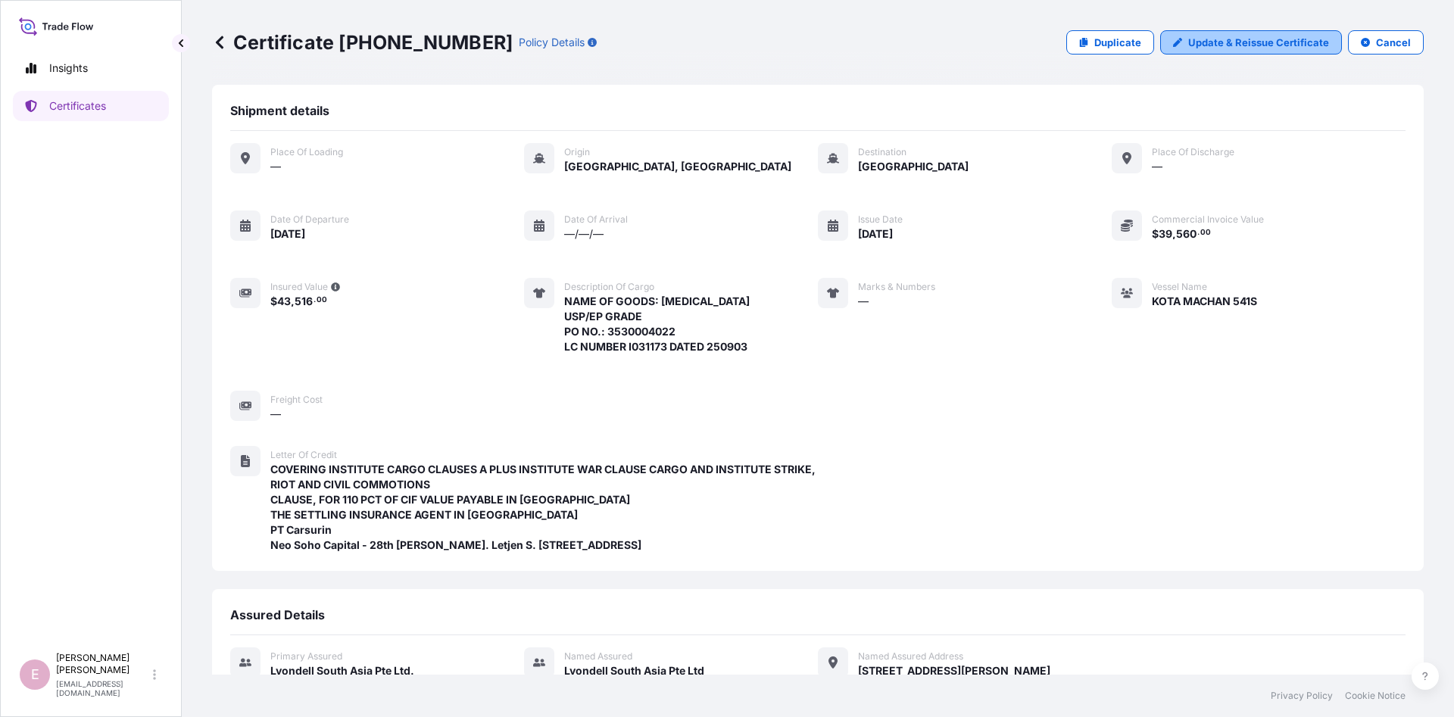
click at [1244, 45] on p "Update & Reissue Certificate" at bounding box center [1259, 42] width 141 height 15
select select "Sea"
select select "32022"
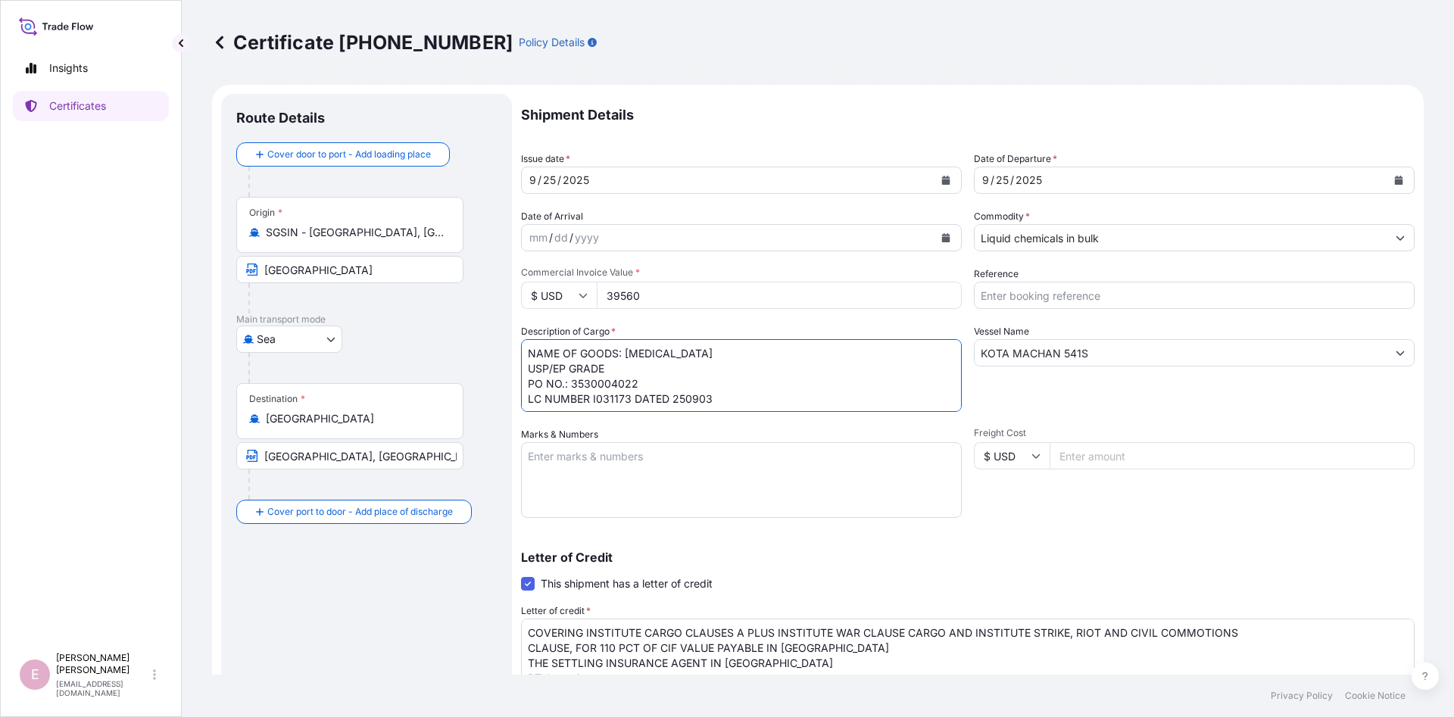
click at [620, 354] on textarea "NAME OF GOODS: [MEDICAL_DATA] USP/EP GRADE PO NO.: 3530004022 LC NUMBER I031173…" at bounding box center [741, 375] width 441 height 73
click at [688, 354] on textarea "NAME OF GOODS: [MEDICAL_DATA] USP/EP GRADE PO NO.: 3530004022 LC NUMBER I031173…" at bounding box center [741, 375] width 441 height 73
click at [689, 352] on textarea "NAME OF GOODS: [MEDICAL_DATA] USP/EP GRADE PO NO.: 3530004022 LC NUMBER I031173…" at bounding box center [741, 375] width 441 height 73
click at [604, 370] on textarea "NAME OF GOODS: [MEDICAL_DATA] USP/EP GRADE PO NO.: 3530004022 LC NUMBER I031173…" at bounding box center [741, 375] width 441 height 73
type textarea "NAME OF GOODS: [MEDICAL_DATA] USP/EP GRADE PO NO.: 3530004022 LC NUMBER I031173…"
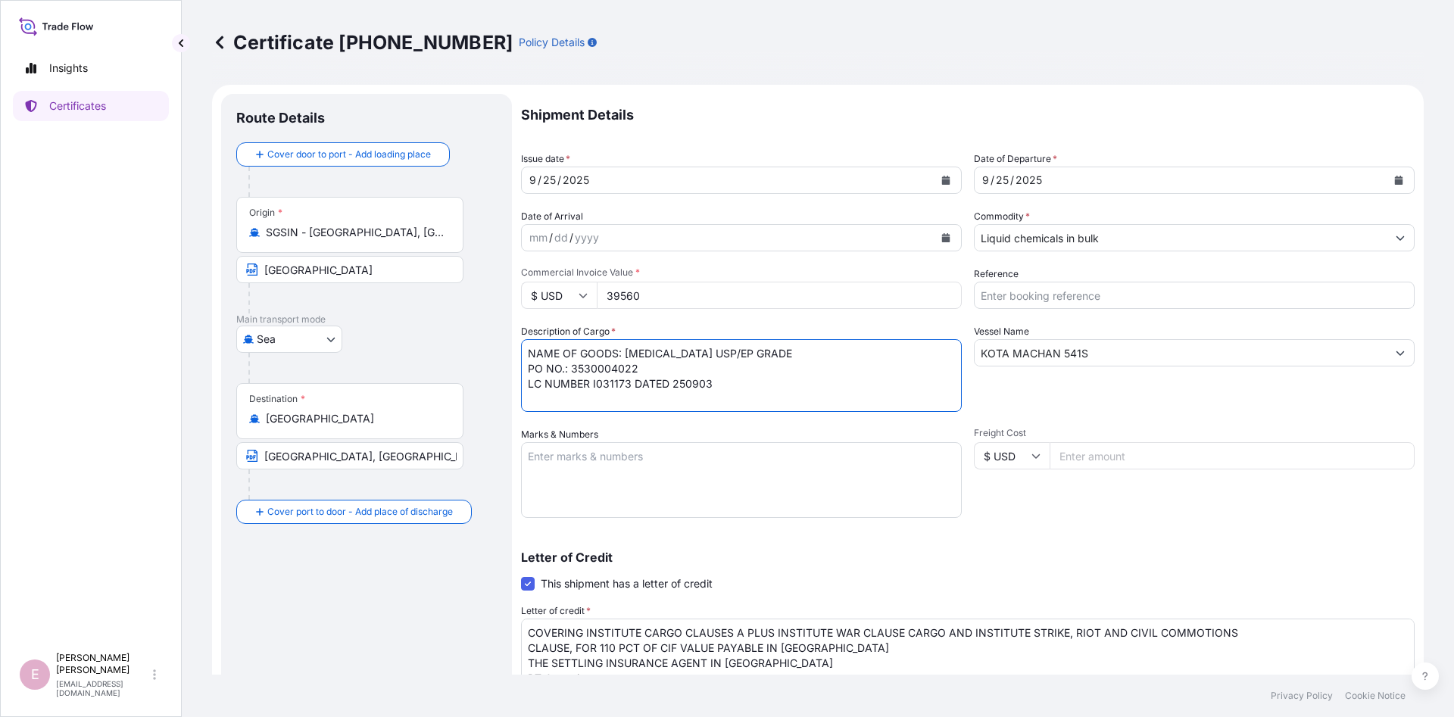
click at [793, 309] on div "Shipment Details Issue date * [DATE] Date of Departure * [DATE] Date of Arrival…" at bounding box center [968, 484] width 894 height 780
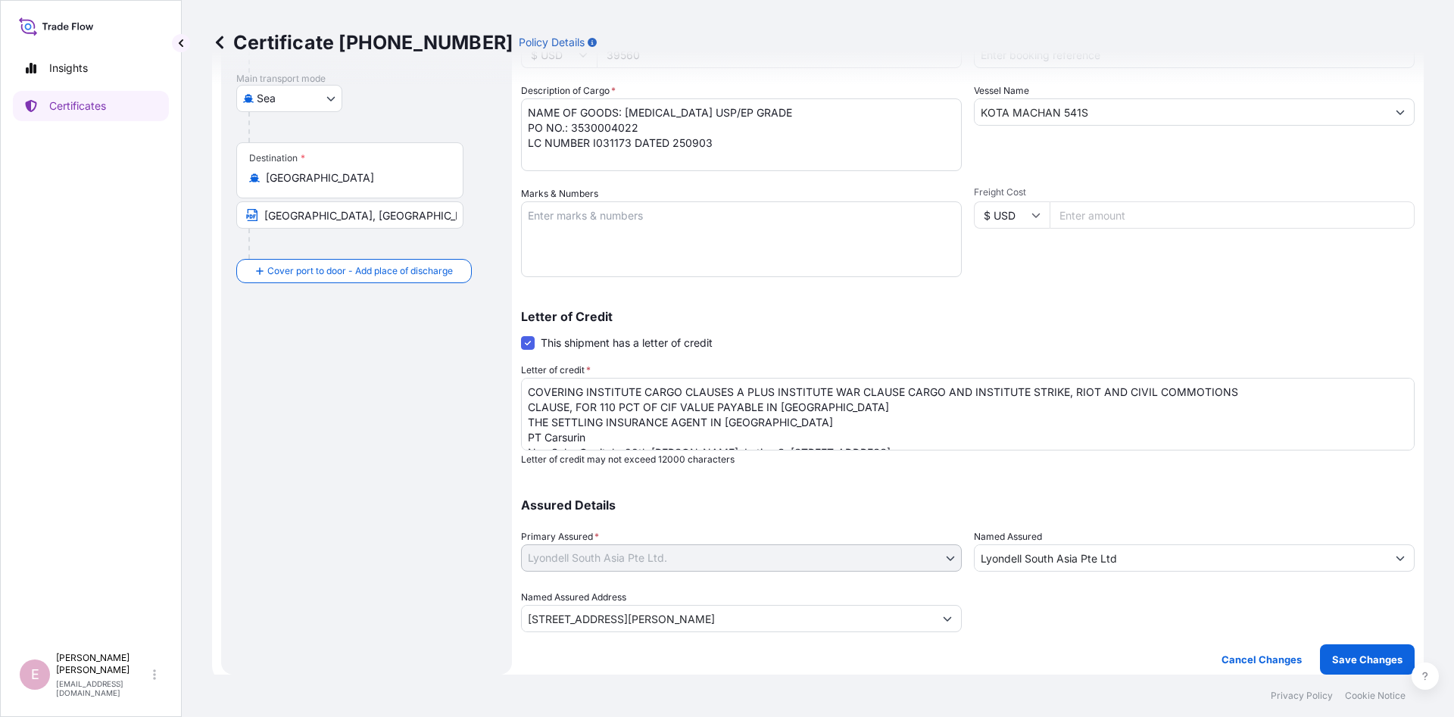
scroll to position [17, 0]
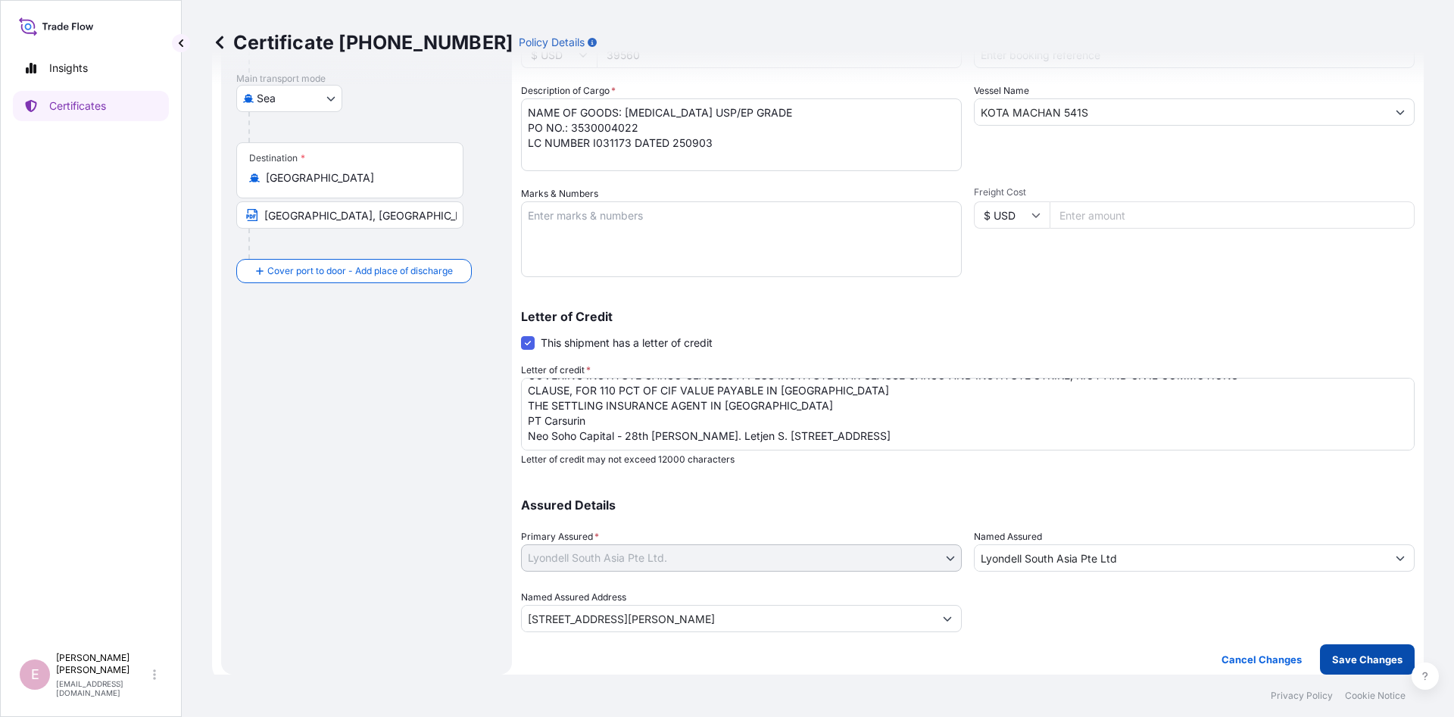
click at [1356, 661] on p "Save Changes" at bounding box center [1368, 659] width 70 height 15
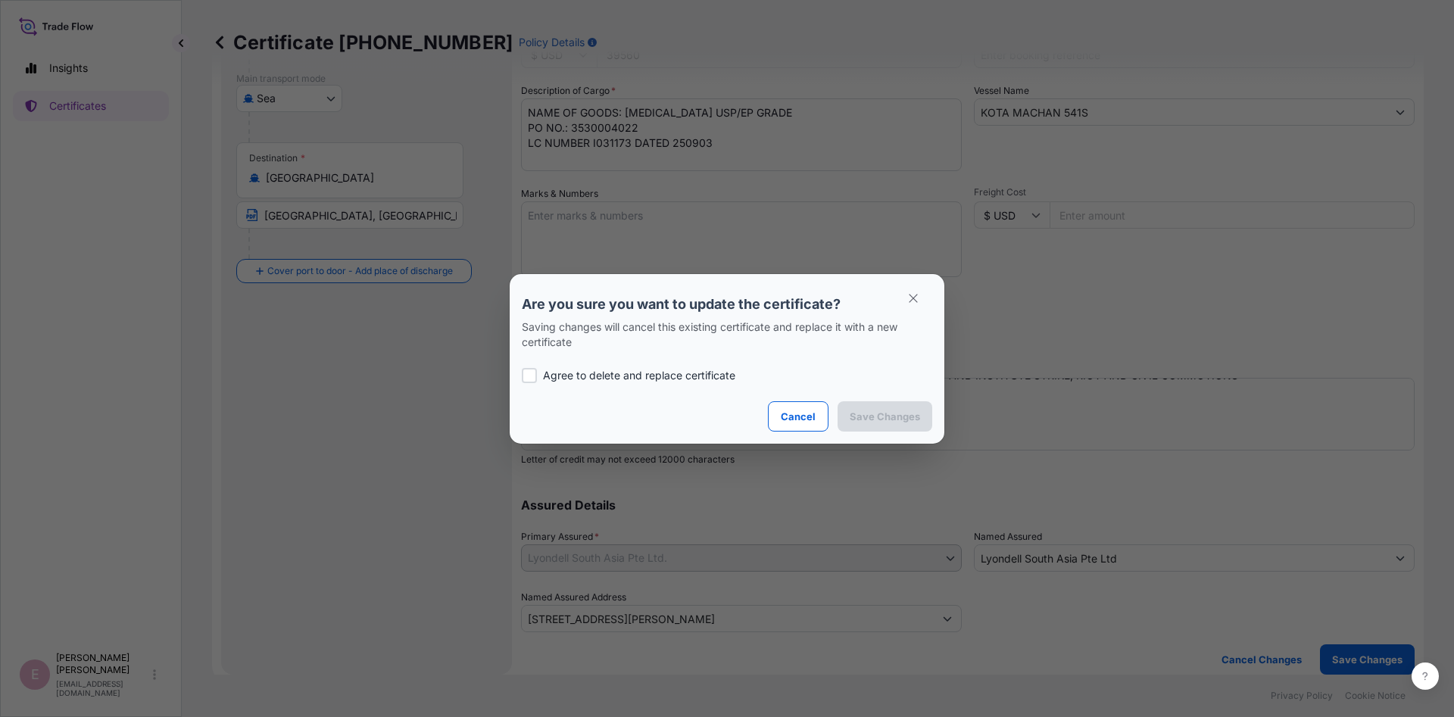
click at [582, 375] on p "Agree to delete and replace certificate" at bounding box center [639, 375] width 192 height 15
checkbox input "true"
click at [895, 426] on button "Save Changes" at bounding box center [885, 417] width 95 height 30
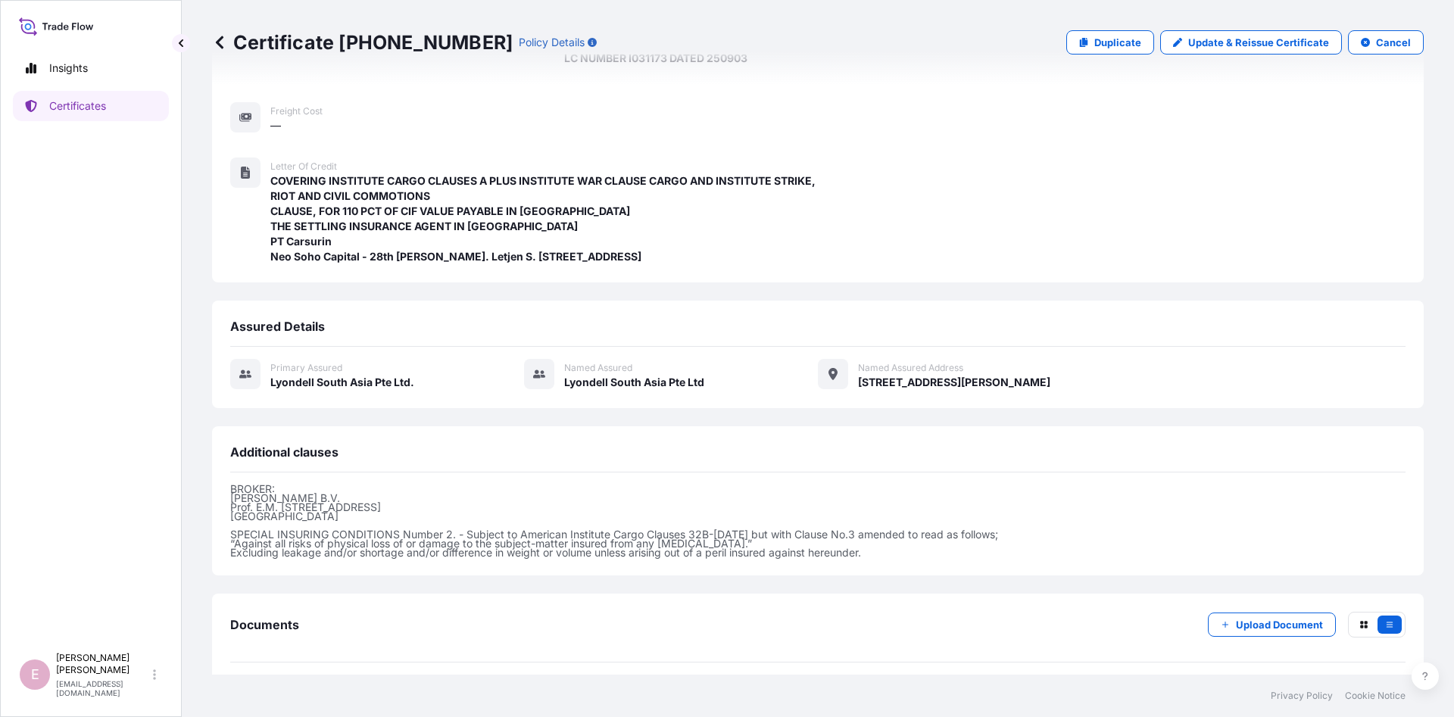
scroll to position [362, 0]
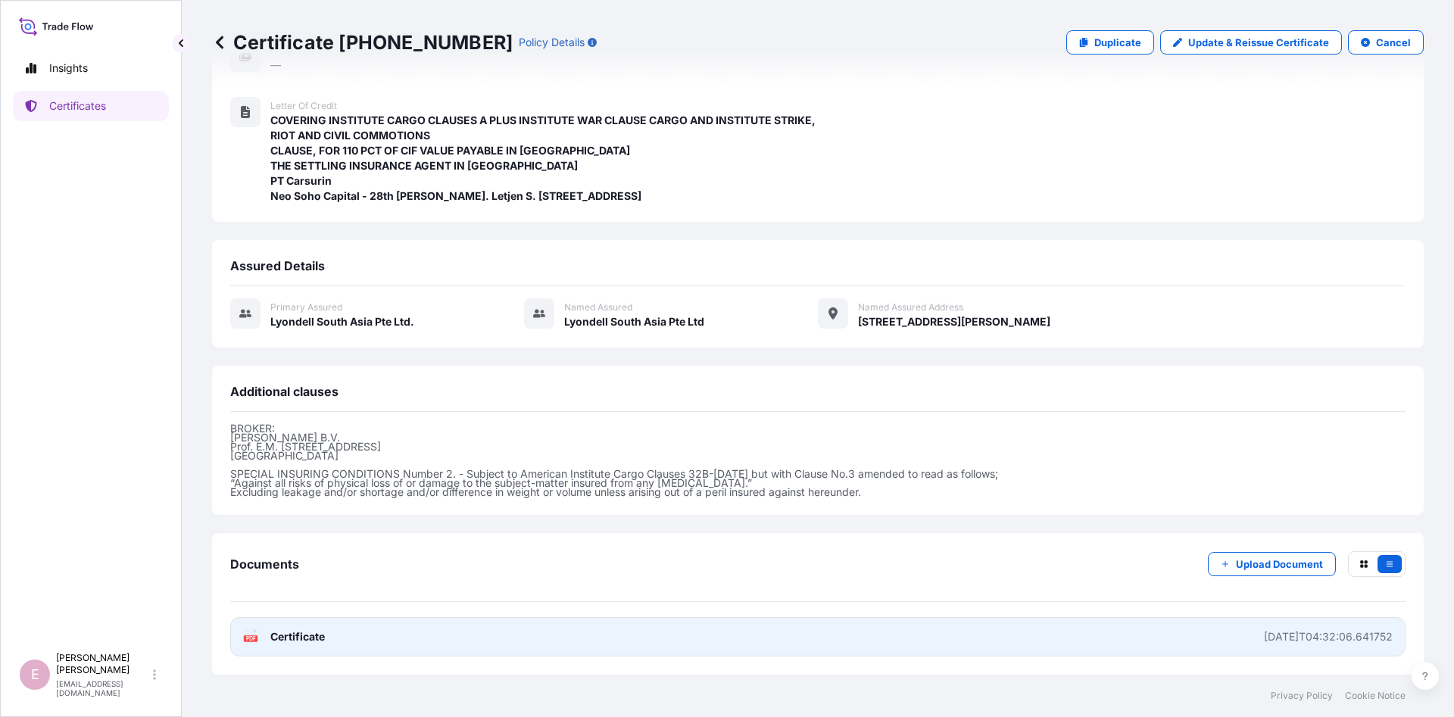
click at [1009, 639] on link "PDF Certificate [DATE]T04:32:06.641752" at bounding box center [818, 636] width 1176 height 39
